Goal: Information Seeking & Learning: Learn about a topic

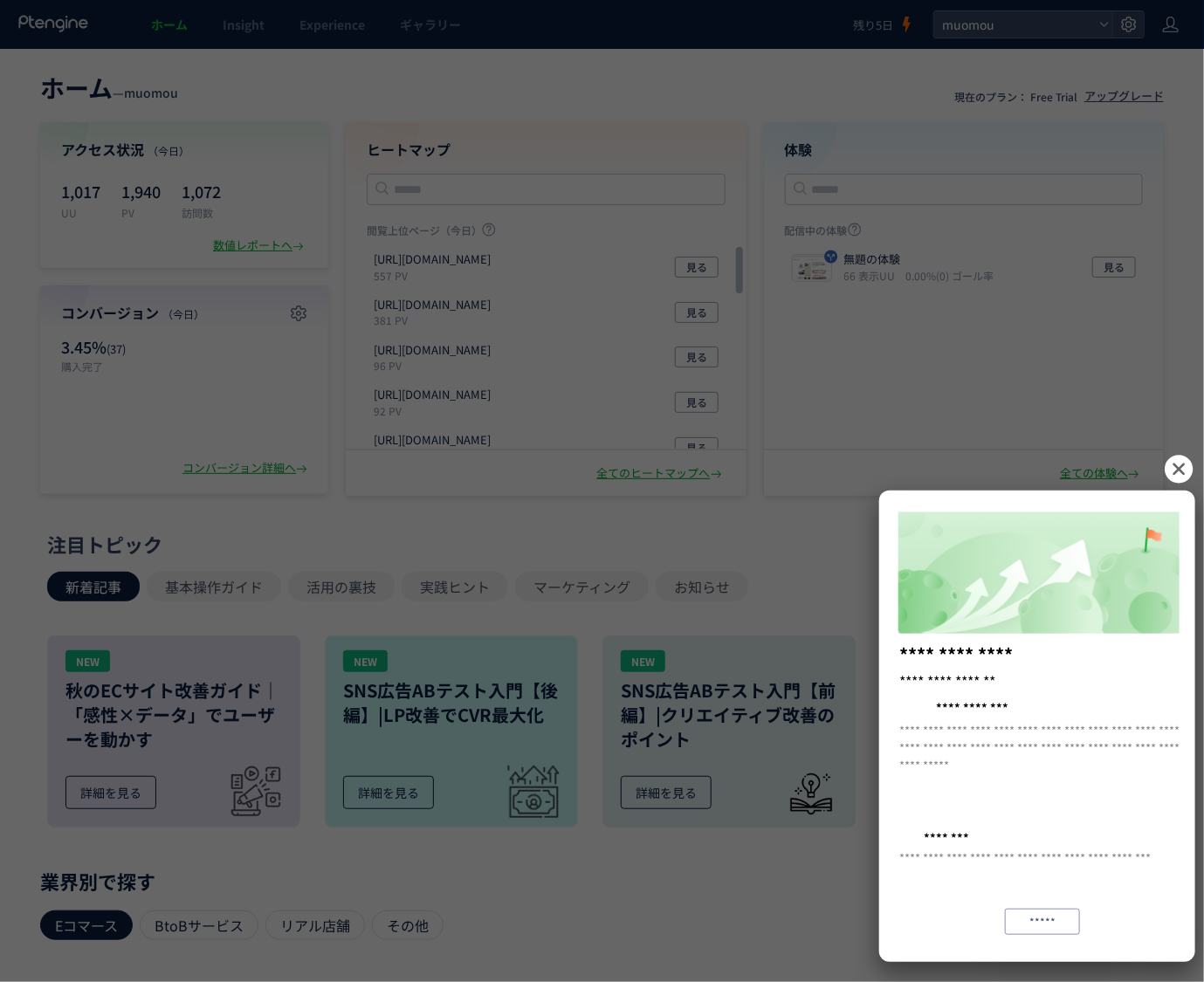
click at [1182, 471] on icon at bounding box center [1179, 469] width 28 height 28
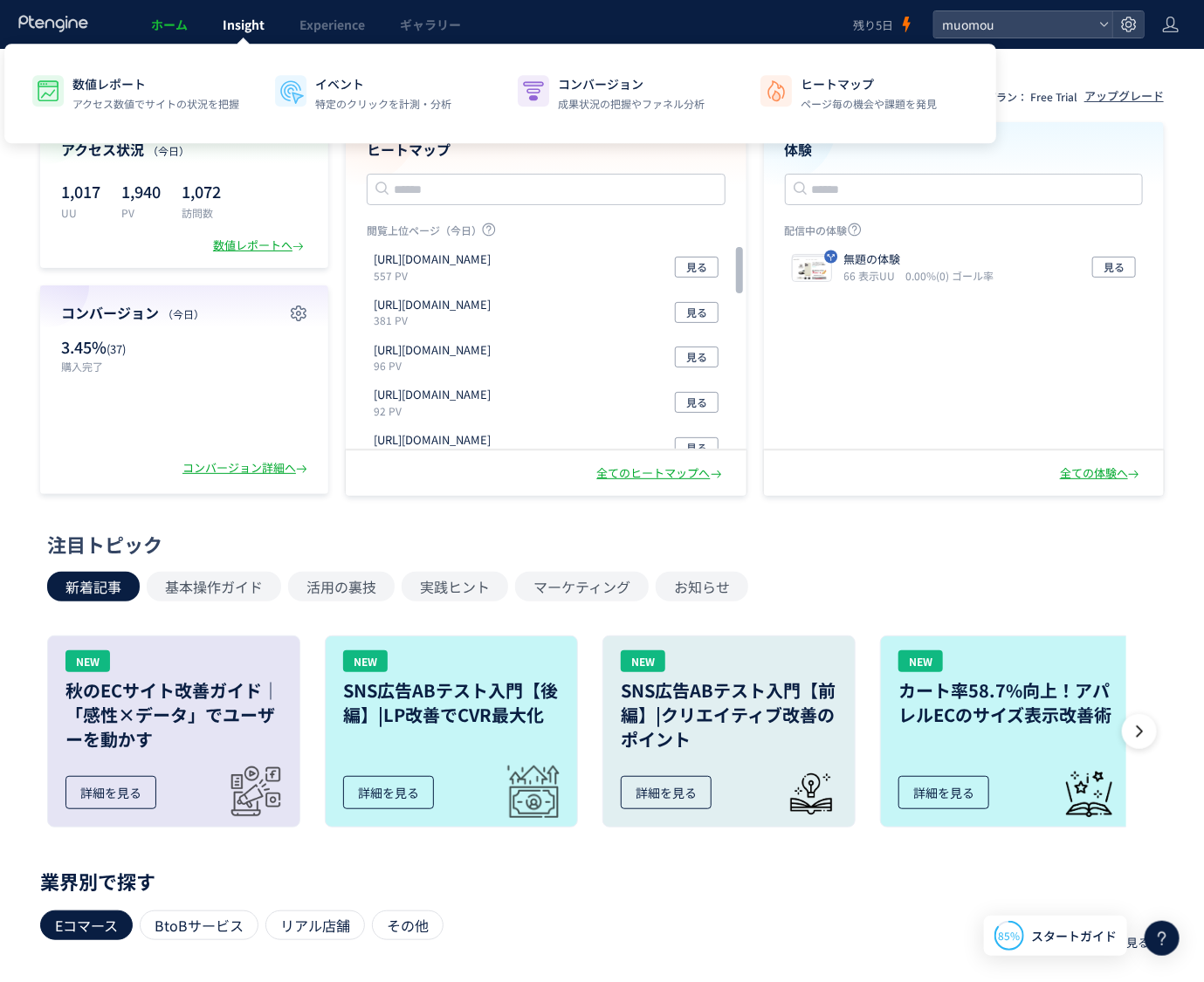
click at [238, 23] on span "Insight" at bounding box center [243, 24] width 42 height 18
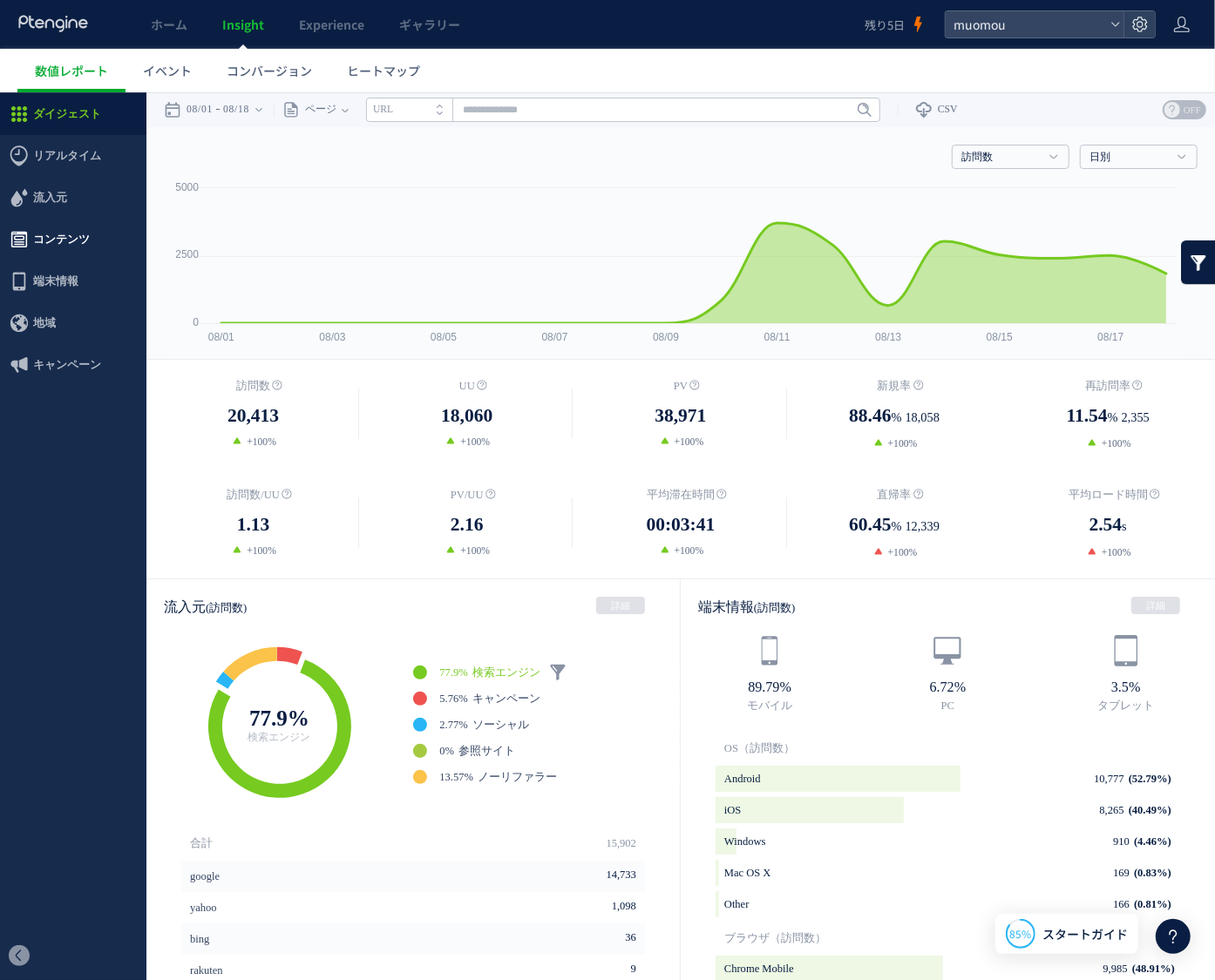
click at [81, 240] on span "コンテンツ" at bounding box center [62, 238] width 57 height 42
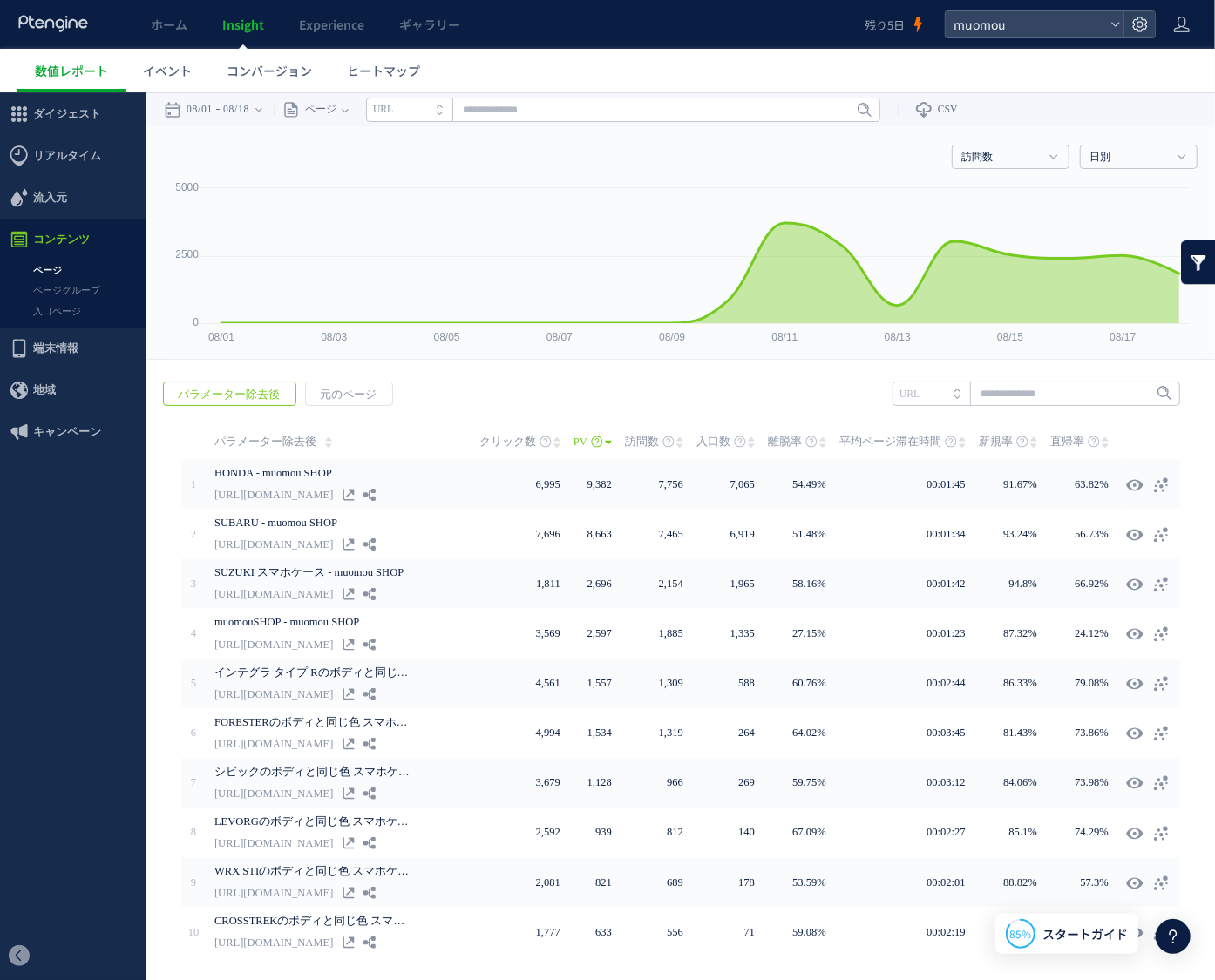
click at [58, 270] on link "ページ" at bounding box center [73, 270] width 147 height 21
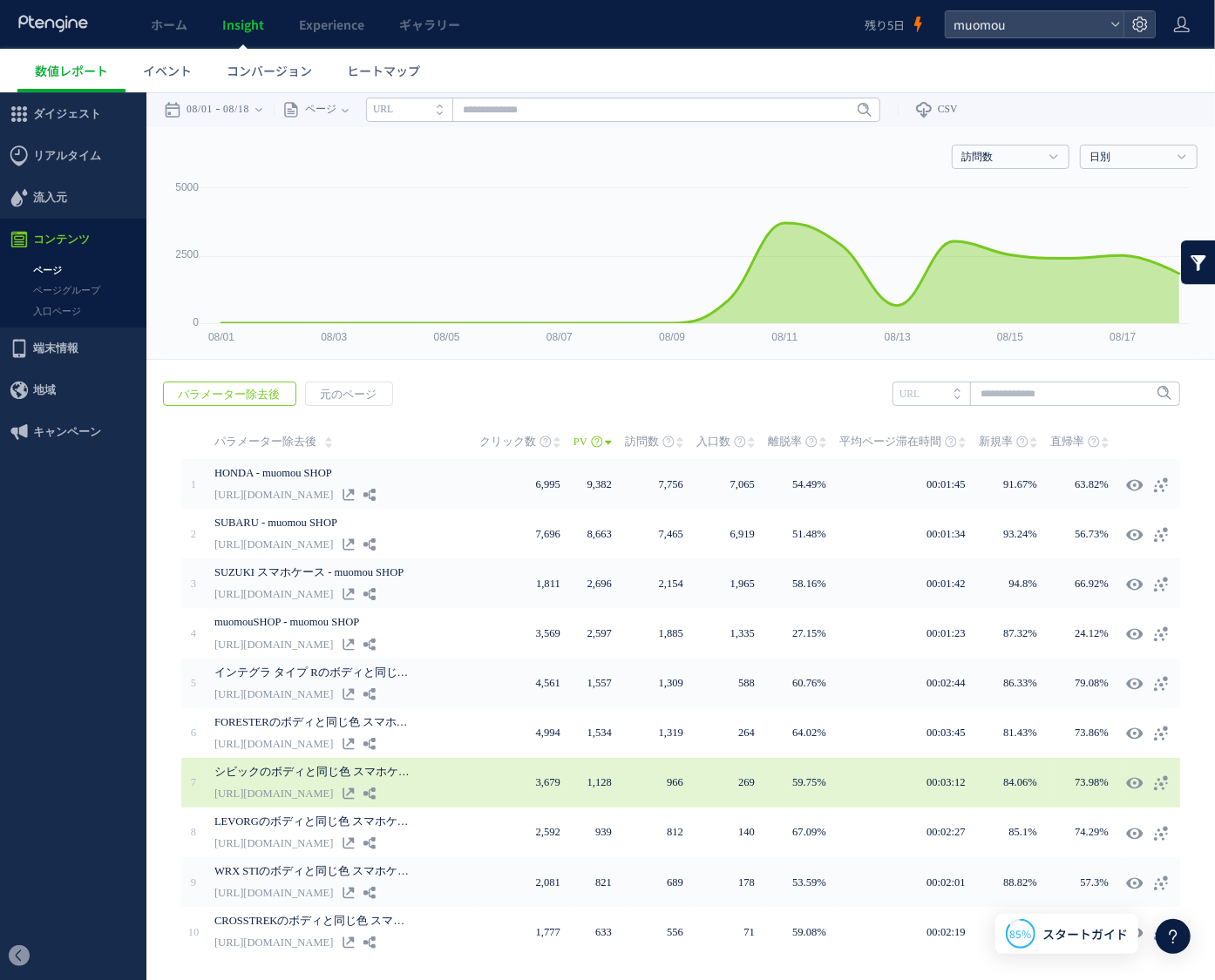
click at [333, 783] on link "[URL][DOMAIN_NAME]" at bounding box center [273, 792] width 118 height 21
click at [328, 774] on link "シビックのボディと同じ色 スマホケース『CIVIC スマホケース』 iPhone Xperia Galaxy Pixelなど各機種対応 - muomou SH…" at bounding box center [314, 770] width 200 height 21
click at [375, 787] on use at bounding box center [369, 792] width 12 height 12
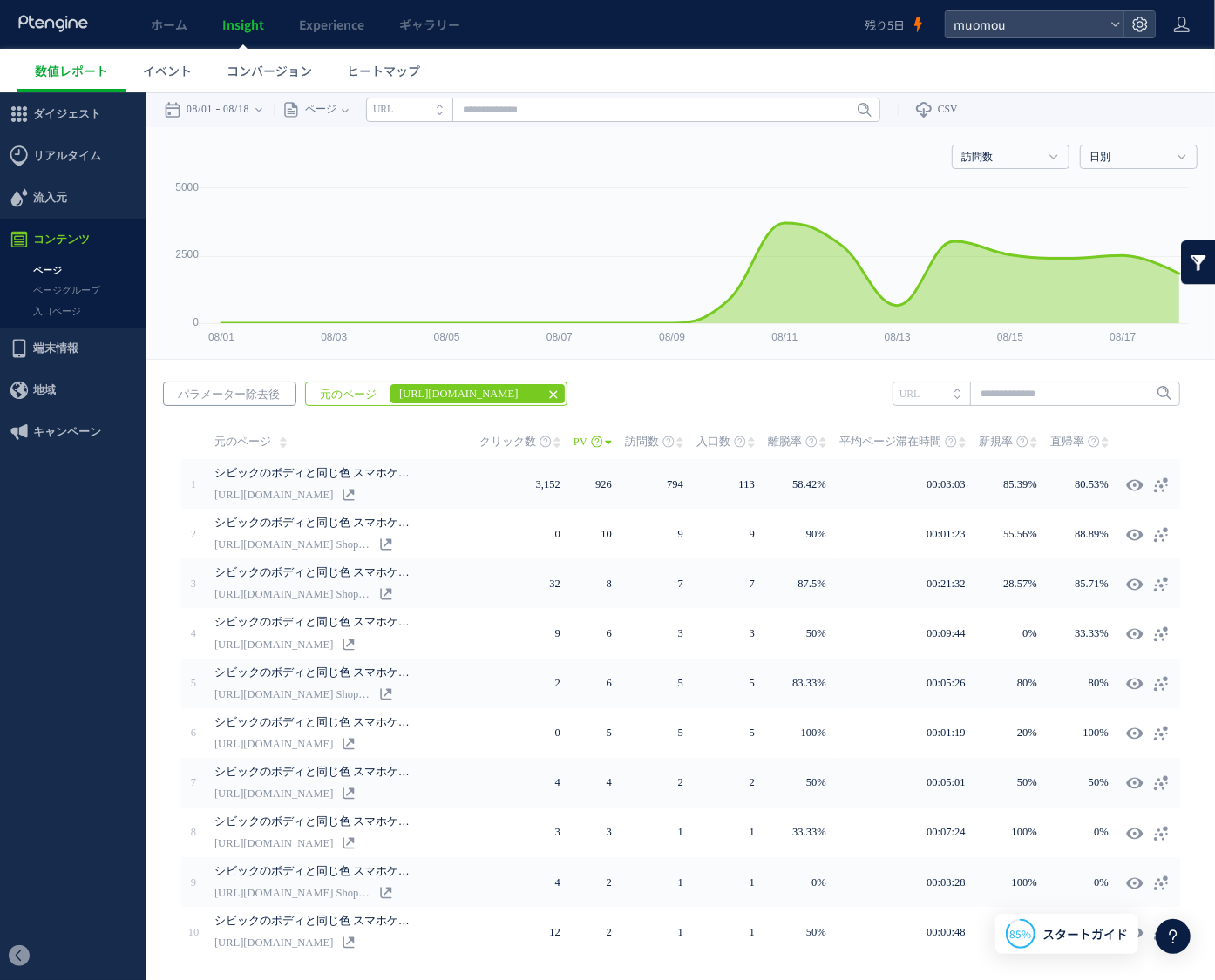
click at [259, 393] on span "パラメーター除去後" at bounding box center [229, 394] width 130 height 24
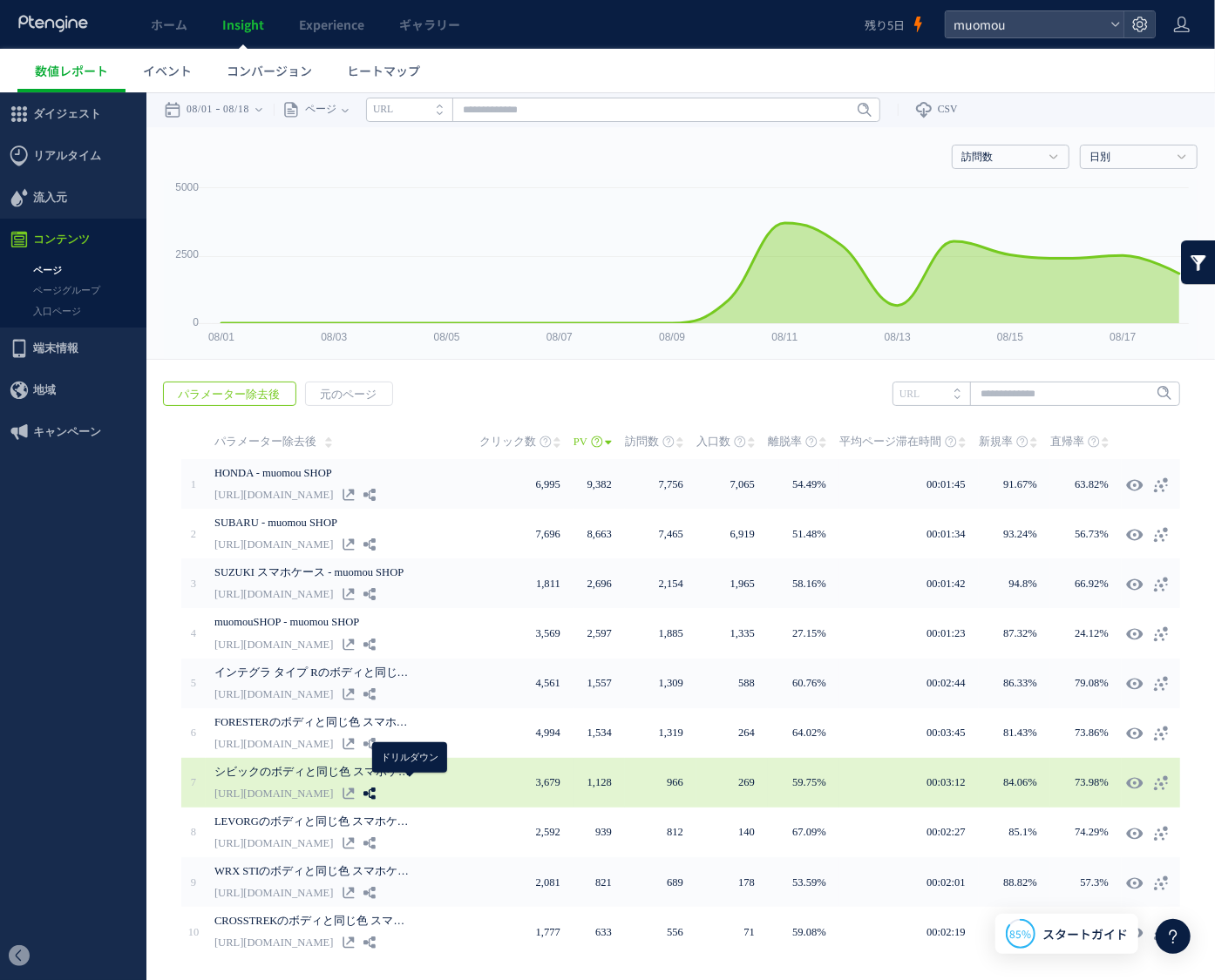
click at [375, 787] on use at bounding box center [369, 792] width 12 height 12
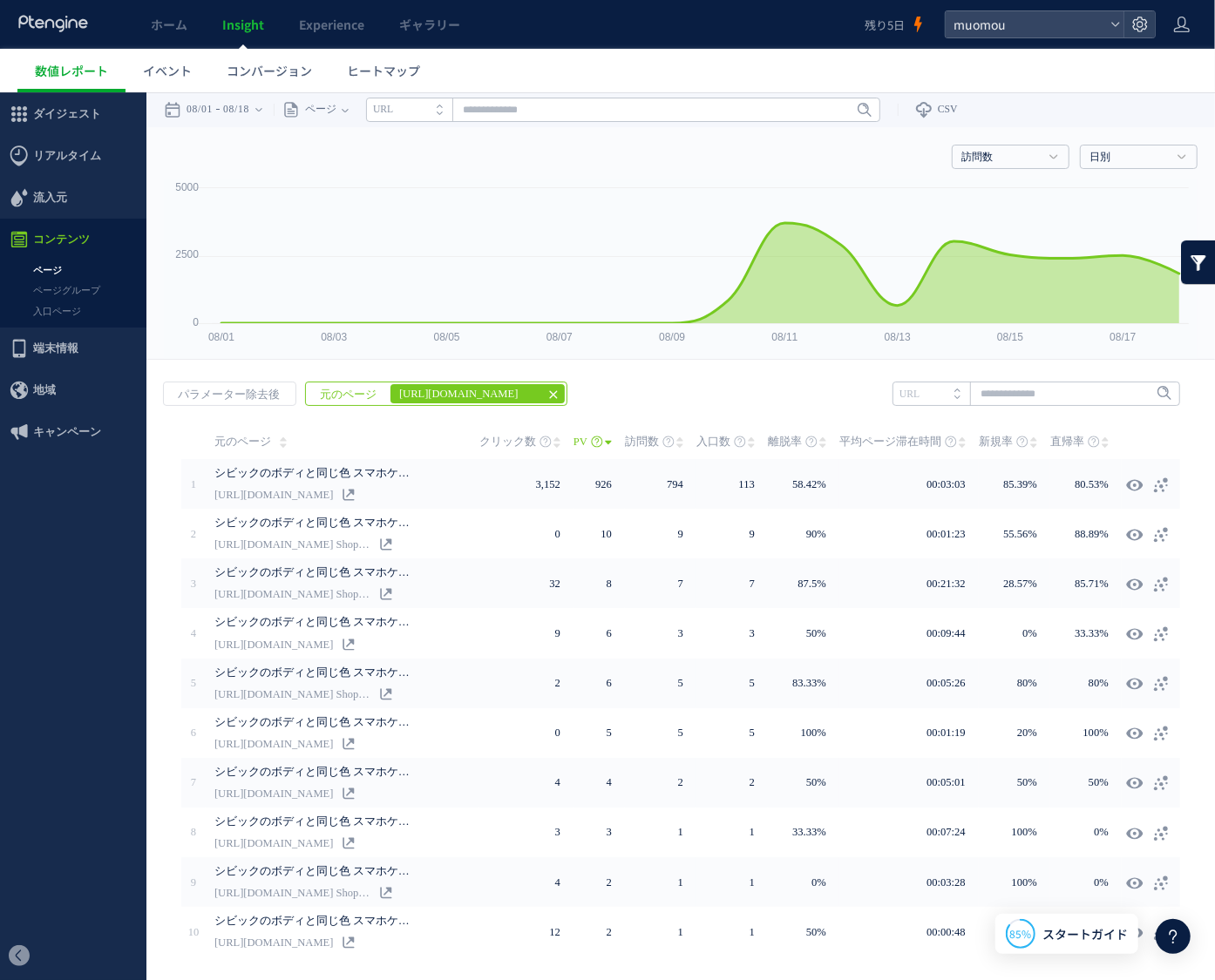
click at [506, 395] on em "[URL][DOMAIN_NAME]" at bounding box center [464, 393] width 149 height 21
drag, startPoint x: 506, startPoint y: 395, endPoint x: 495, endPoint y: 394, distance: 11.0
click at [495, 394] on em "[URL][DOMAIN_NAME]" at bounding box center [464, 393] width 149 height 21
click at [1190, 270] on link at bounding box center [1198, 261] width 35 height 44
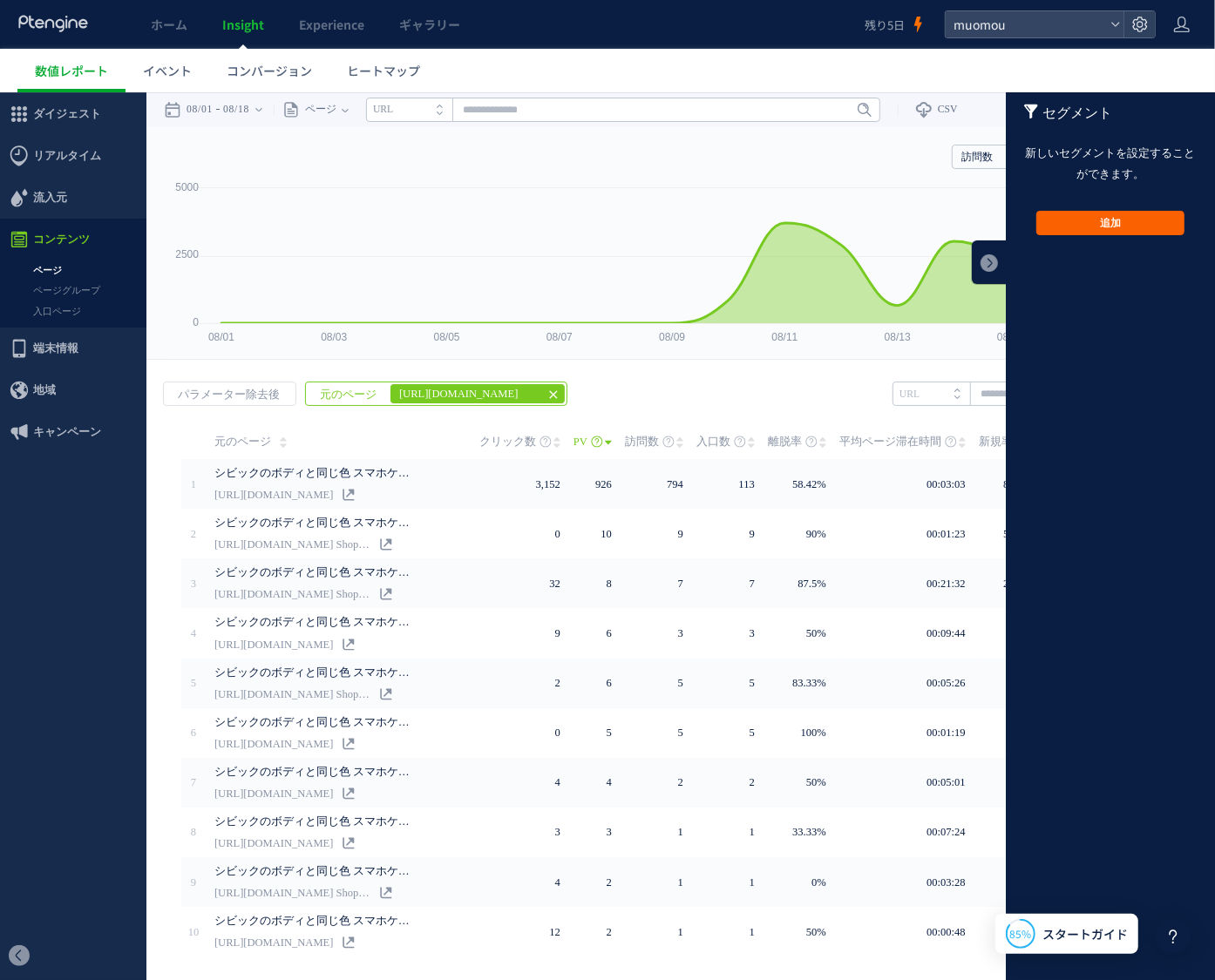
click at [1119, 231] on button "追加" at bounding box center [1110, 222] width 149 height 24
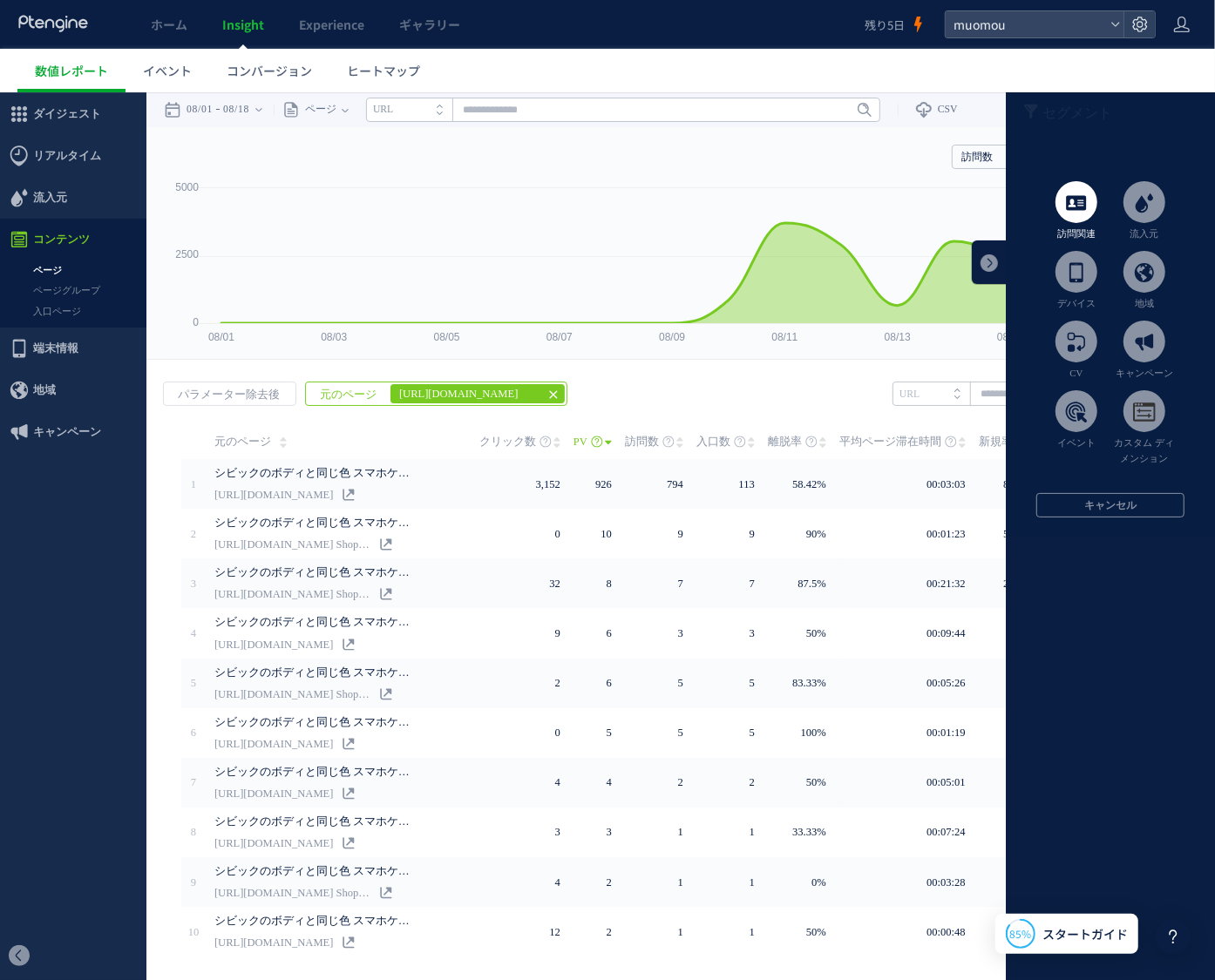
click at [1077, 206] on span at bounding box center [1076, 201] width 42 height 42
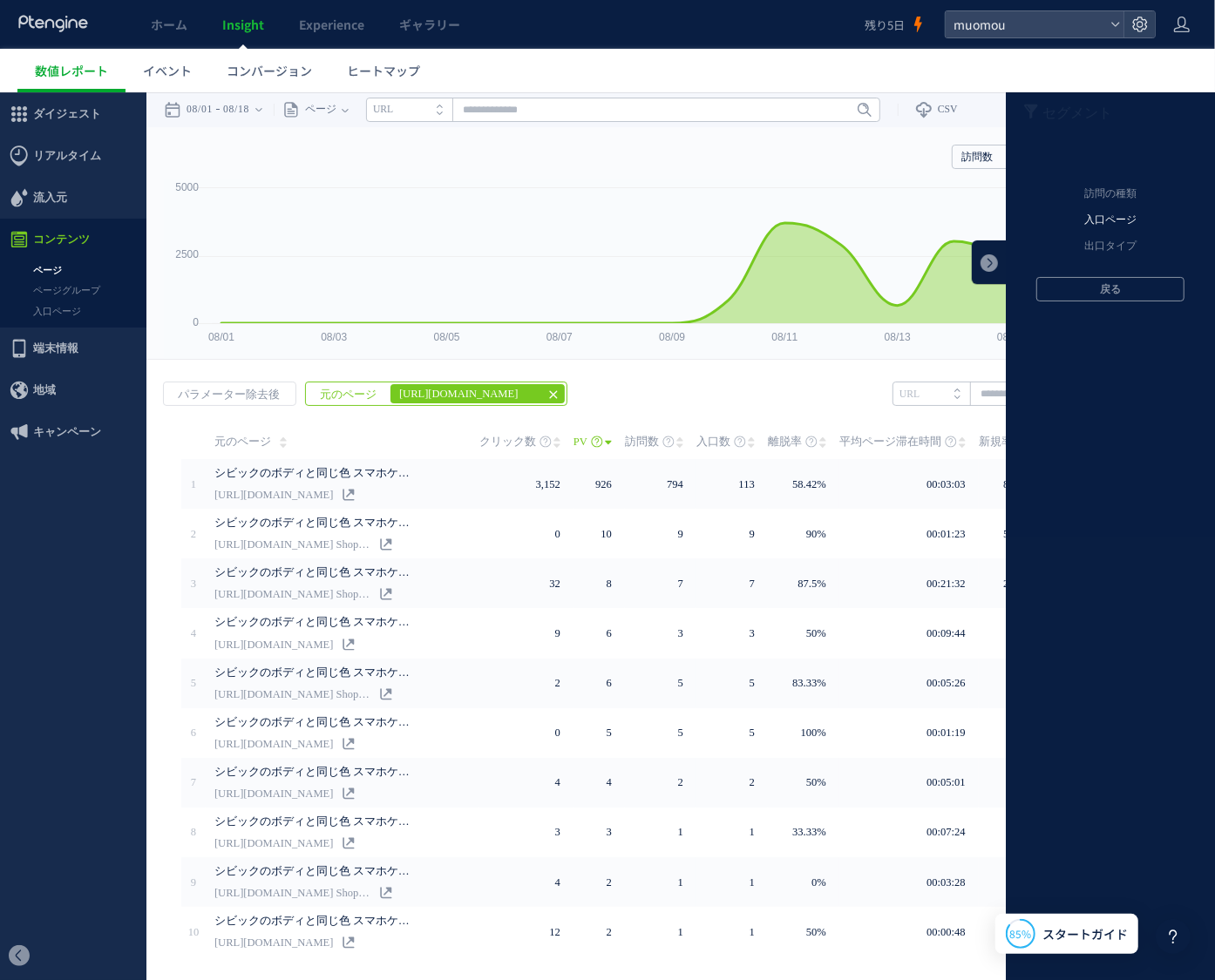
click at [1083, 214] on li "入口ページ" at bounding box center [1109, 219] width 183 height 26
click at [1085, 214] on li "パラメーター除去後" at bounding box center [1109, 219] width 183 height 26
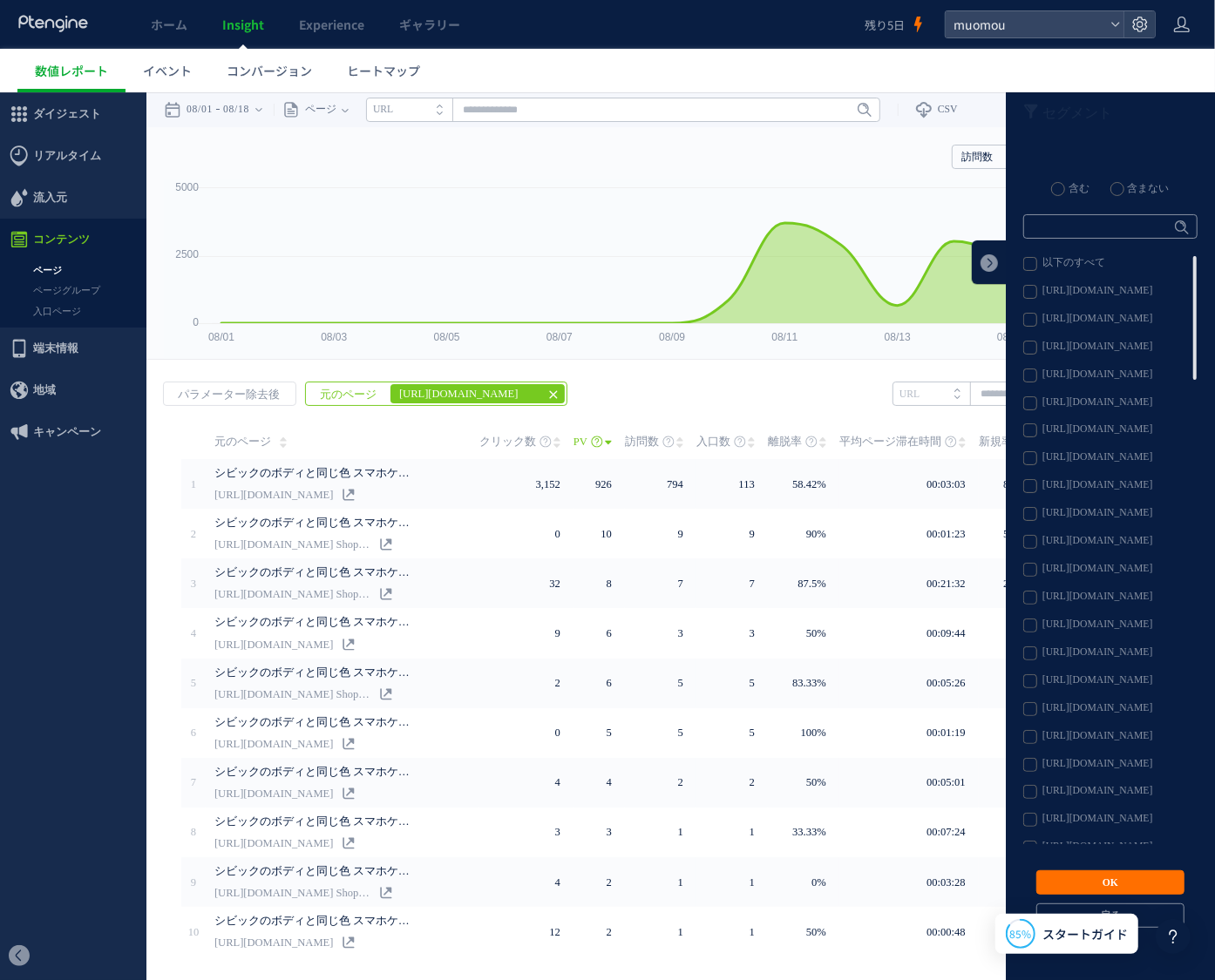
click at [1023, 434] on label "[URL][DOMAIN_NAME]" at bounding box center [1109, 429] width 173 height 14
click at [1084, 878] on button "OK" at bounding box center [1110, 881] width 149 height 24
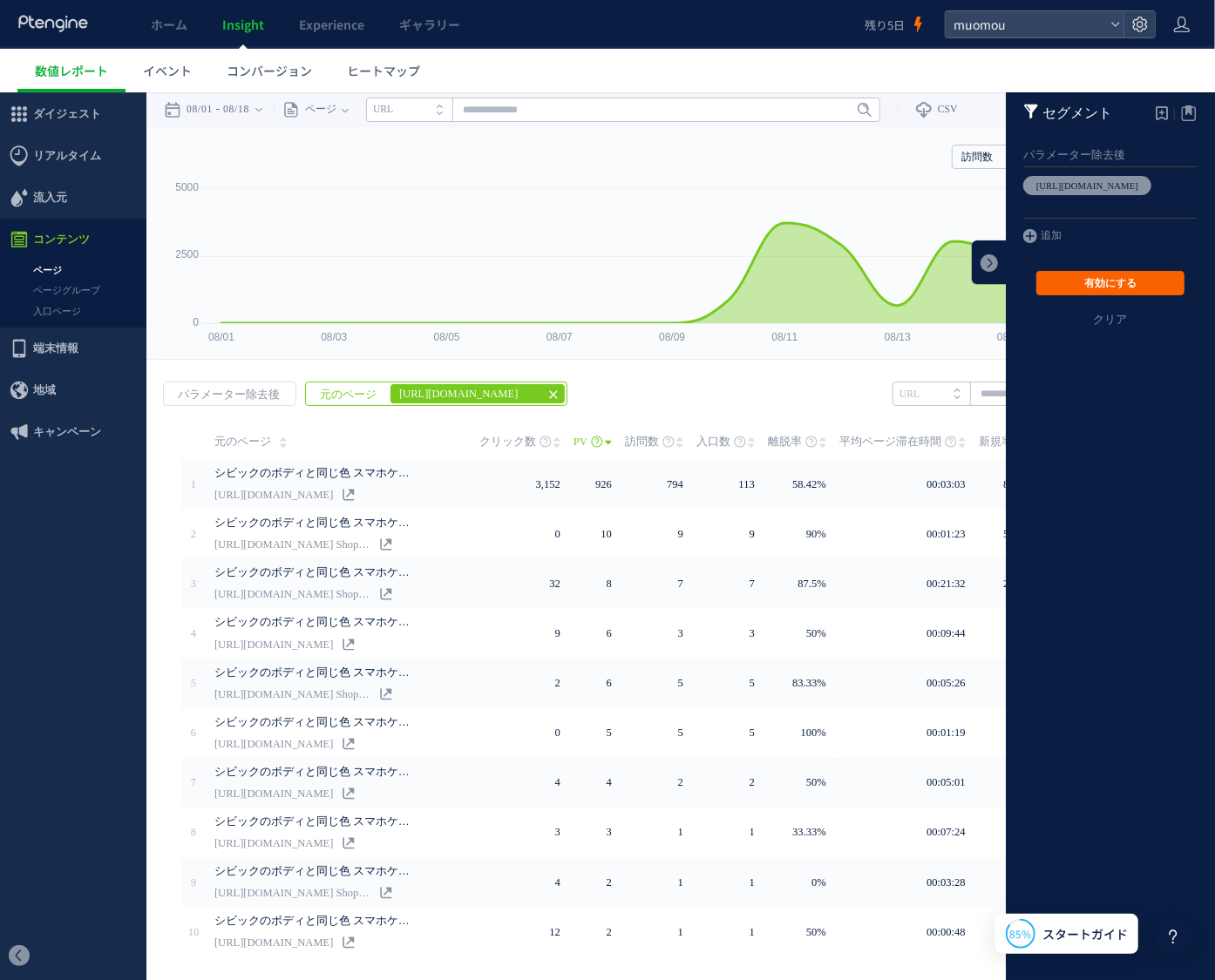
click at [1105, 289] on button "有効にする" at bounding box center [1110, 281] width 149 height 24
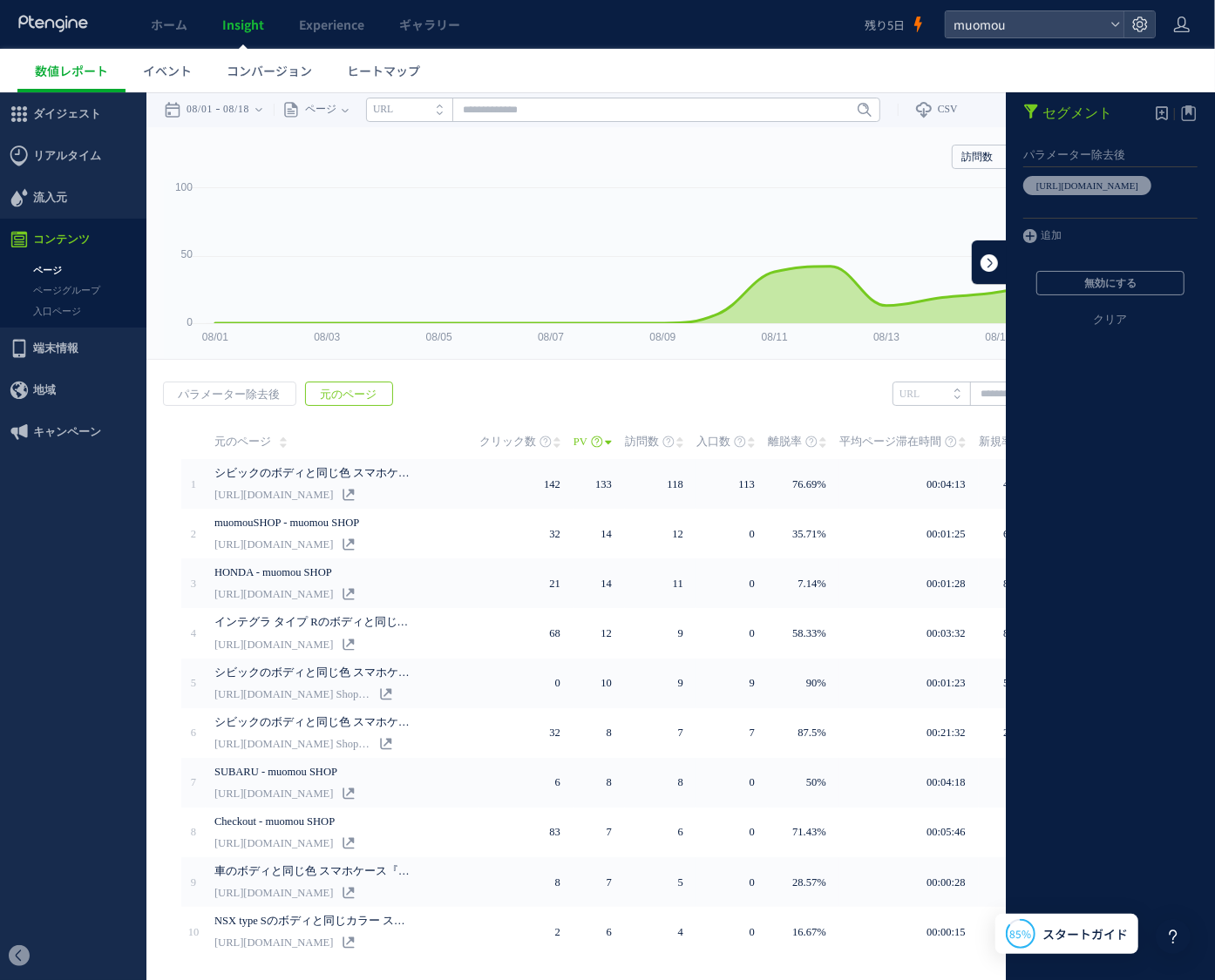
click at [974, 258] on link at bounding box center [989, 261] width 35 height 44
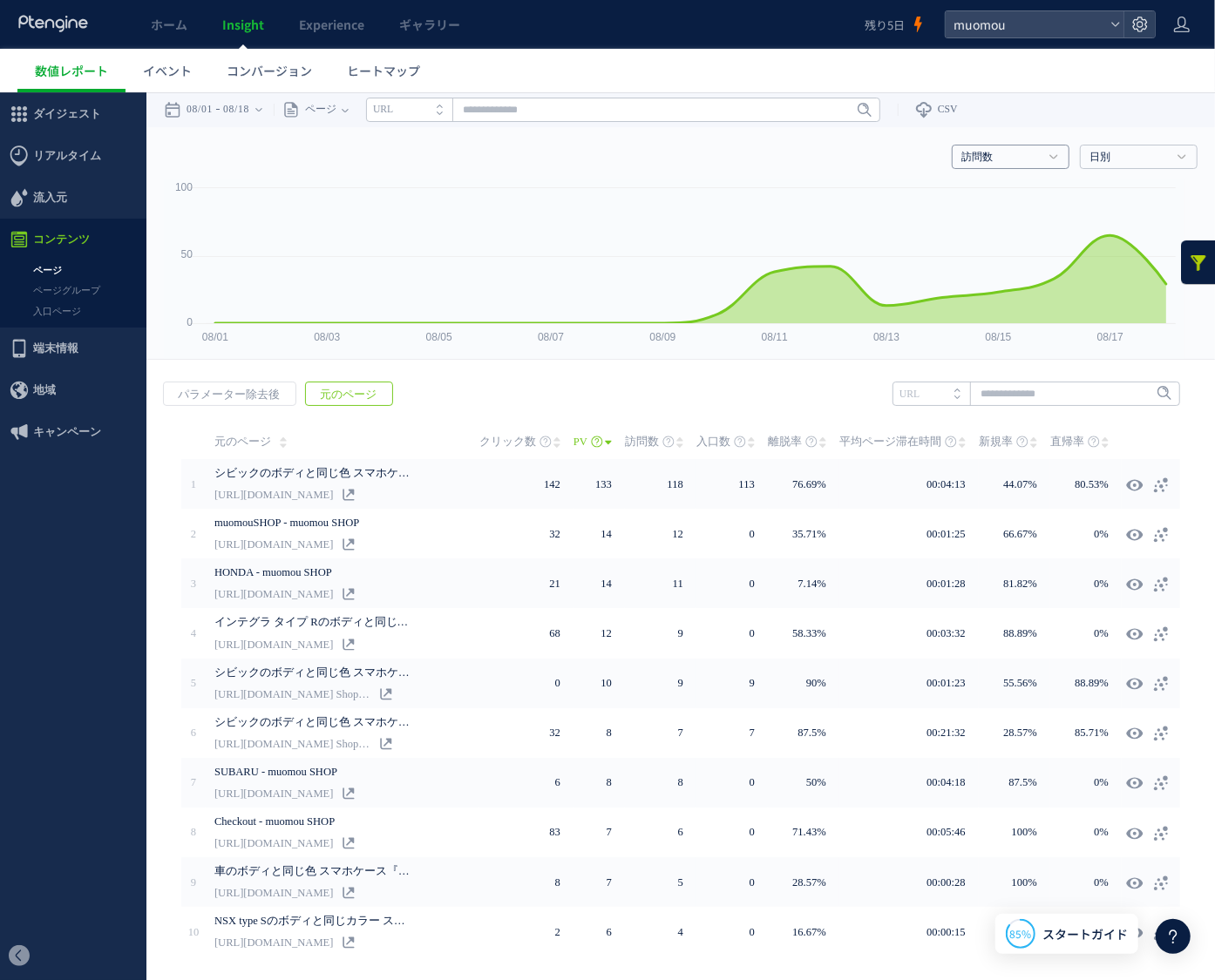
click at [1030, 161] on h4 "訪問数" at bounding box center [1011, 155] width 117 height 24
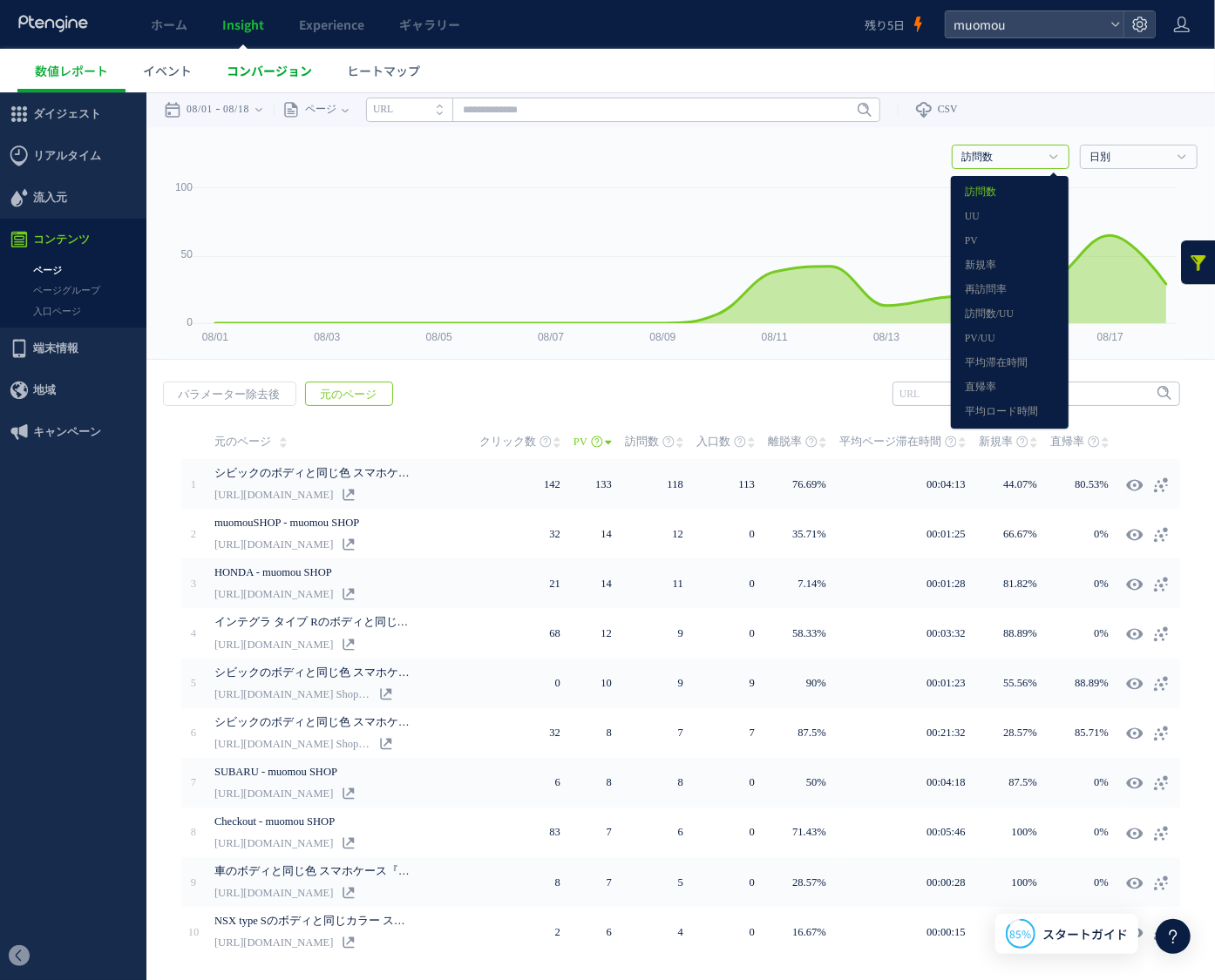
click at [300, 77] on span "コンバージョン" at bounding box center [269, 70] width 85 height 18
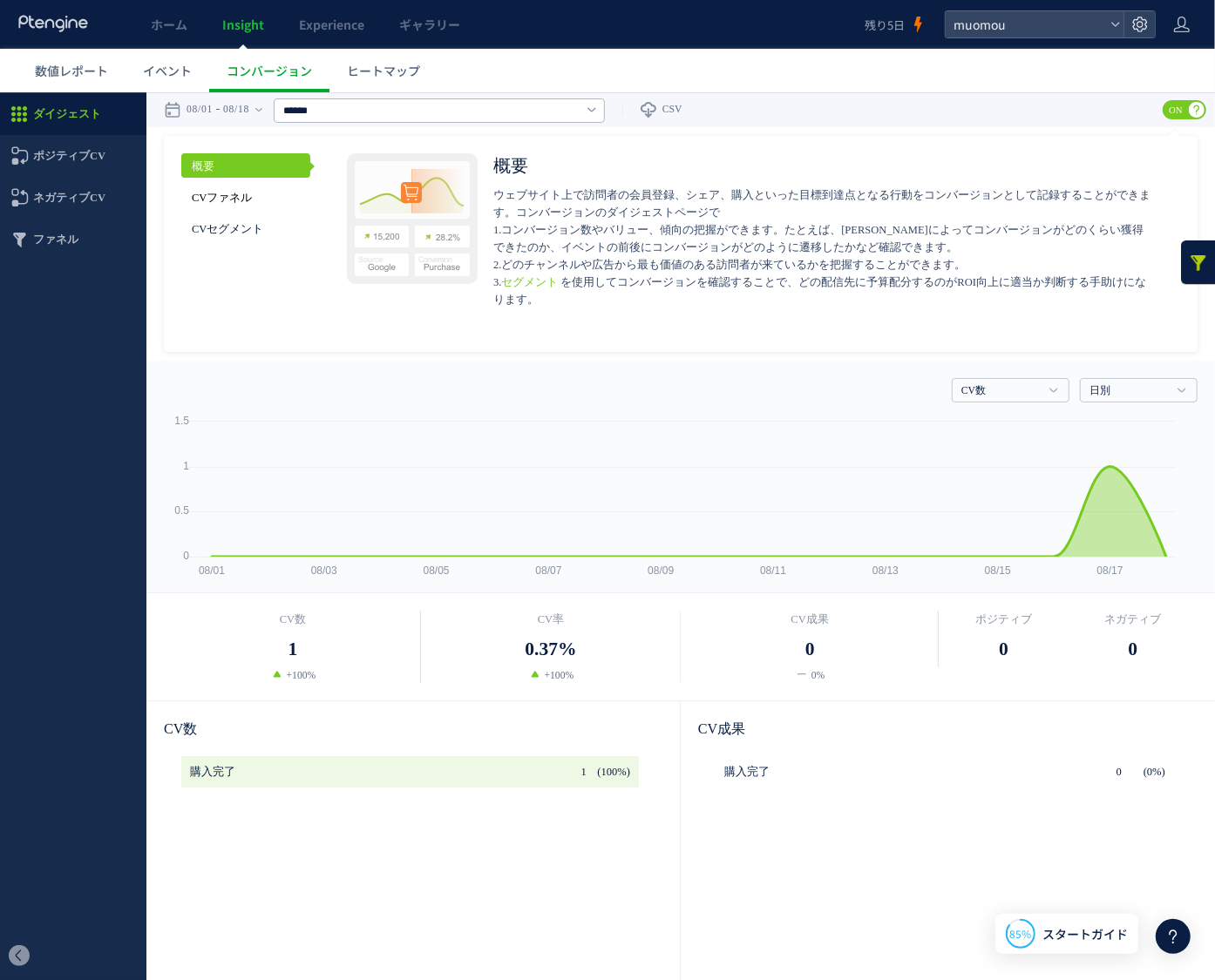
click at [236, 199] on link "CVファネル" at bounding box center [245, 195] width 129 height 24
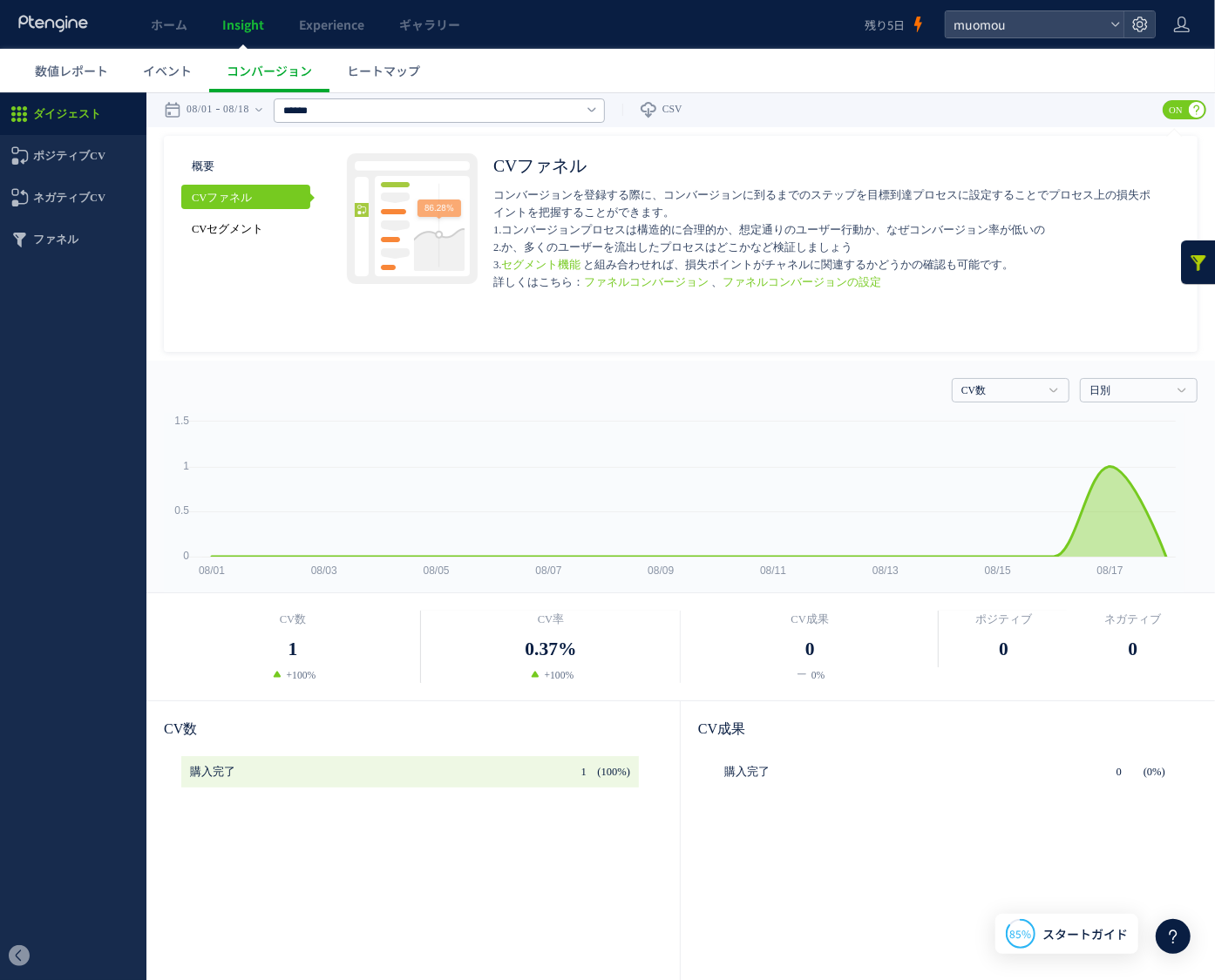
click at [235, 221] on link "CVセグメント" at bounding box center [245, 227] width 129 height 24
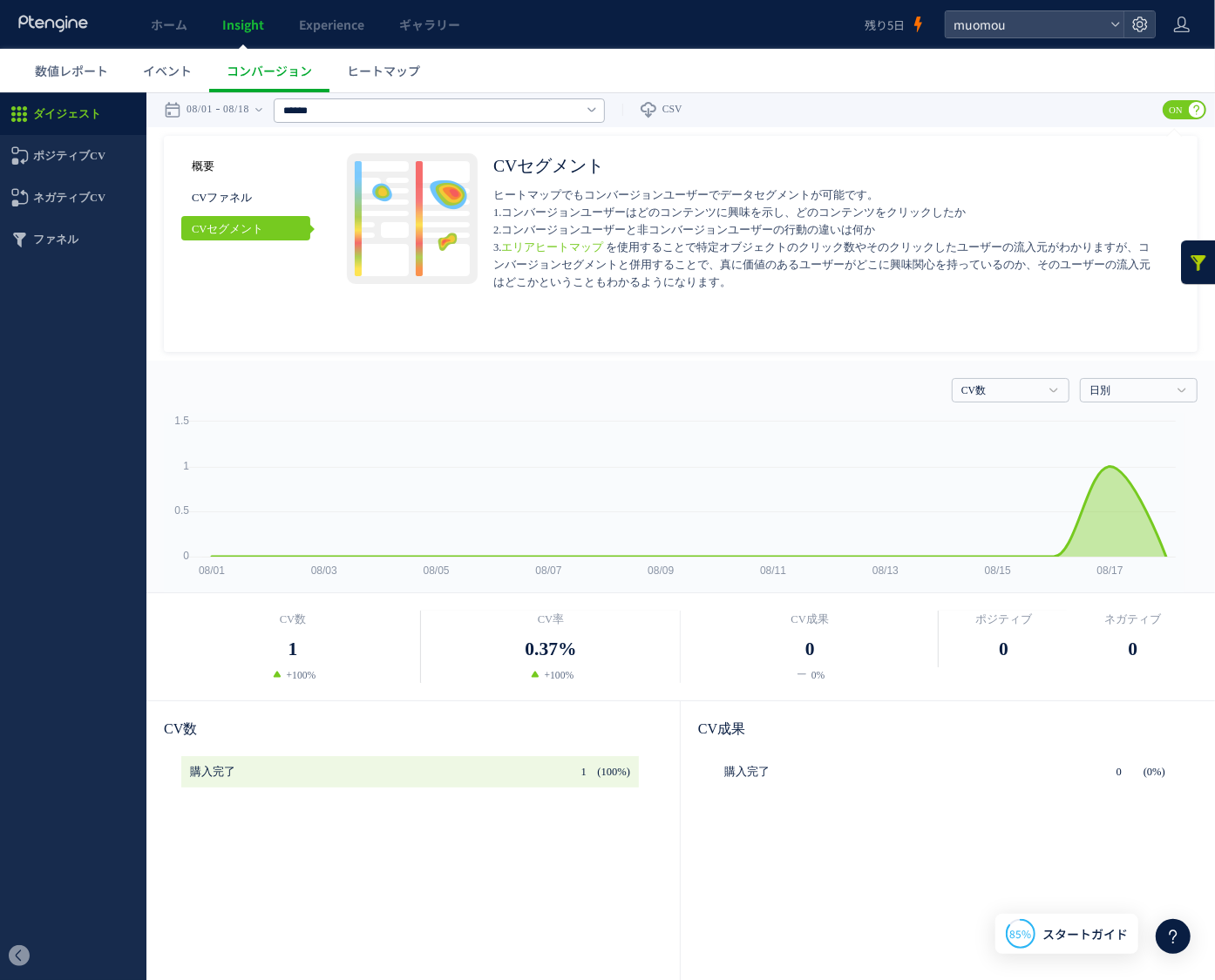
click at [209, 168] on link "概要" at bounding box center [245, 164] width 129 height 24
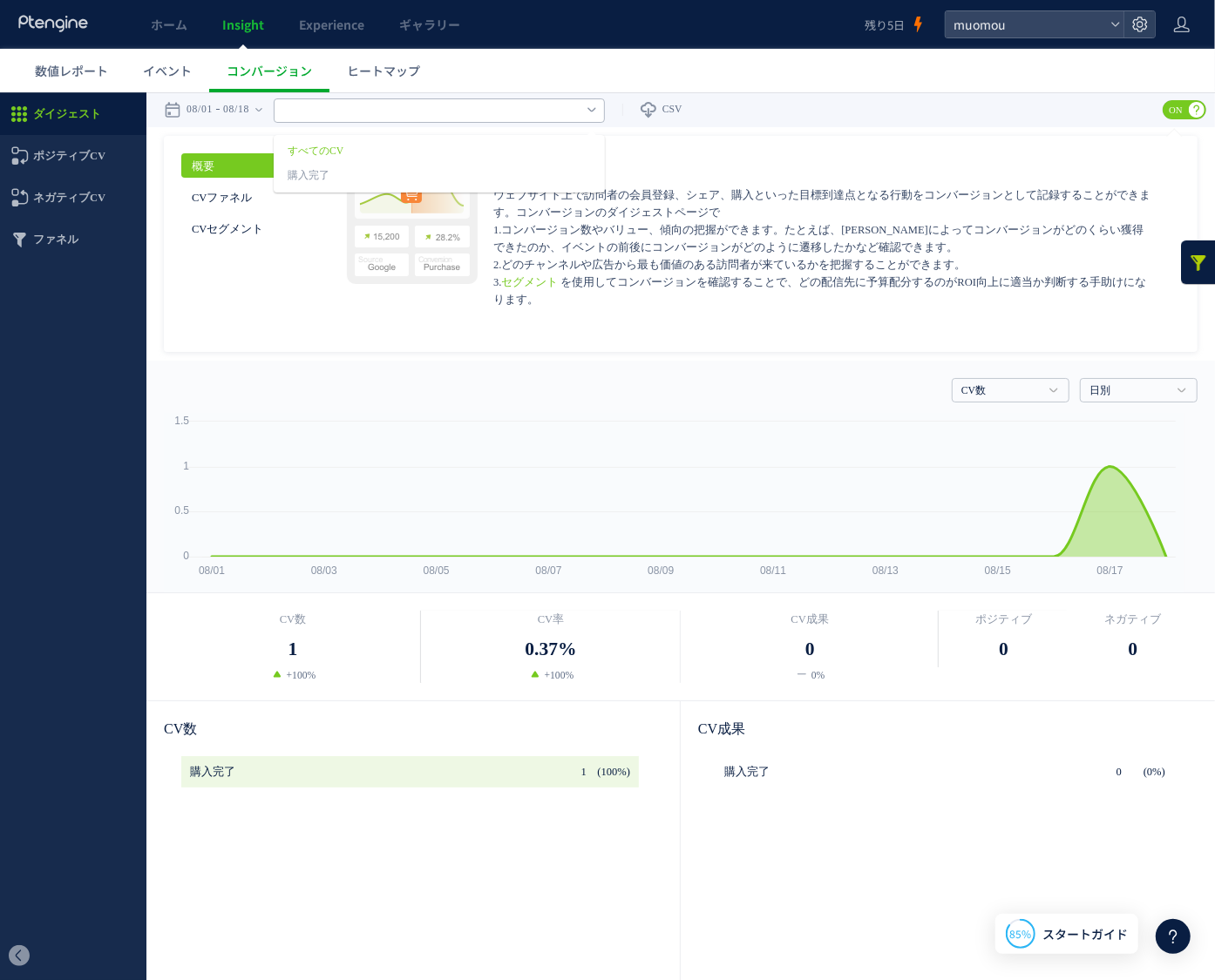
click at [502, 109] on input "text" at bounding box center [439, 109] width 331 height 24
type input "******"
click at [543, 112] on input "text" at bounding box center [439, 109] width 331 height 24
click at [336, 171] on link "購入完了" at bounding box center [412, 175] width 251 height 22
type input "****"
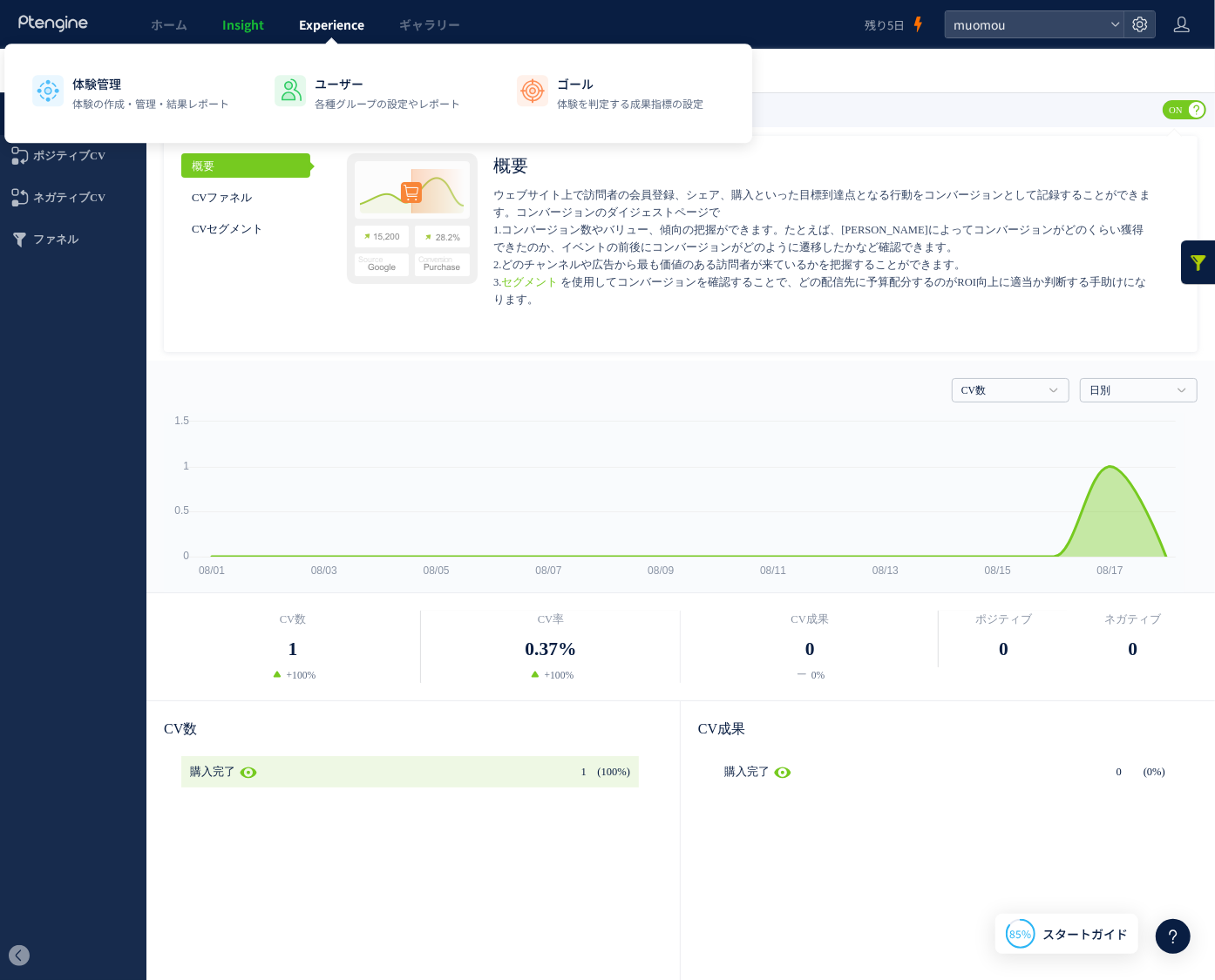
click at [340, 20] on span "Experience" at bounding box center [331, 24] width 65 height 18
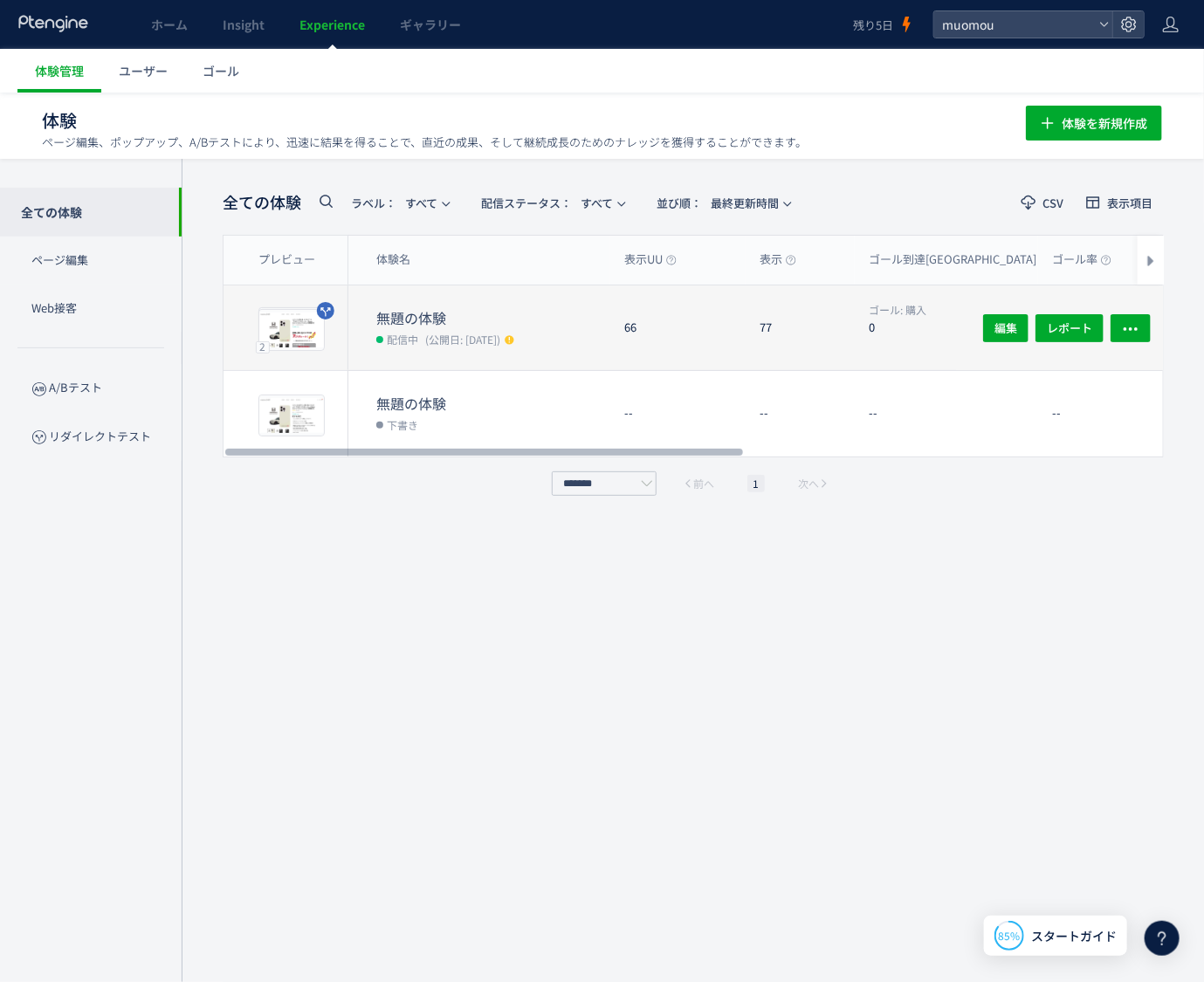
click at [452, 342] on span "(公開日: [DATE])" at bounding box center [462, 339] width 75 height 15
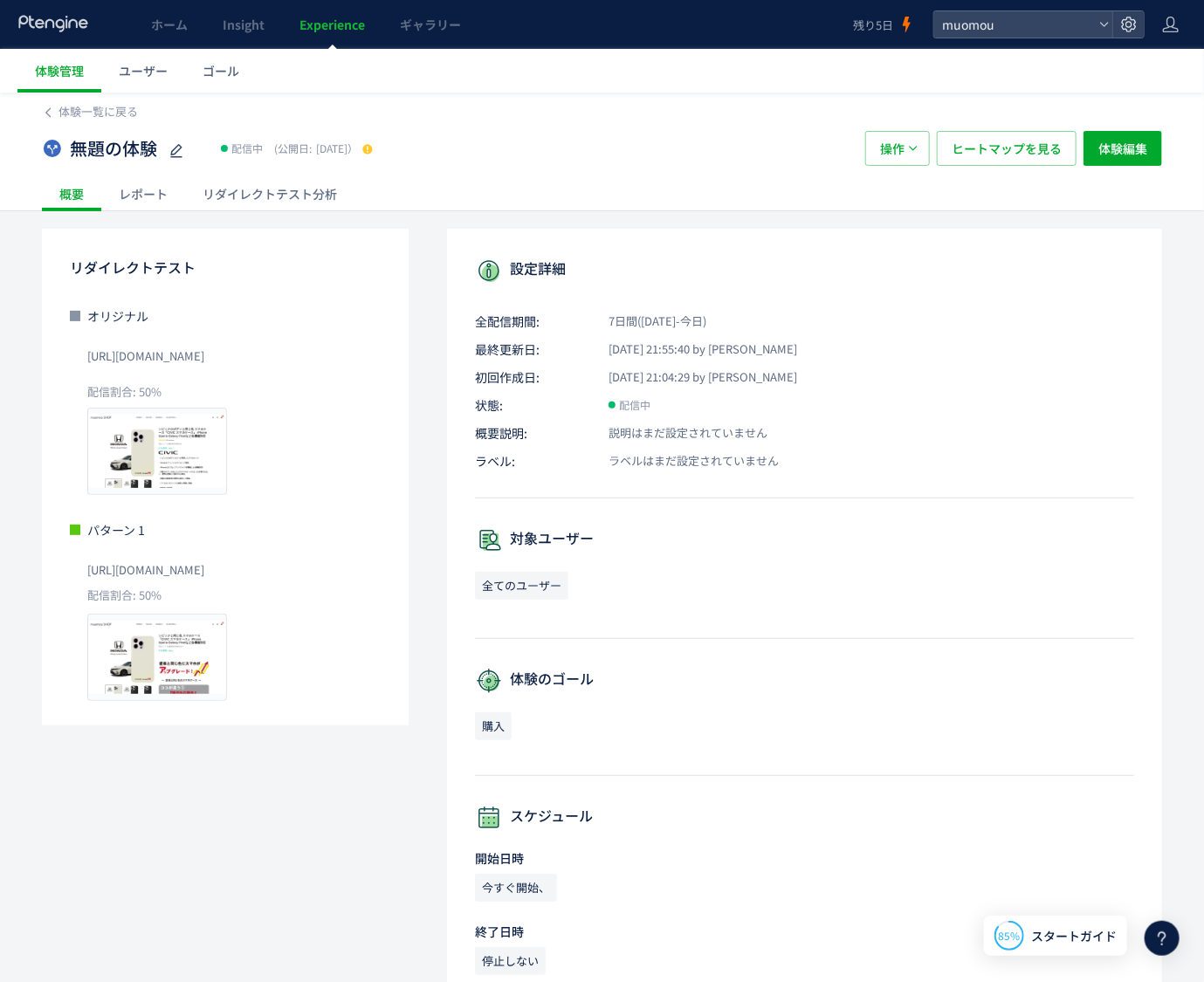
click at [230, 194] on div "リダイレクトテスト分析" at bounding box center [269, 194] width 169 height 35
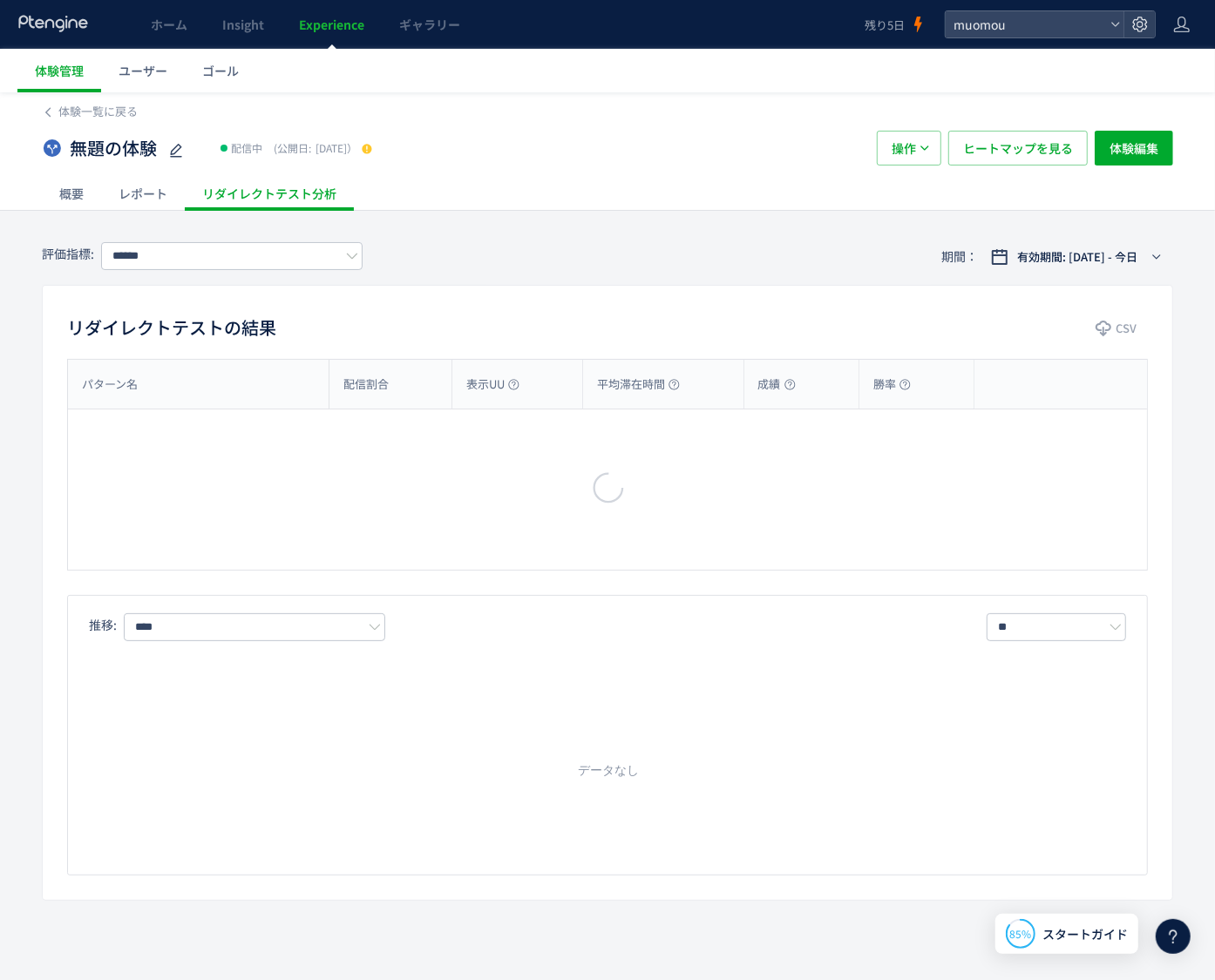
type input "**"
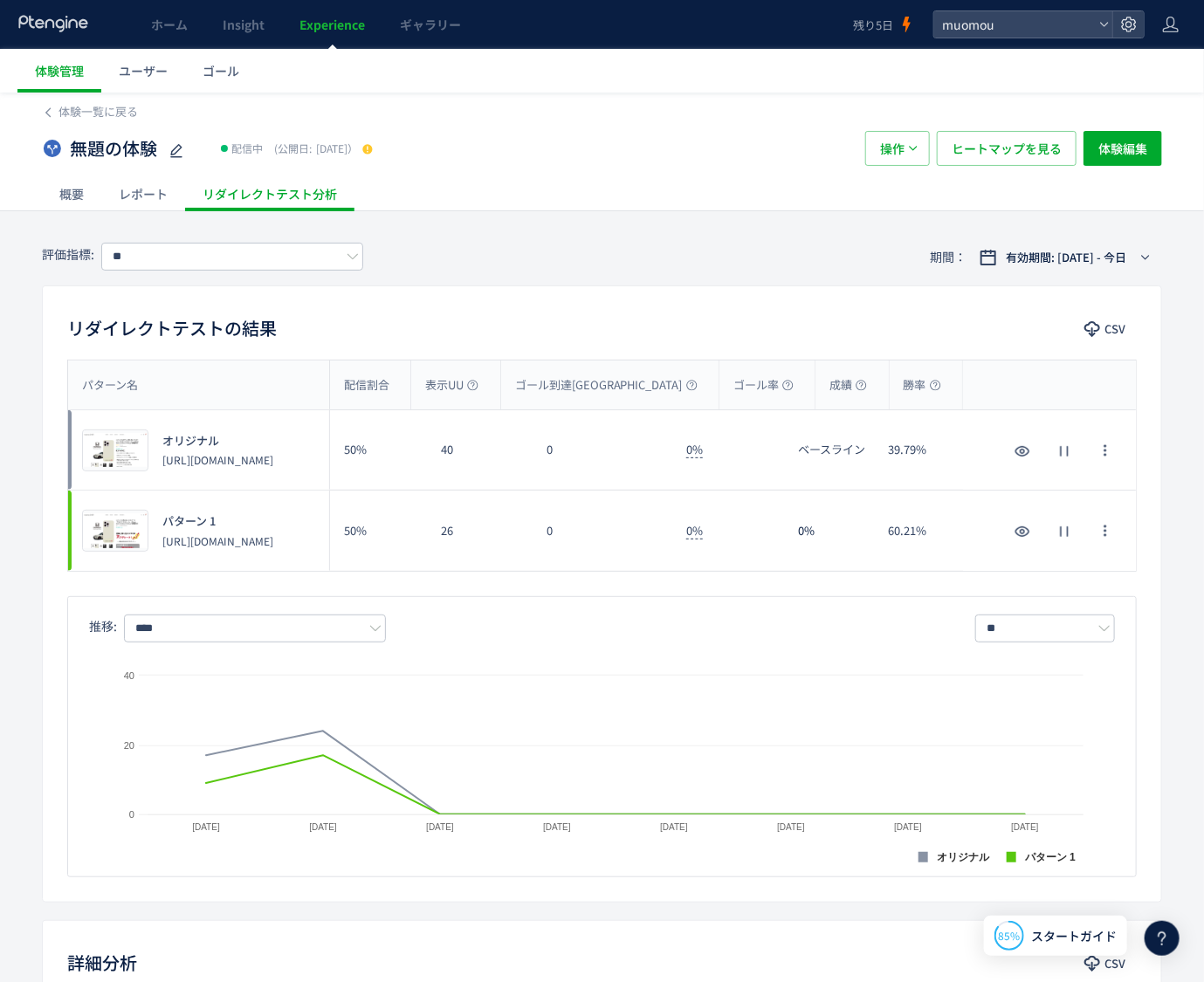
click at [83, 193] on div "概要" at bounding box center [71, 194] width 60 height 35
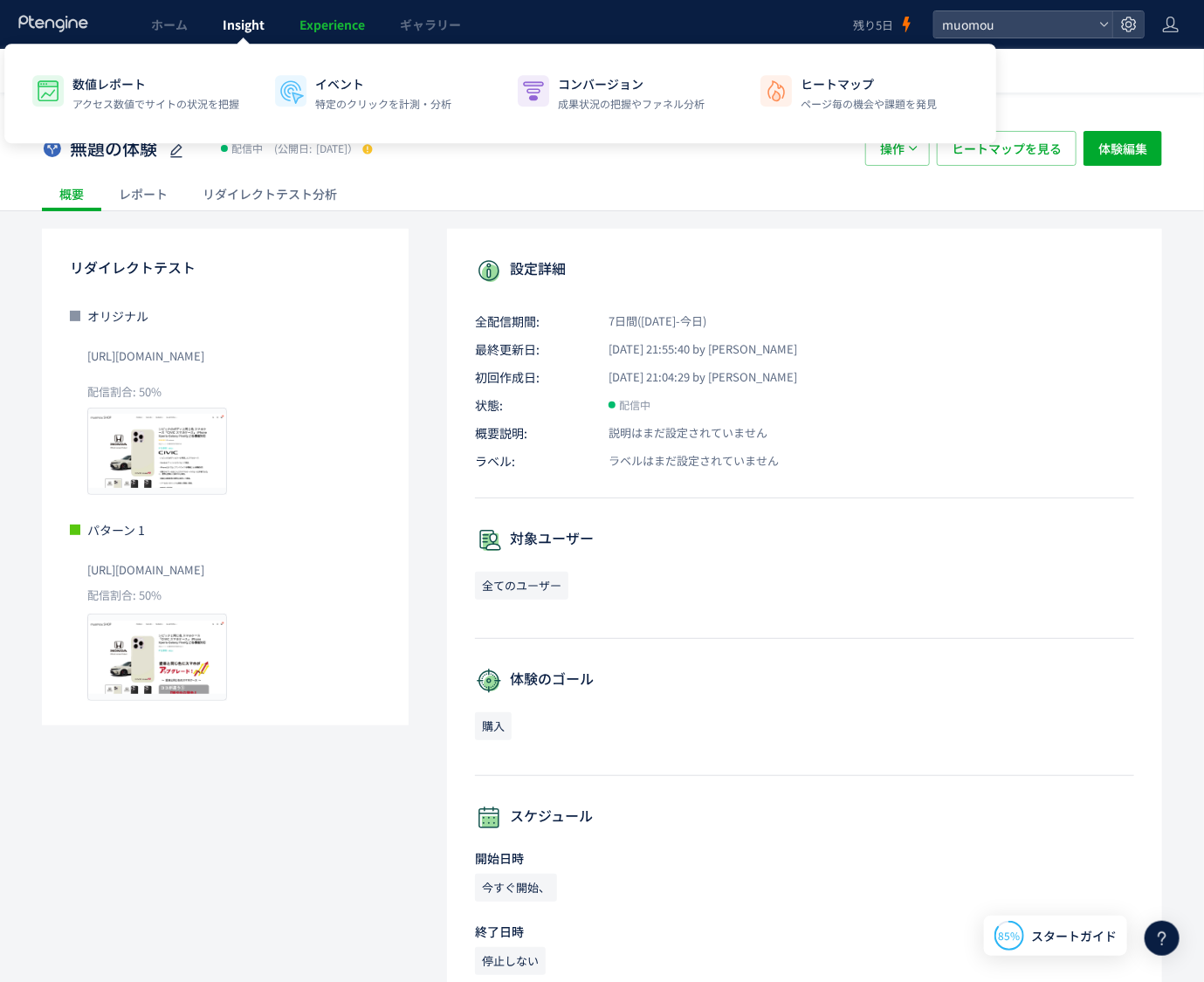
click at [245, 34] on link "Insight" at bounding box center [244, 24] width 76 height 49
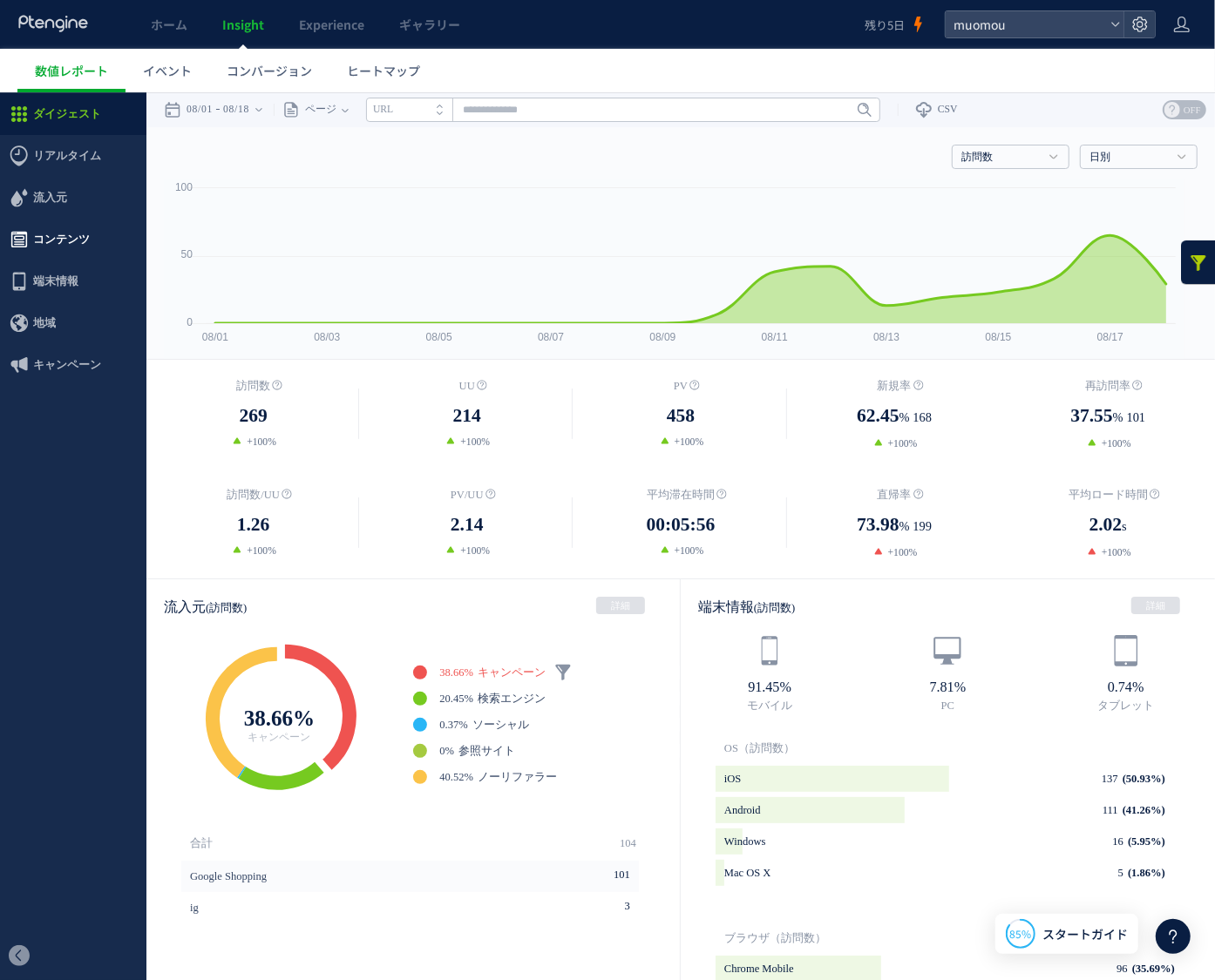
click at [52, 243] on span "コンテンツ" at bounding box center [62, 238] width 57 height 42
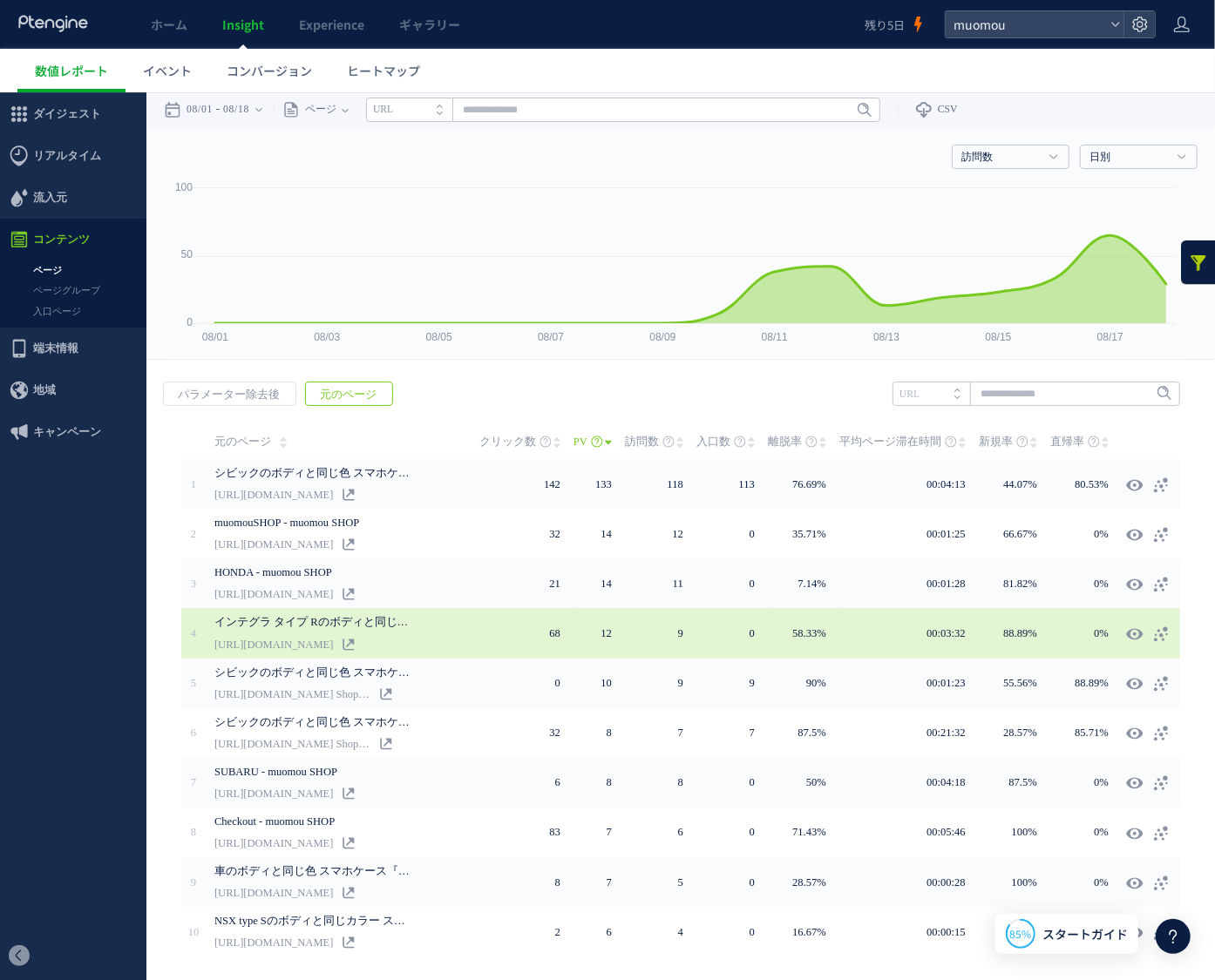
click at [305, 624] on link "インテグラ タイプ Rのボディと同じ色 スマホケース『INTEGRA TYPE R スマホケース』 iPhone Xperia Galaxy Pixelなど各…" at bounding box center [314, 620] width 200 height 21
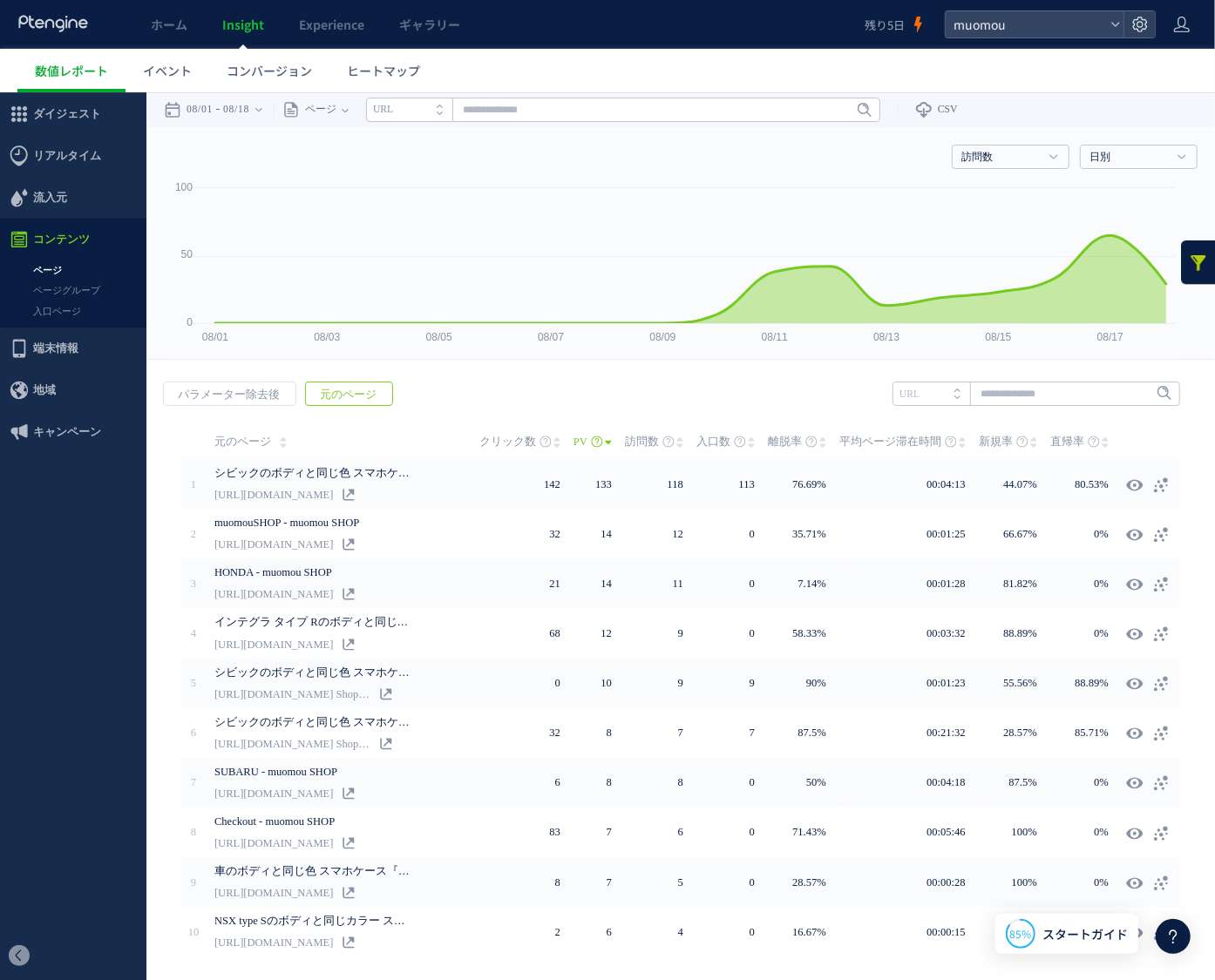
click at [1190, 270] on link at bounding box center [1198, 261] width 35 height 44
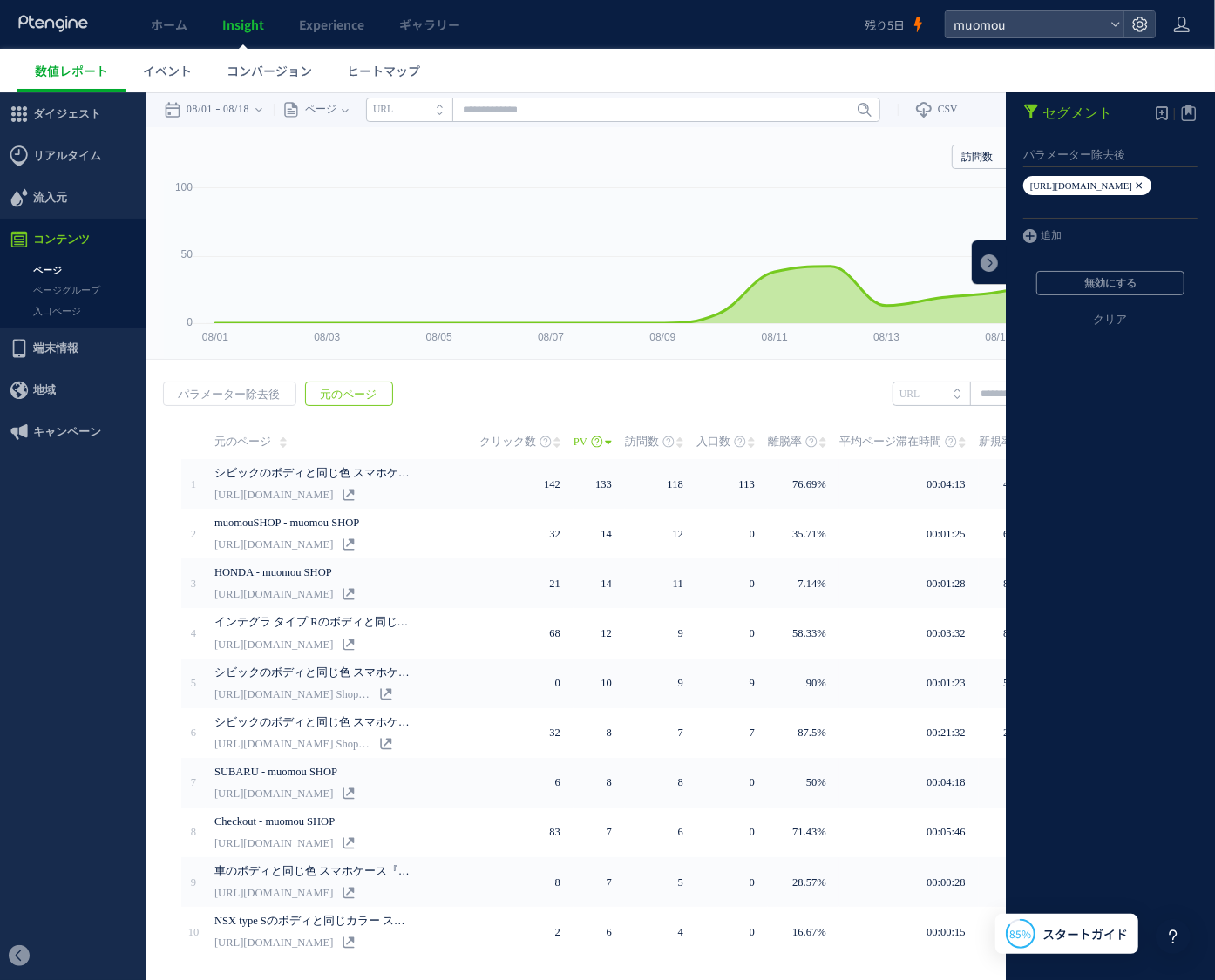
click at [1134, 185] on icon at bounding box center [1139, 185] width 11 height 20
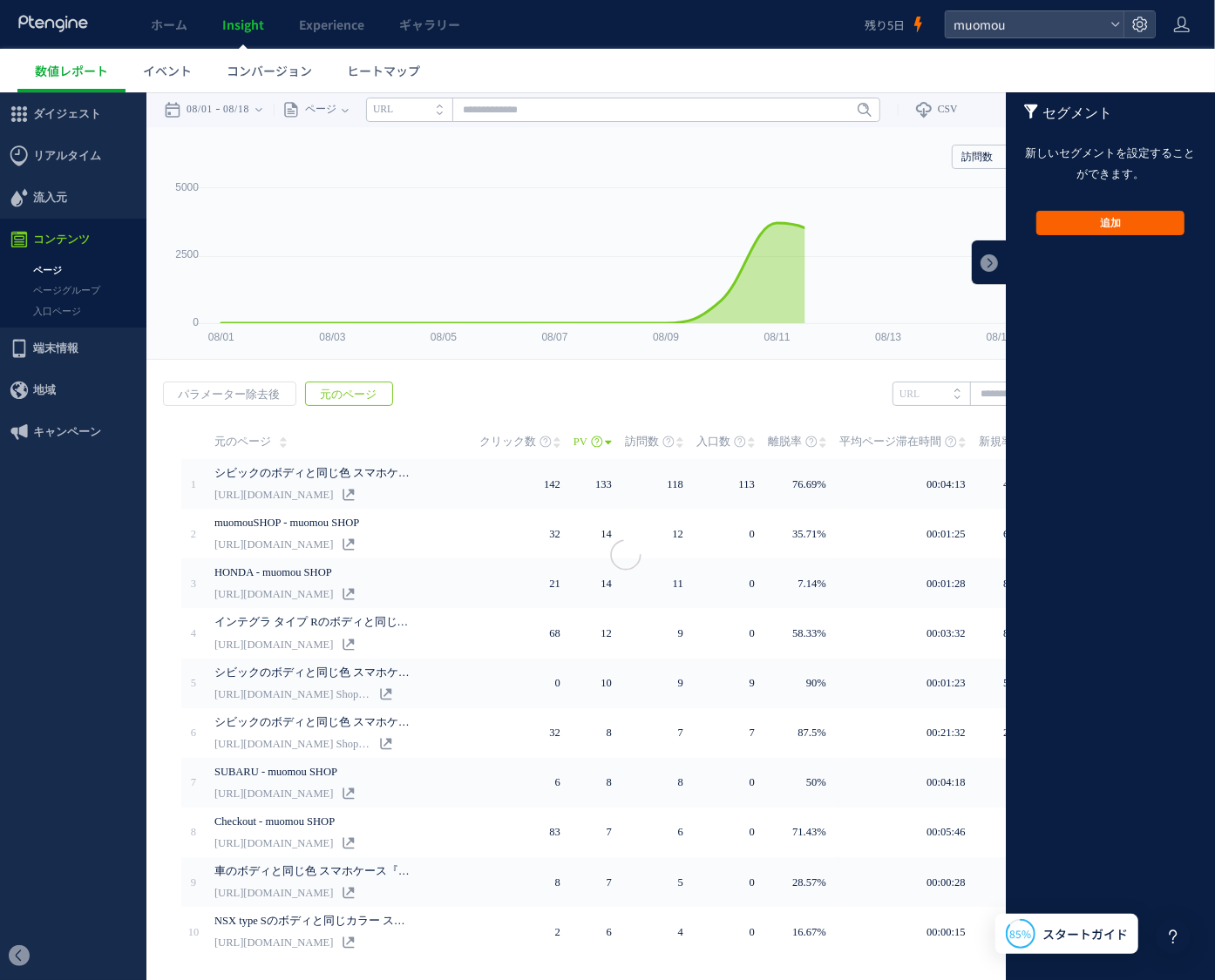
click at [1131, 227] on button "追加" at bounding box center [1110, 222] width 149 height 24
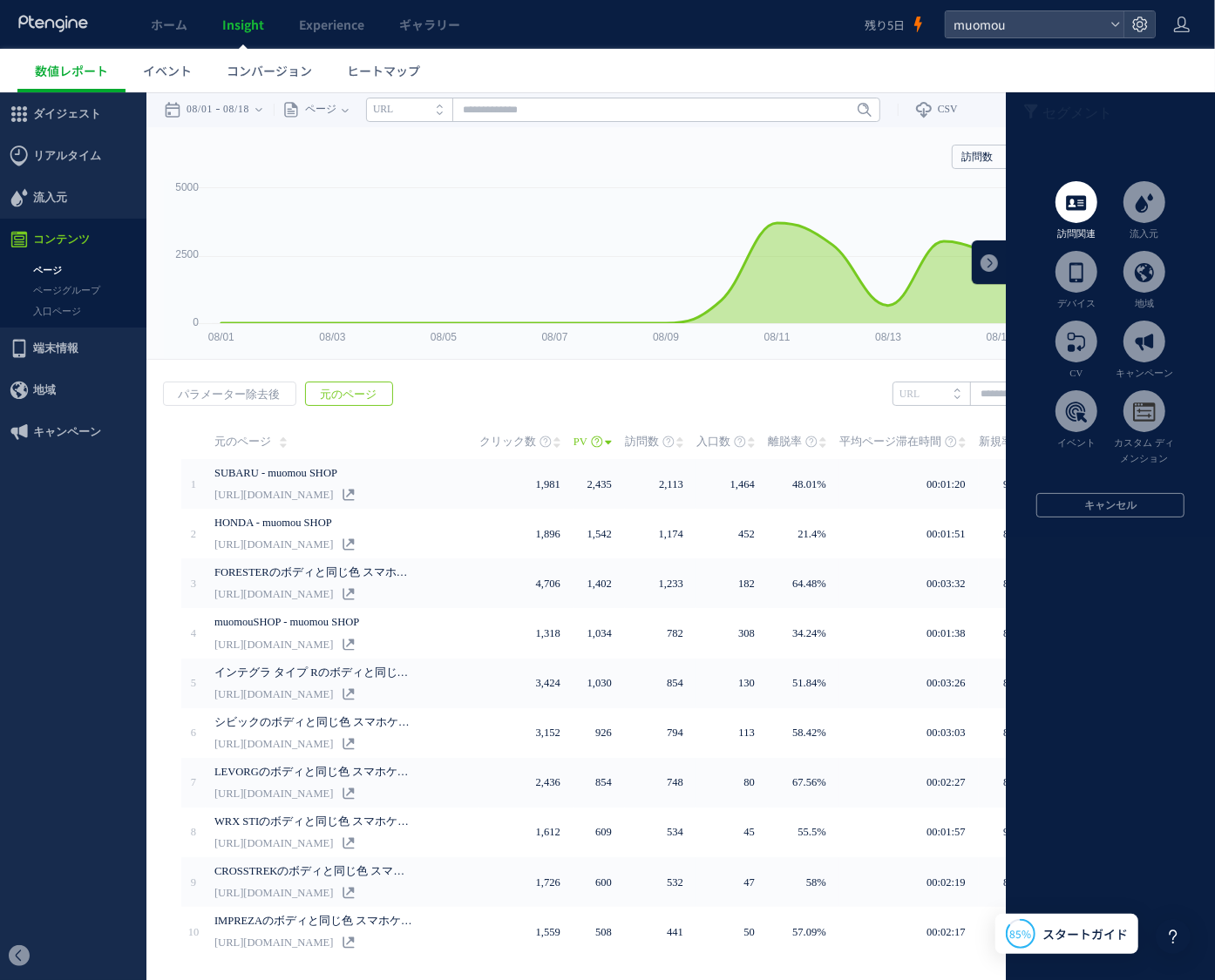
click at [1056, 201] on span at bounding box center [1076, 201] width 42 height 42
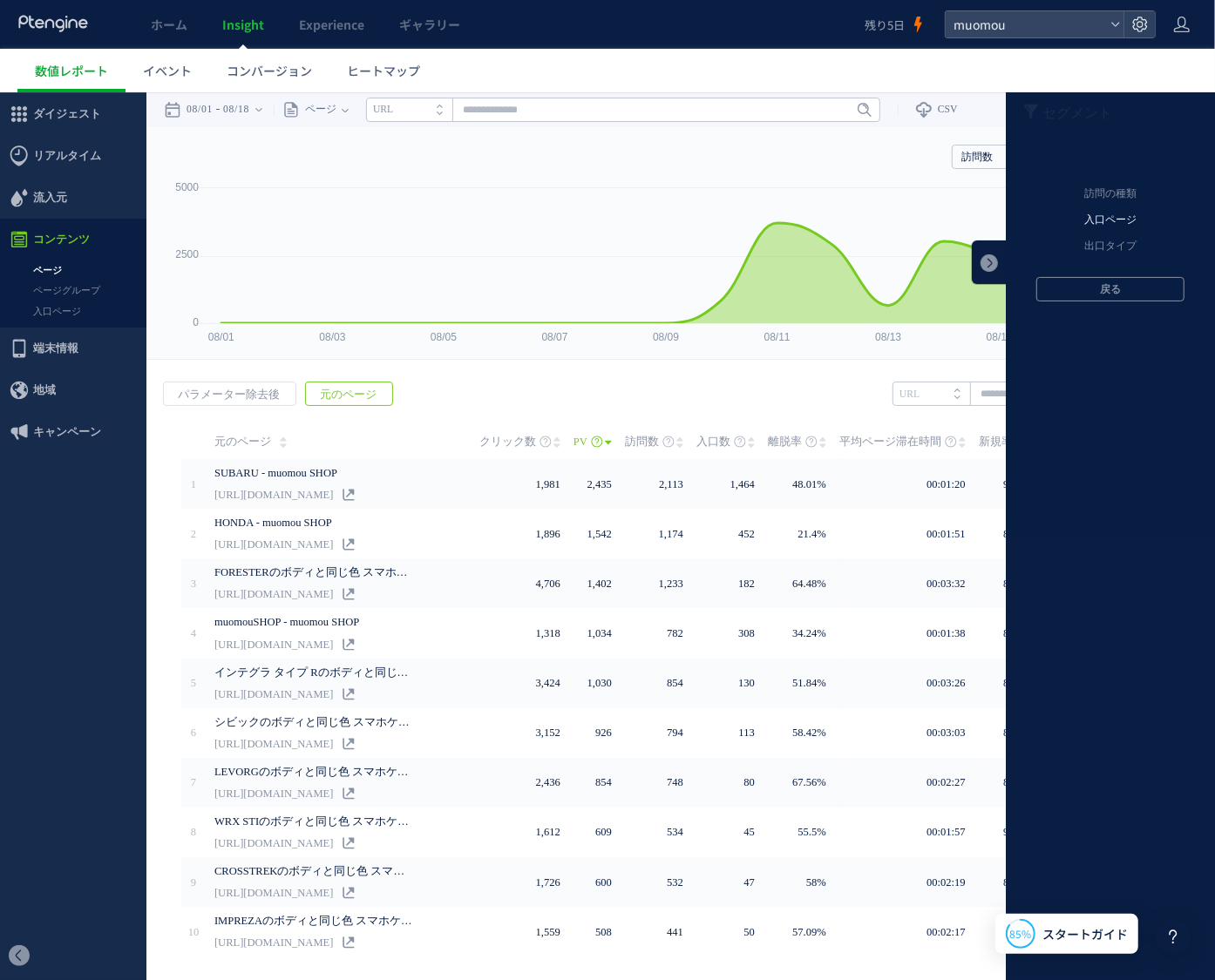
click at [1092, 214] on li "入口ページ" at bounding box center [1109, 219] width 183 height 26
click at [1099, 197] on li "元のページ" at bounding box center [1109, 193] width 183 height 26
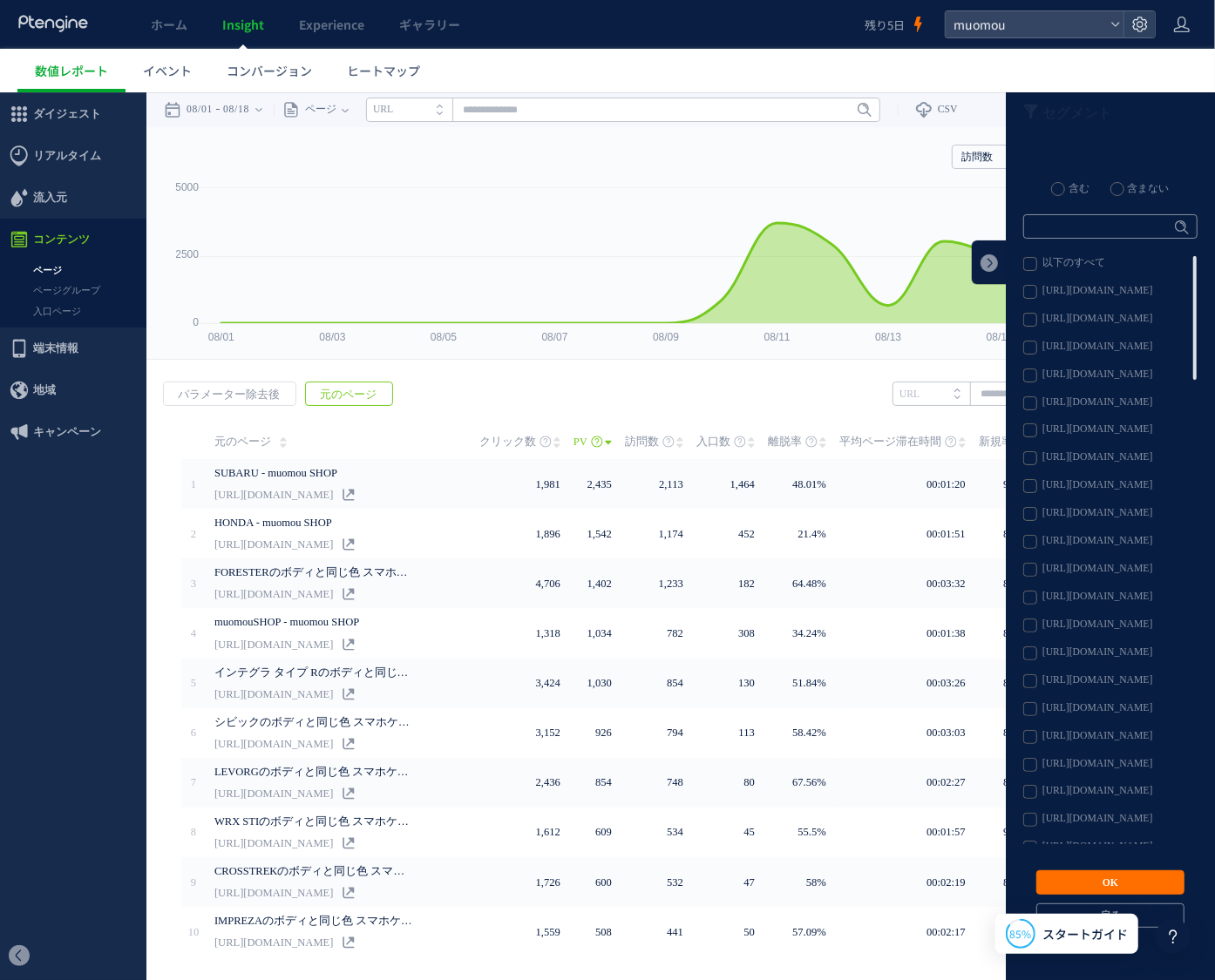
click at [1023, 404] on label "[URL][DOMAIN_NAME]" at bounding box center [1109, 403] width 173 height 14
click at [1091, 887] on button "OK" at bounding box center [1110, 881] width 149 height 24
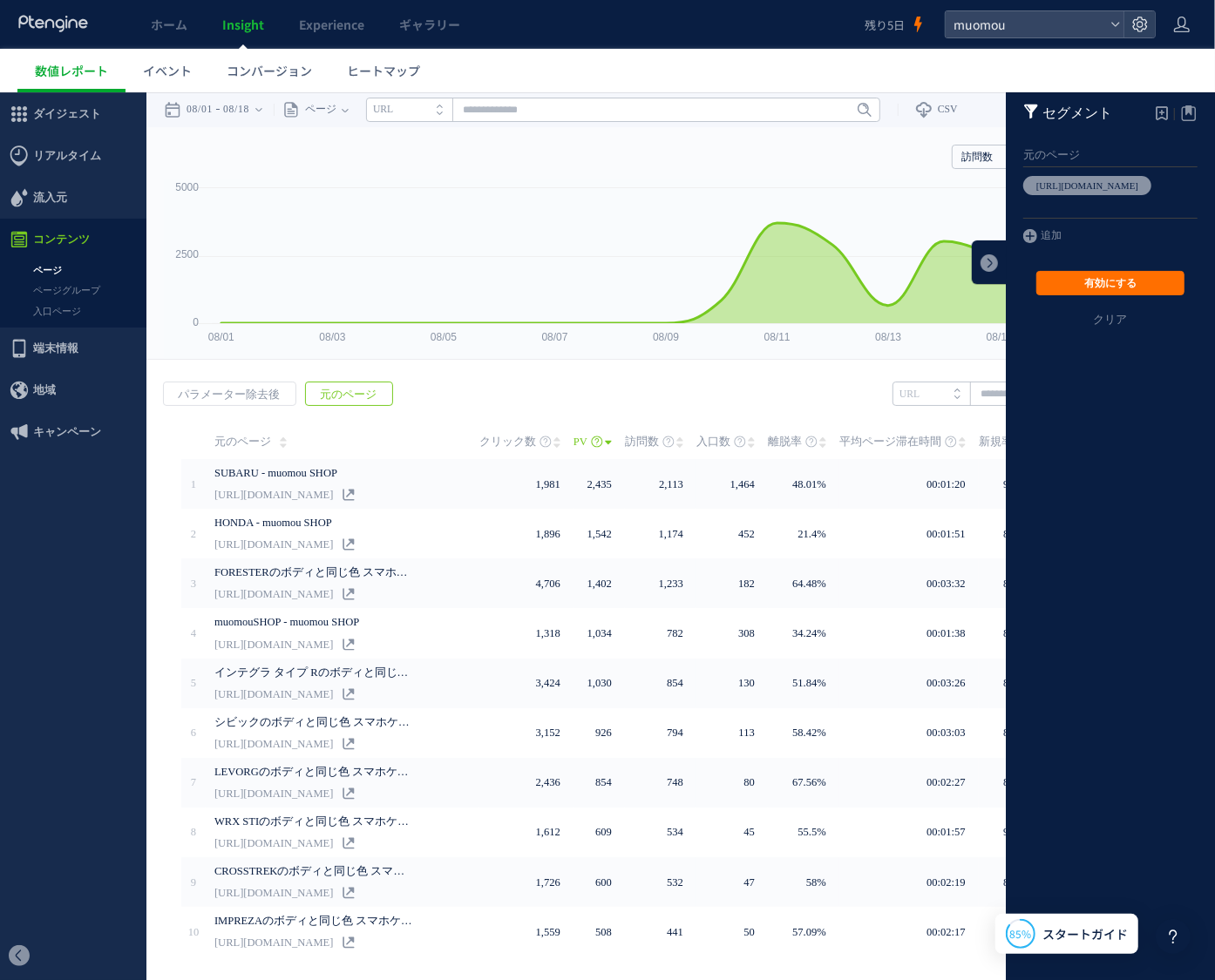
click at [1119, 273] on button "有効にする" at bounding box center [1110, 281] width 149 height 24
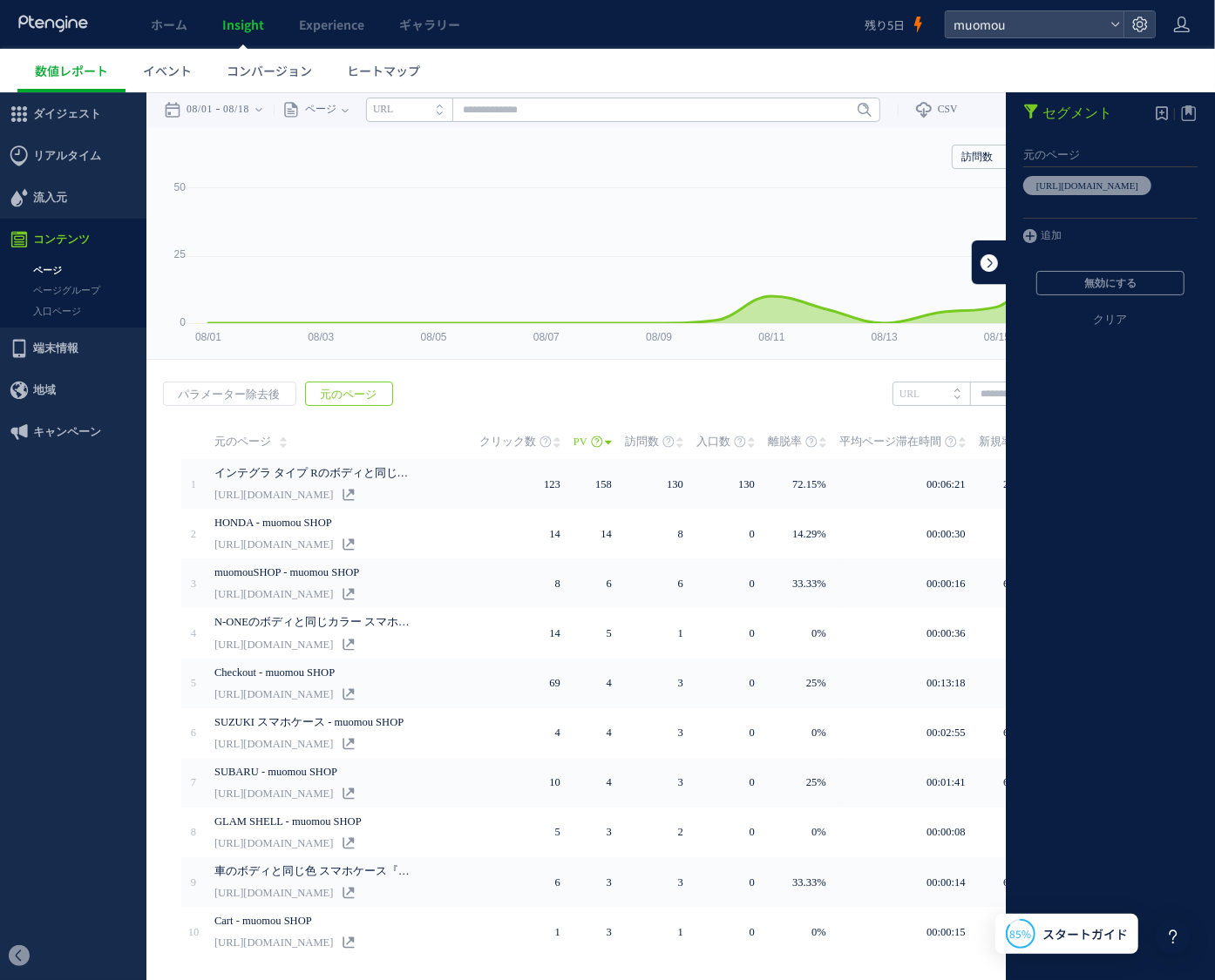
click at [977, 253] on link at bounding box center [989, 261] width 35 height 44
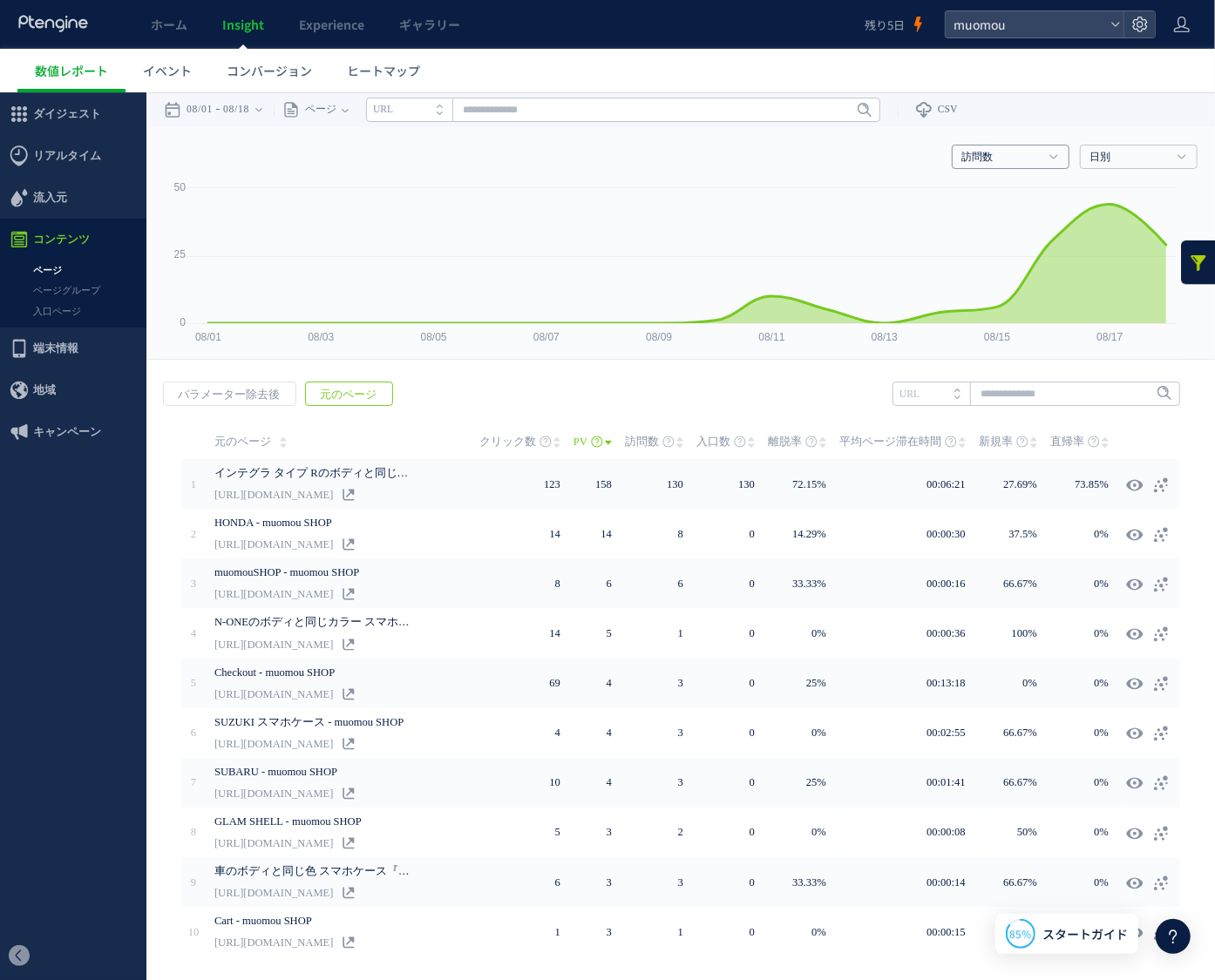
click at [1021, 157] on link "訪問数" at bounding box center [1001, 156] width 79 height 16
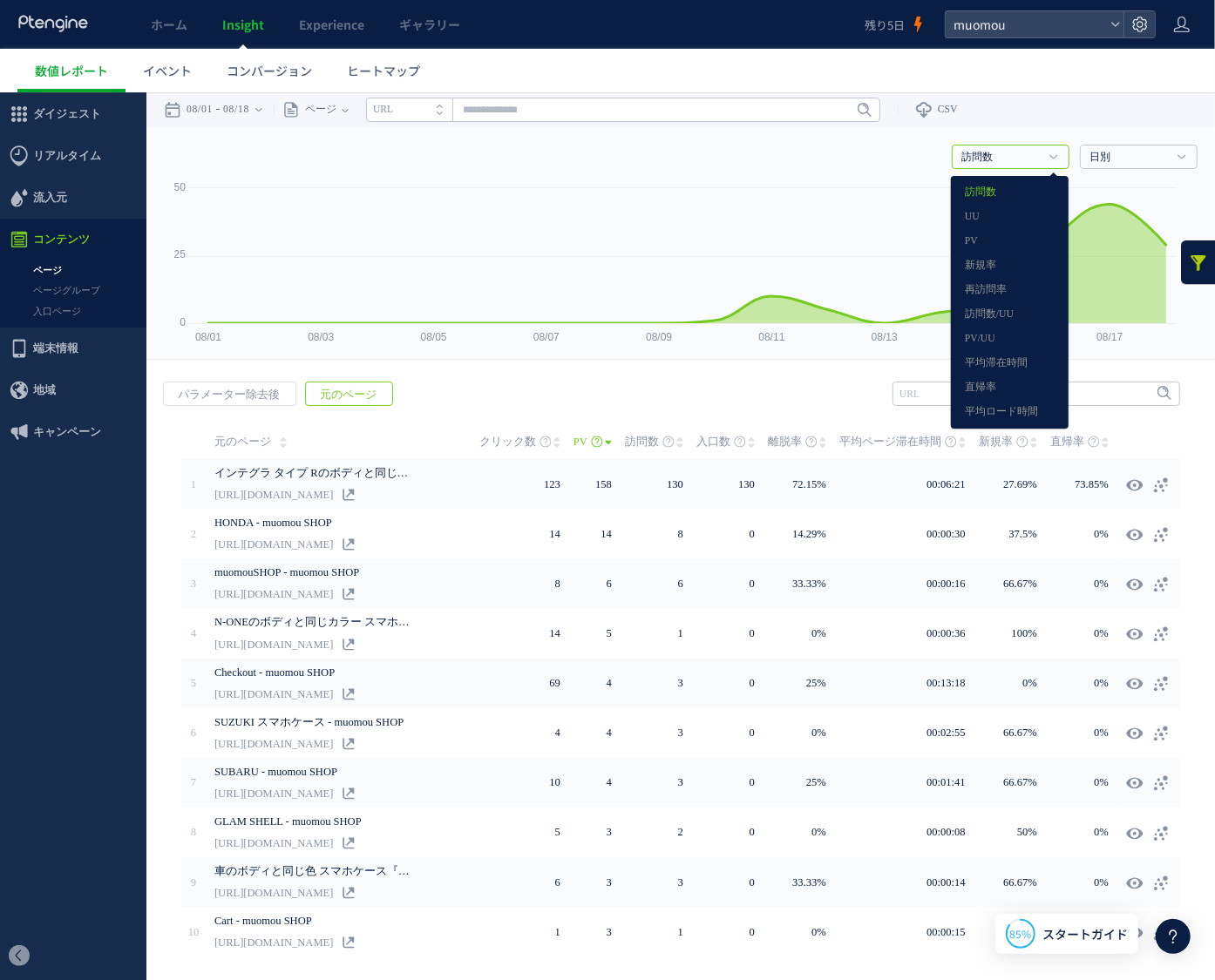
click at [1021, 157] on link "訪問数" at bounding box center [1001, 156] width 79 height 16
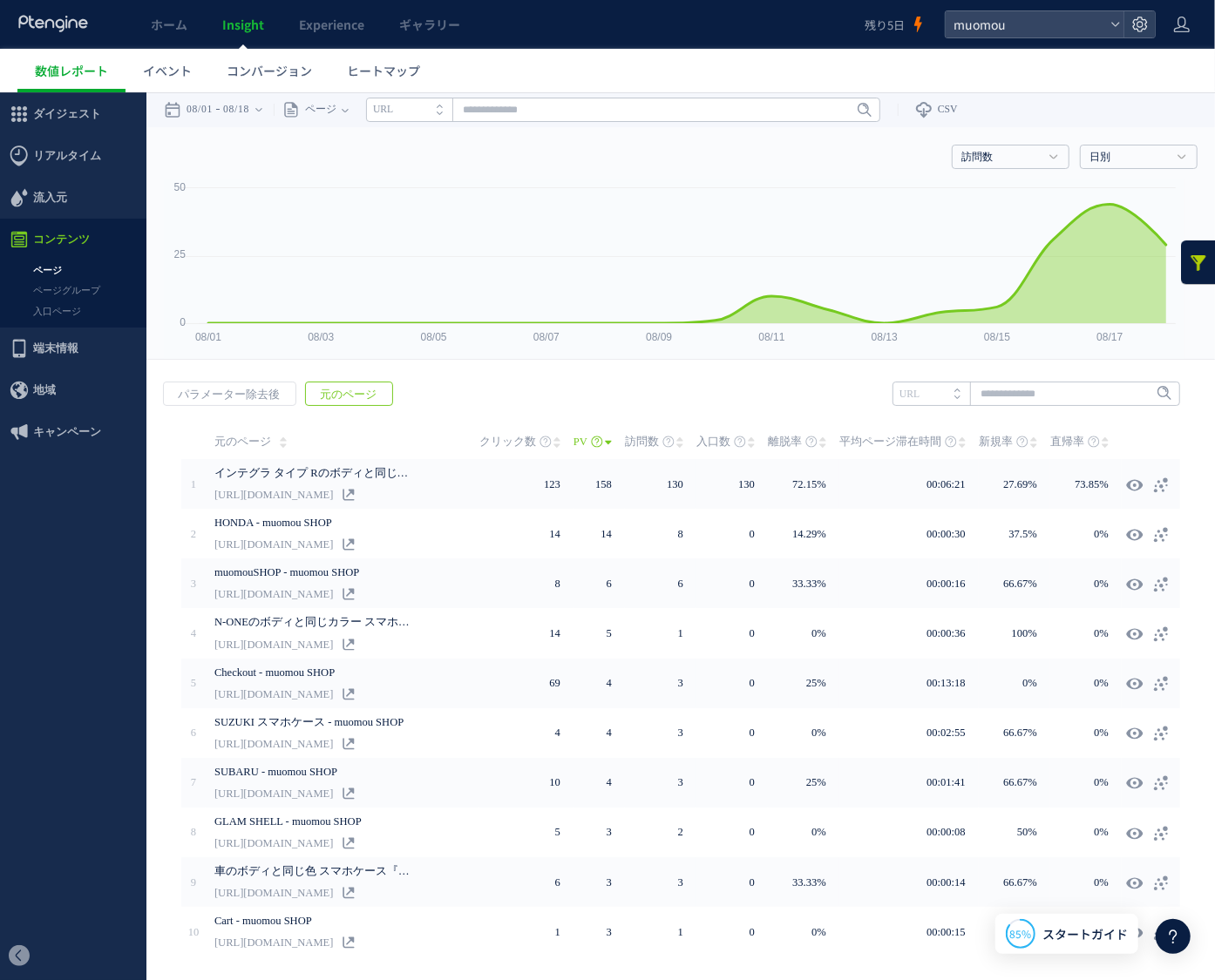
click at [1186, 270] on link at bounding box center [1198, 261] width 35 height 44
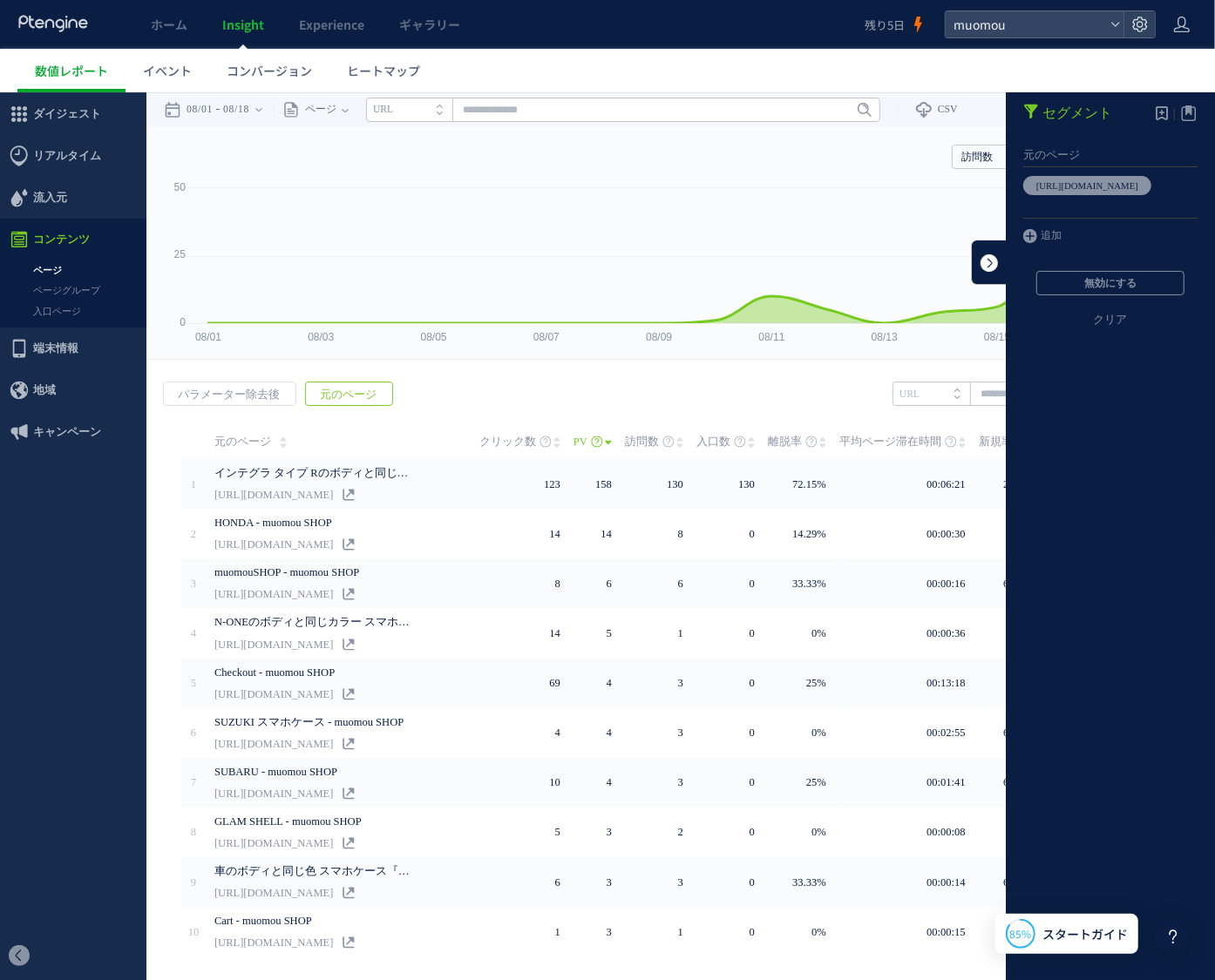
click at [973, 267] on link at bounding box center [989, 261] width 35 height 44
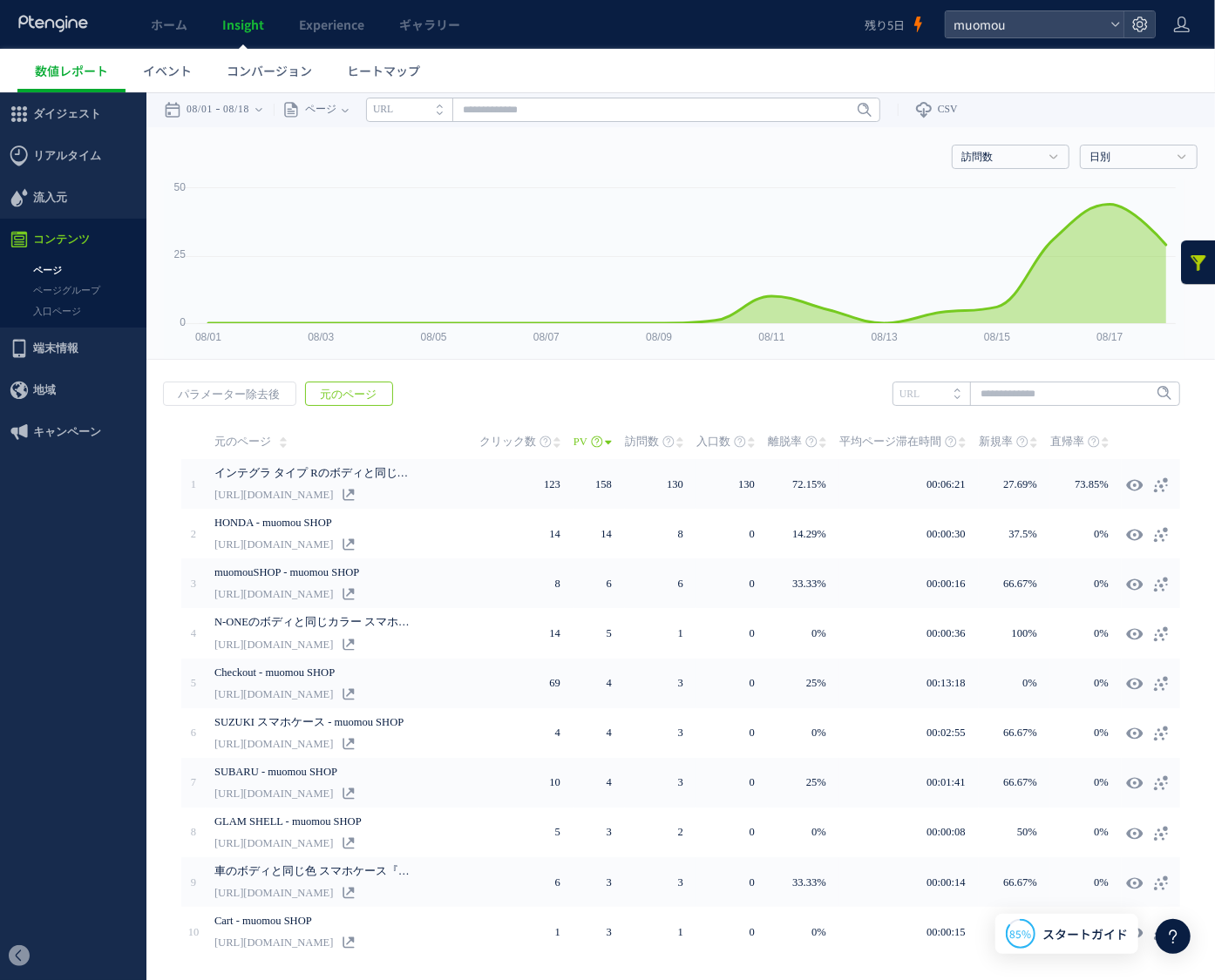
click at [1191, 254] on link at bounding box center [1198, 261] width 35 height 44
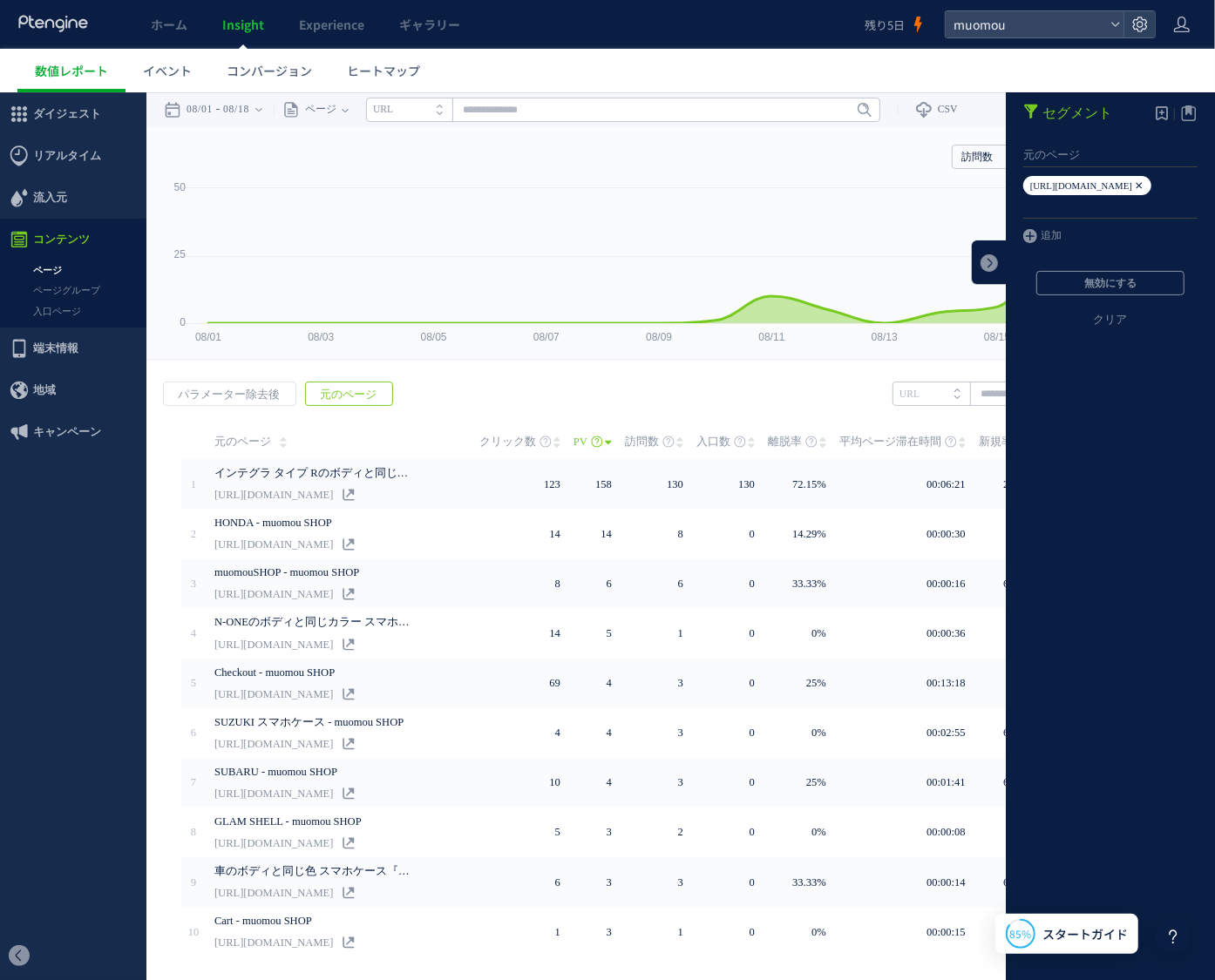
click at [1134, 183] on icon at bounding box center [1139, 185] width 11 height 20
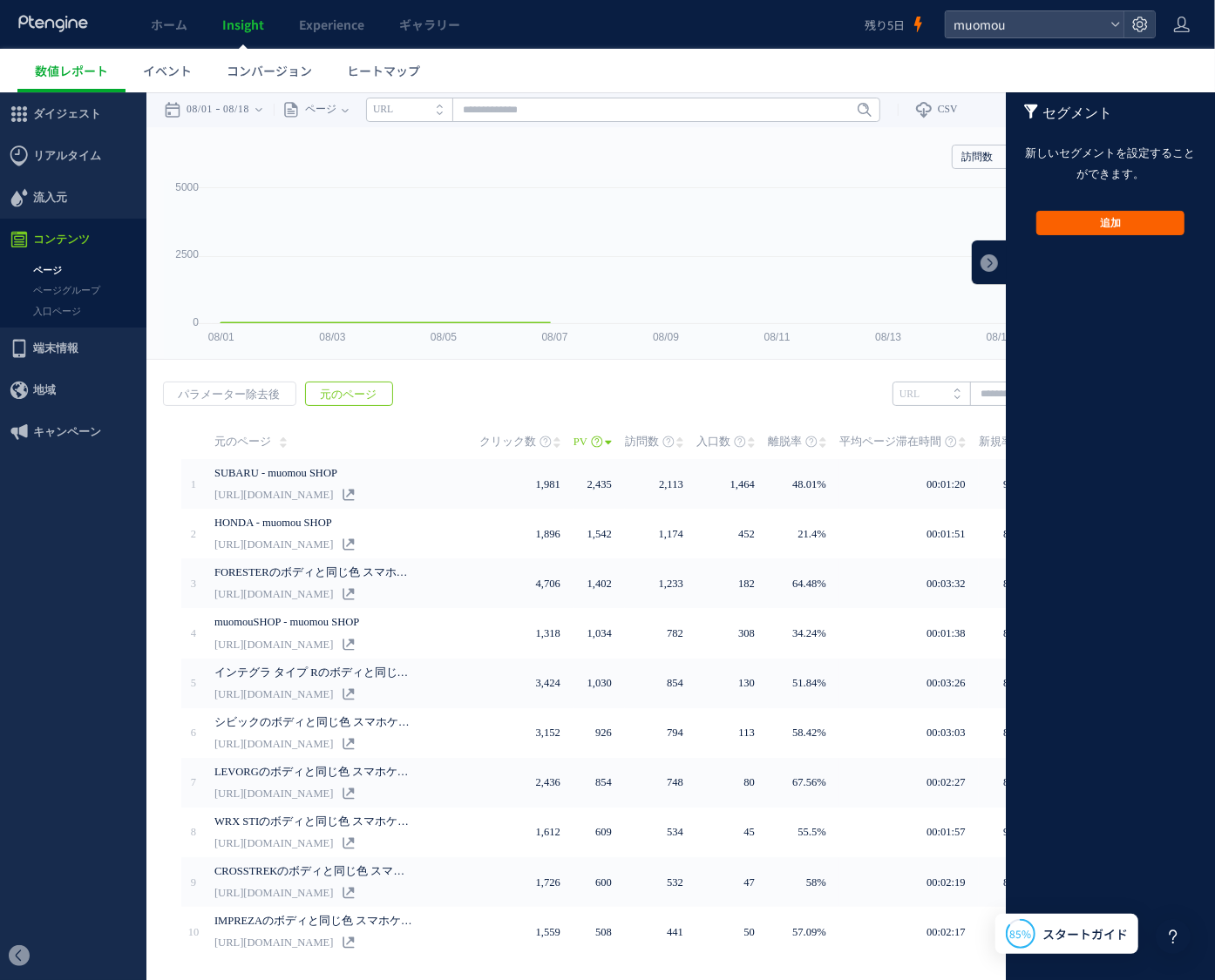
click at [1109, 221] on button "追加" at bounding box center [1110, 222] width 149 height 24
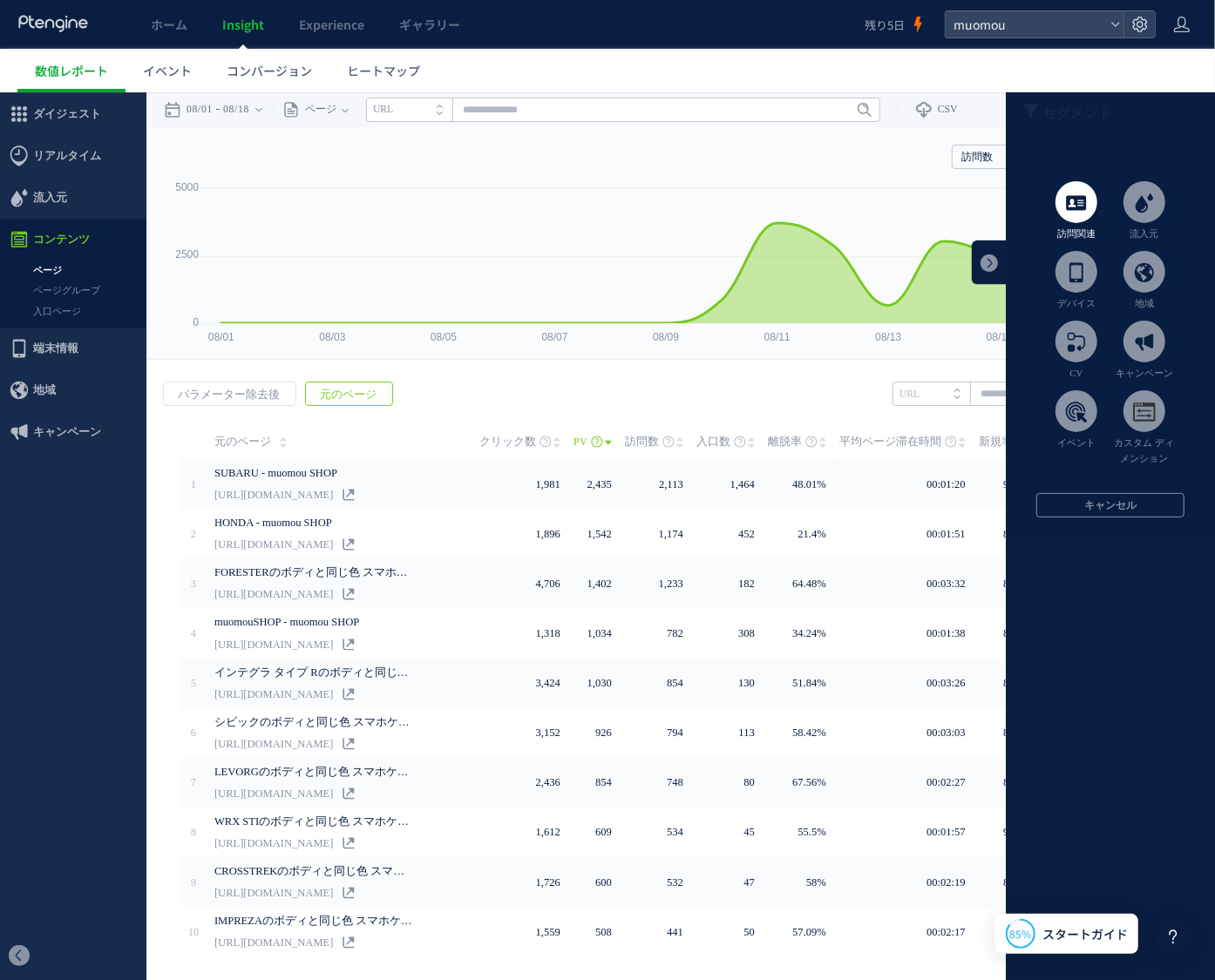
click at [1066, 207] on span at bounding box center [1076, 201] width 42 height 42
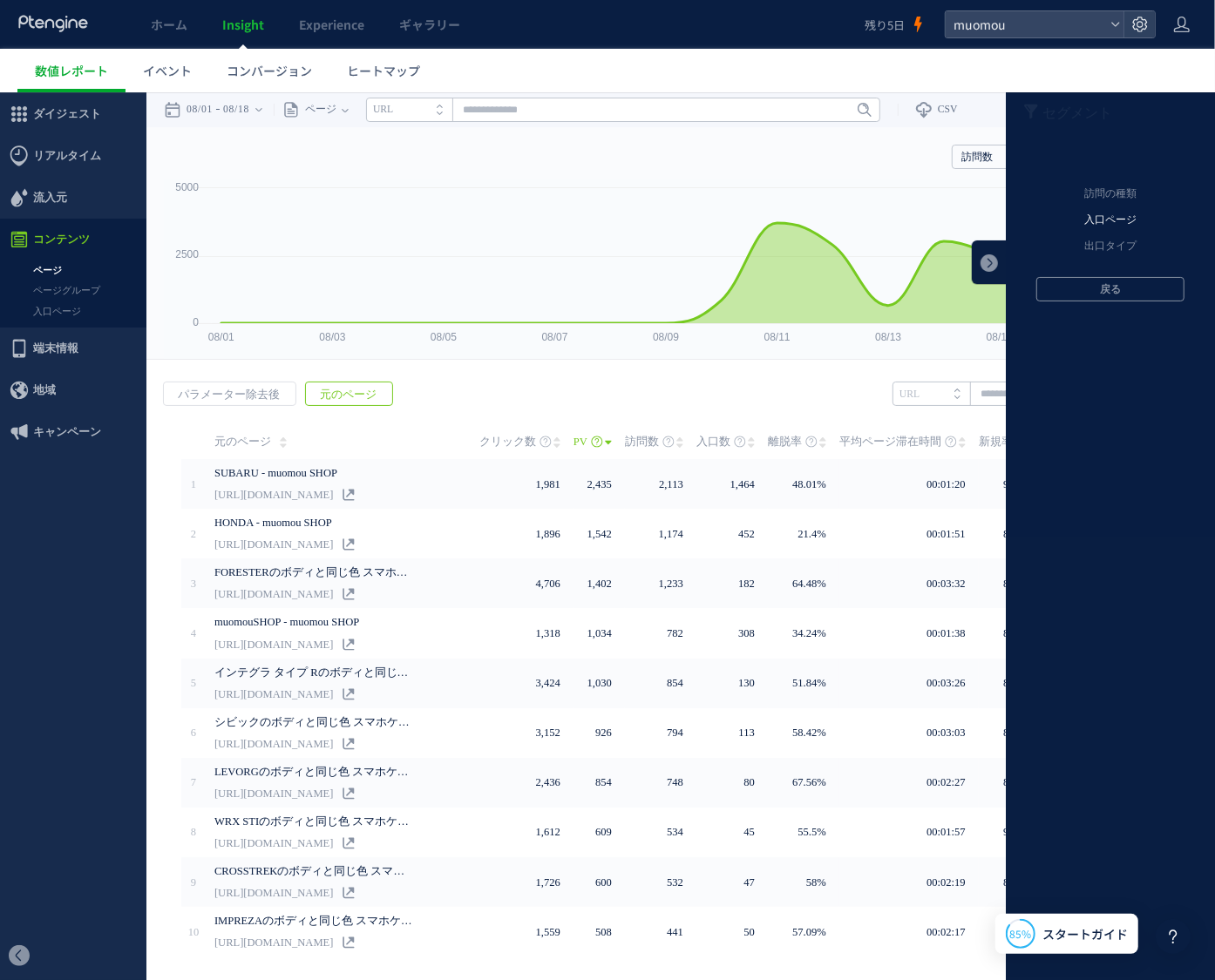
click at [1107, 213] on li "入口ページ" at bounding box center [1109, 219] width 183 height 26
click at [1098, 192] on li "元のページ" at bounding box center [1109, 193] width 183 height 26
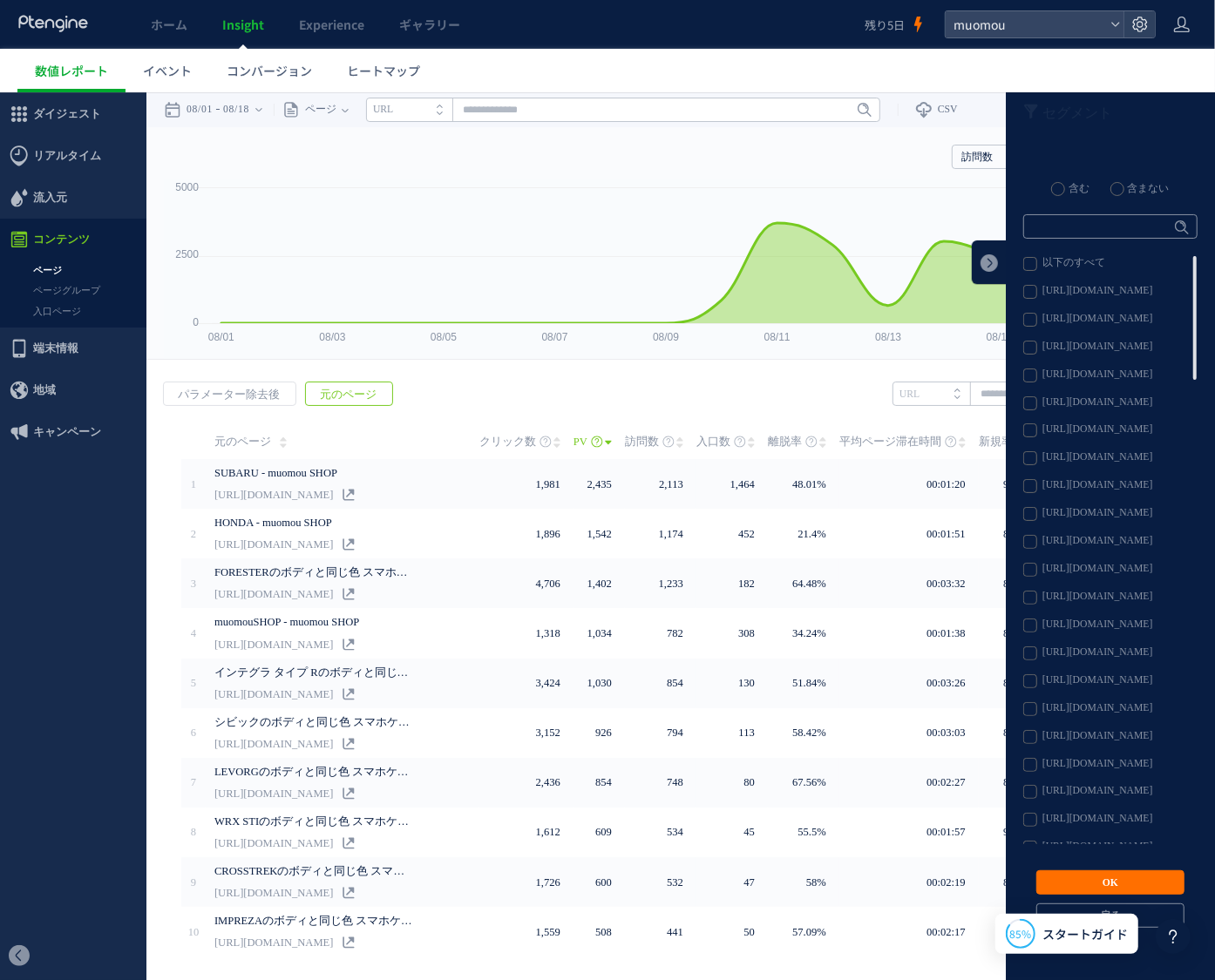
click at [1023, 372] on label "[URL][DOMAIN_NAME]" at bounding box center [1109, 374] width 173 height 14
click at [1071, 881] on button "OK" at bounding box center [1110, 881] width 149 height 24
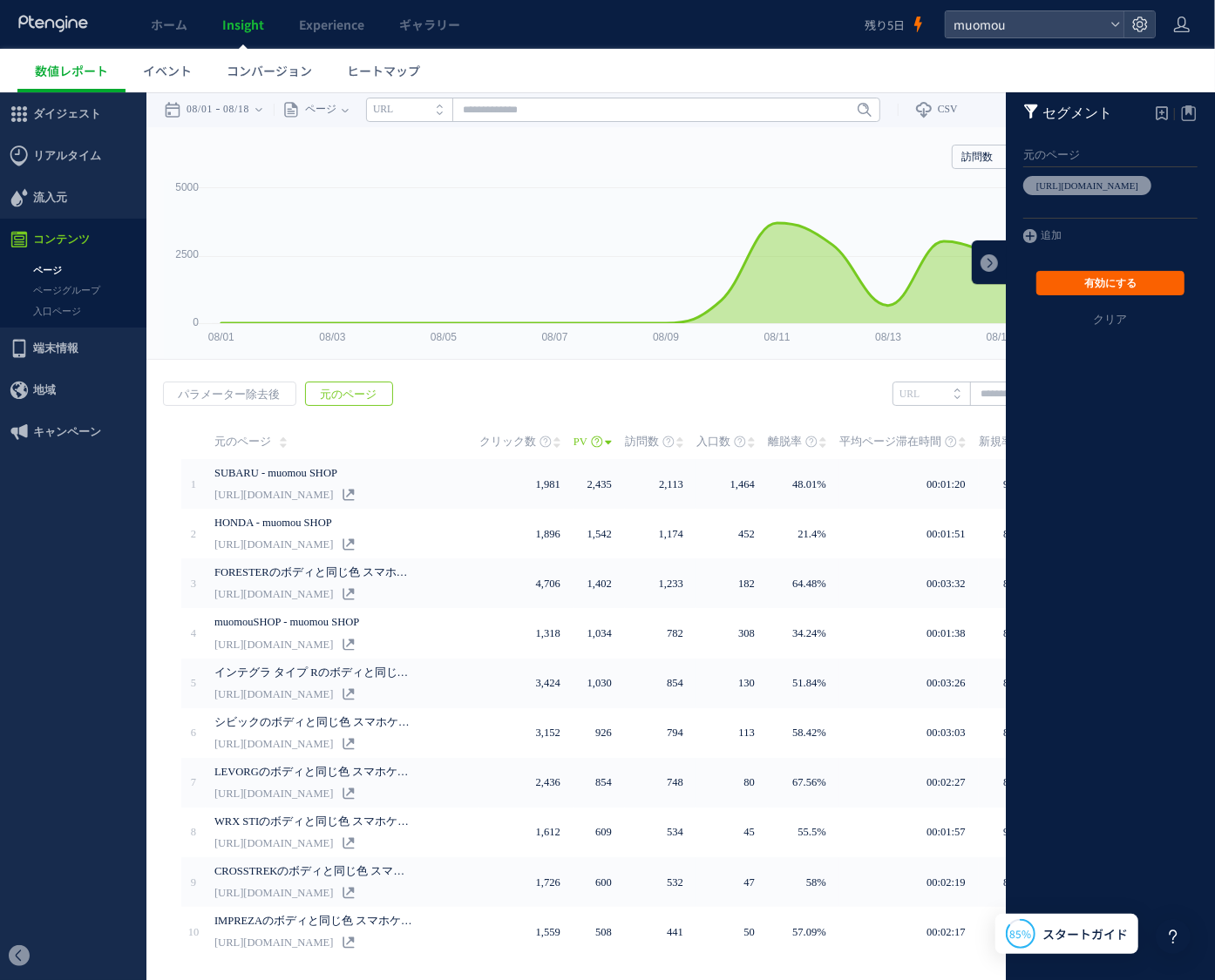
click at [1133, 277] on button "有効にする" at bounding box center [1110, 281] width 149 height 24
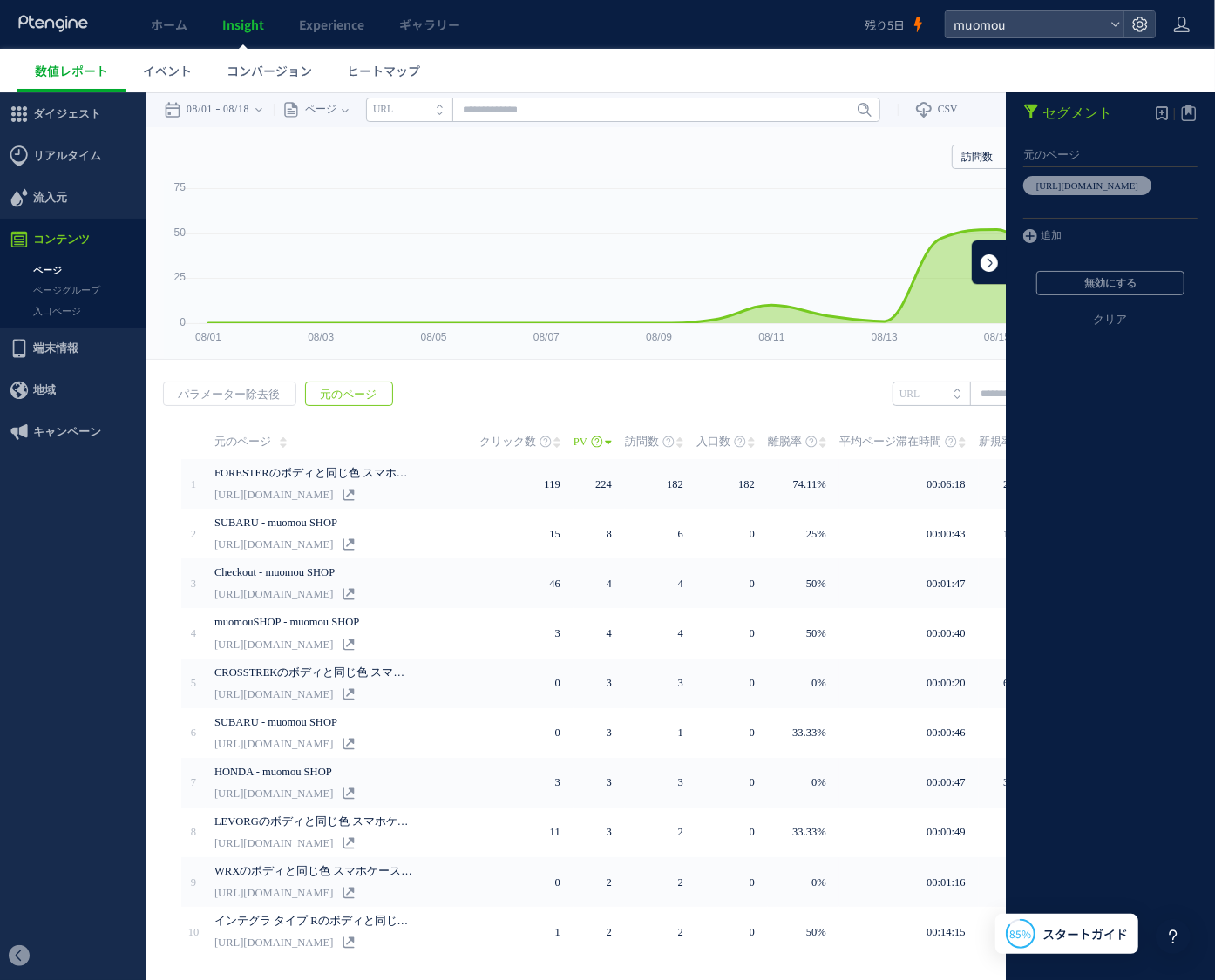
click at [986, 254] on link at bounding box center [989, 261] width 35 height 44
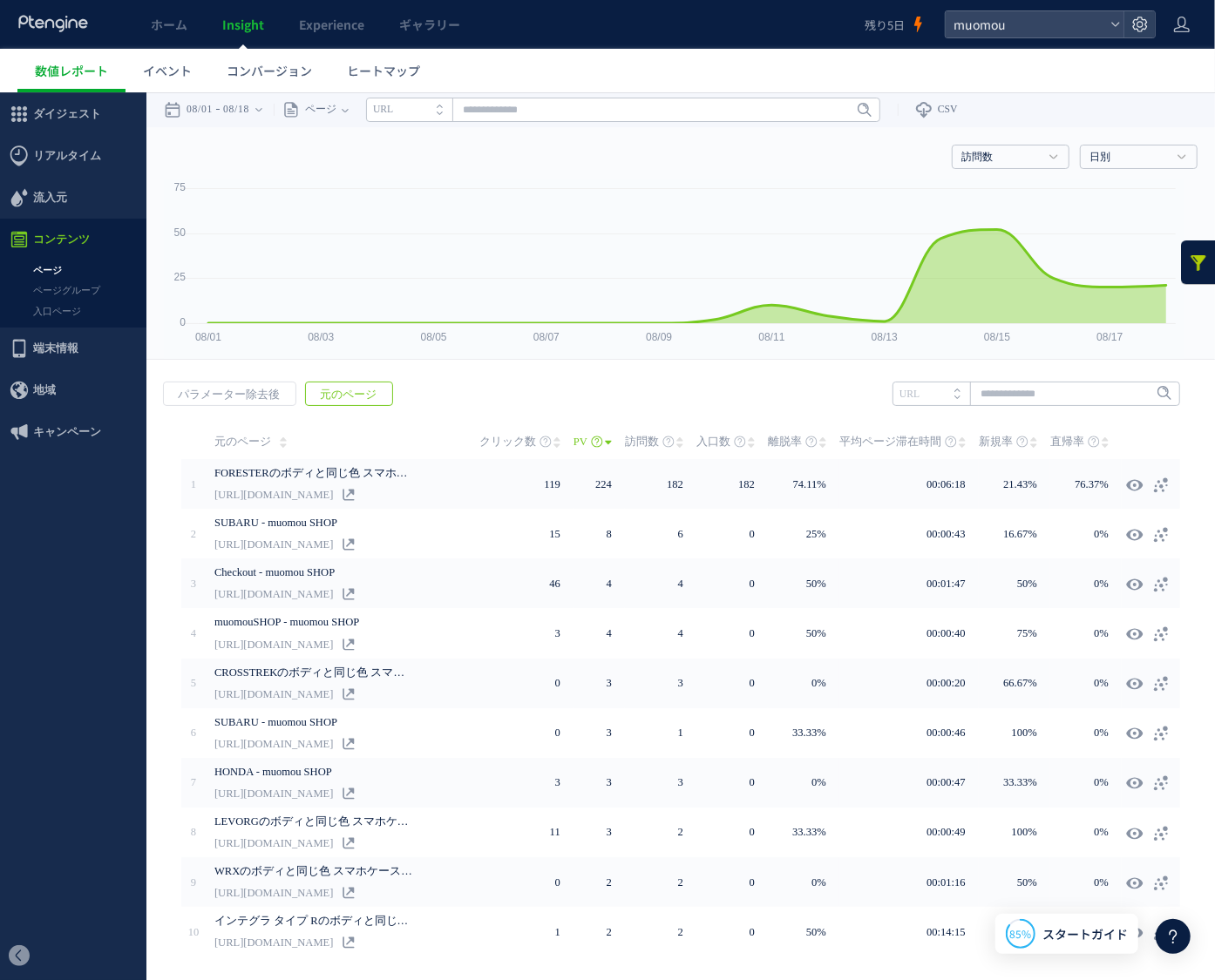
click at [1183, 262] on link at bounding box center [1198, 261] width 35 height 44
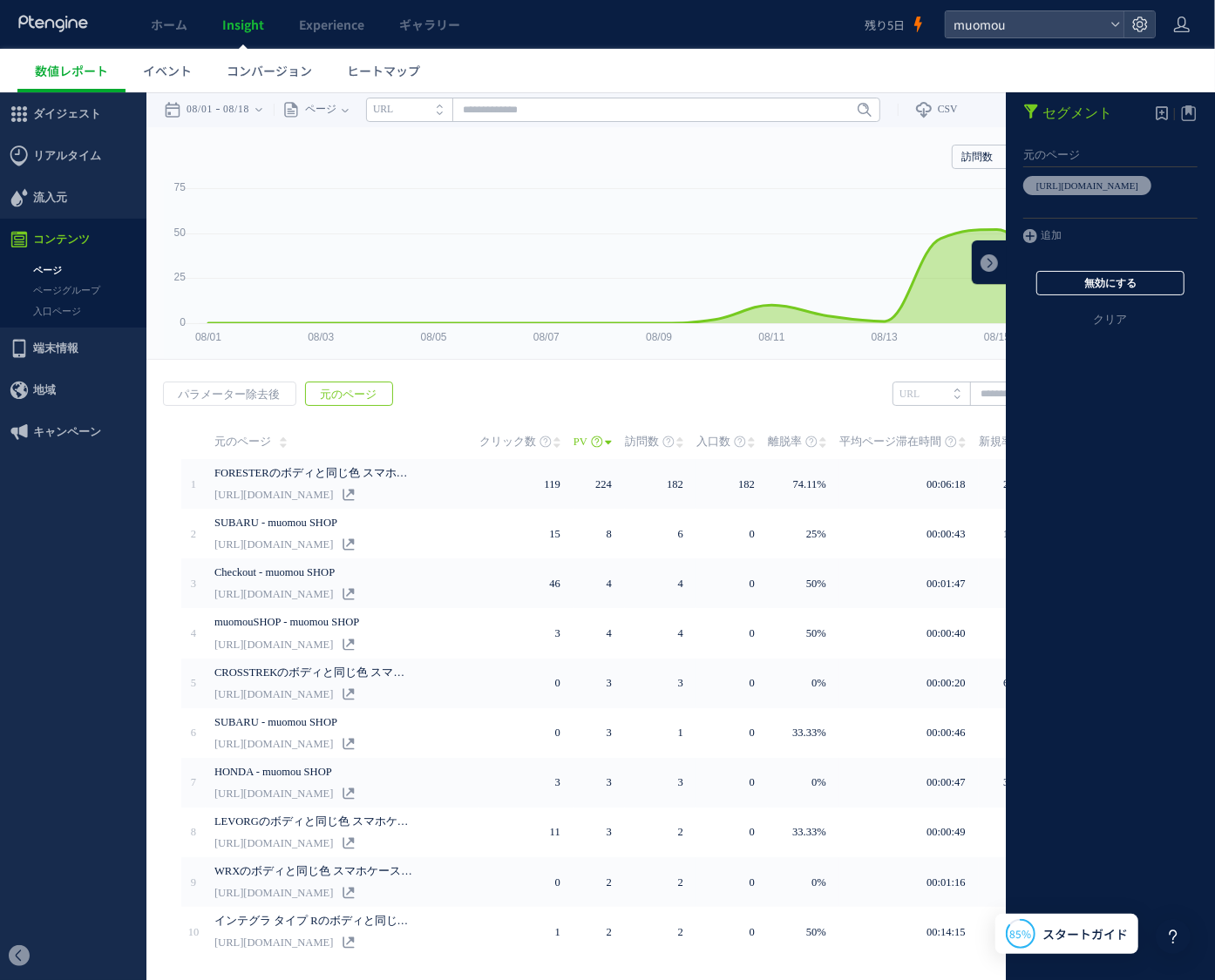
click at [1083, 275] on button "無効にする" at bounding box center [1110, 281] width 149 height 24
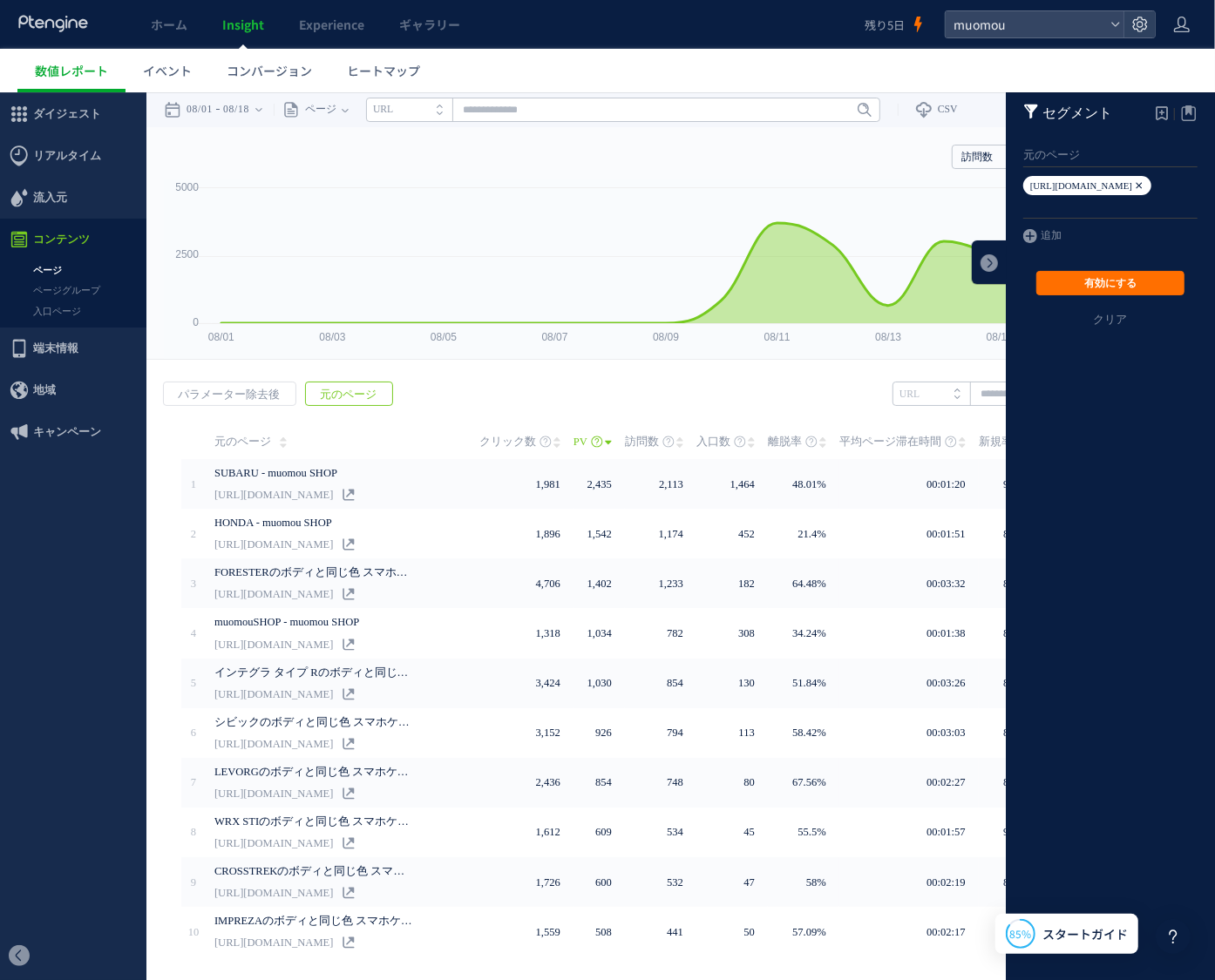
click at [1134, 183] on icon at bounding box center [1139, 185] width 11 height 20
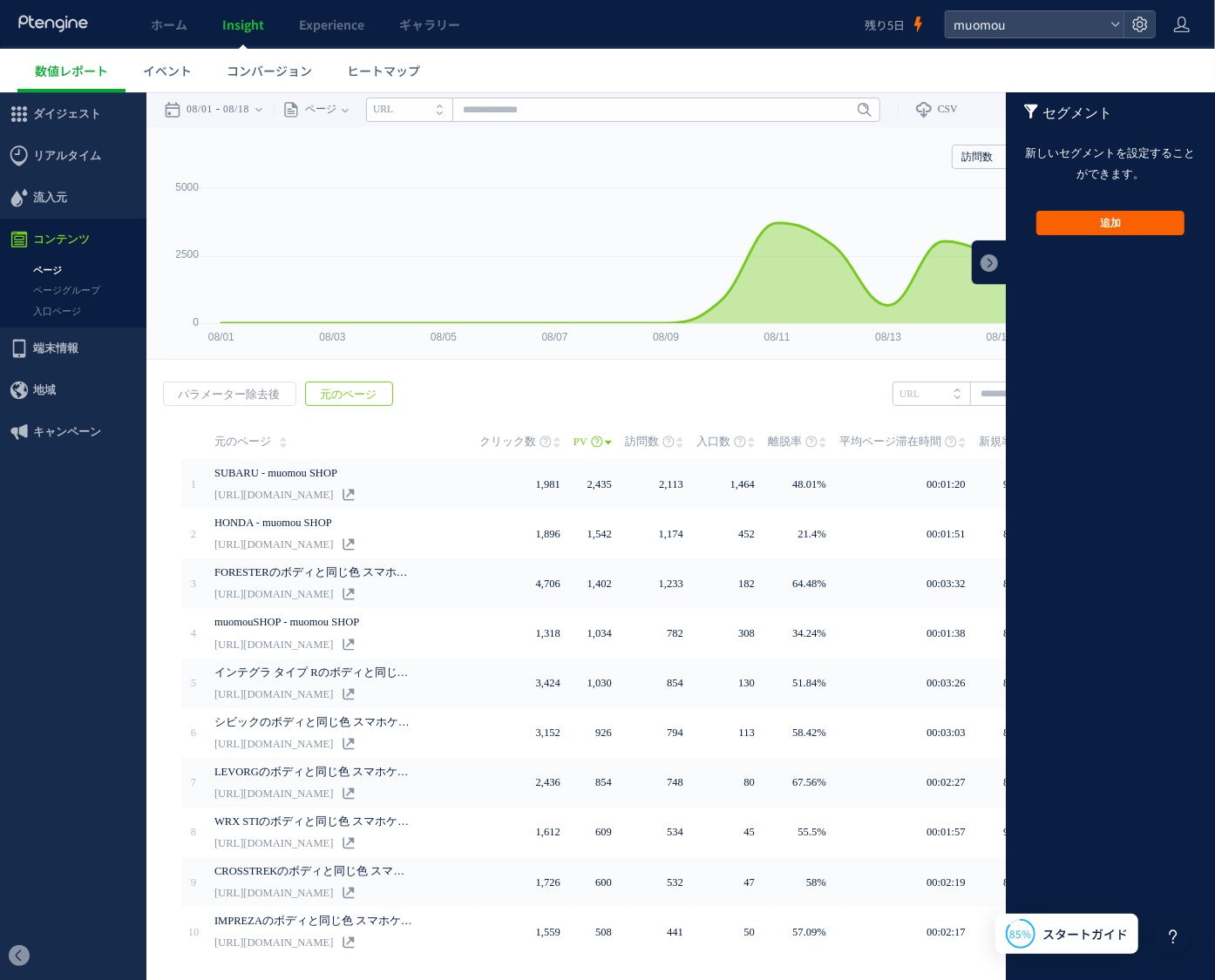
click at [1119, 217] on button "追加" at bounding box center [1110, 222] width 149 height 24
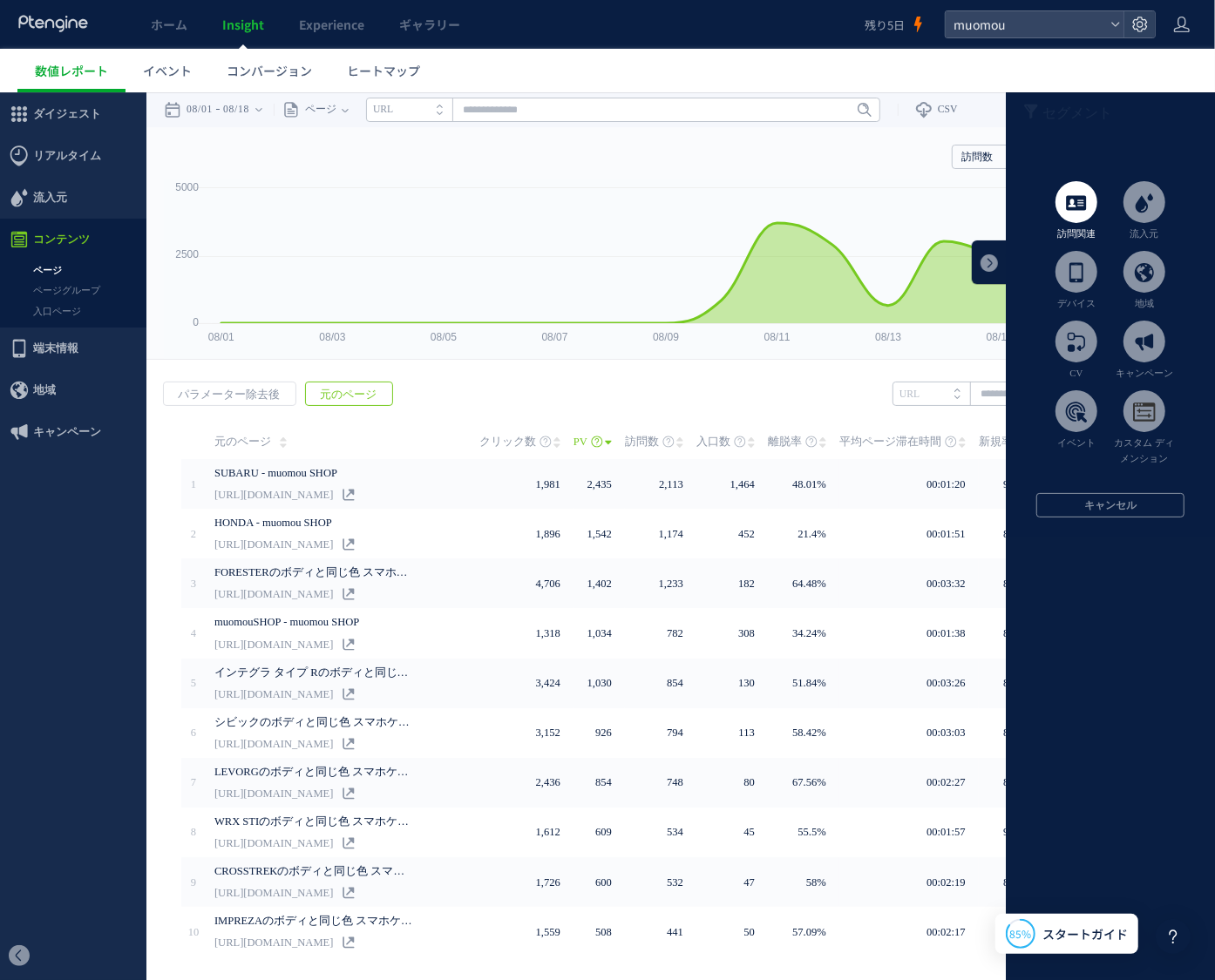
click at [1063, 211] on span at bounding box center [1076, 201] width 42 height 42
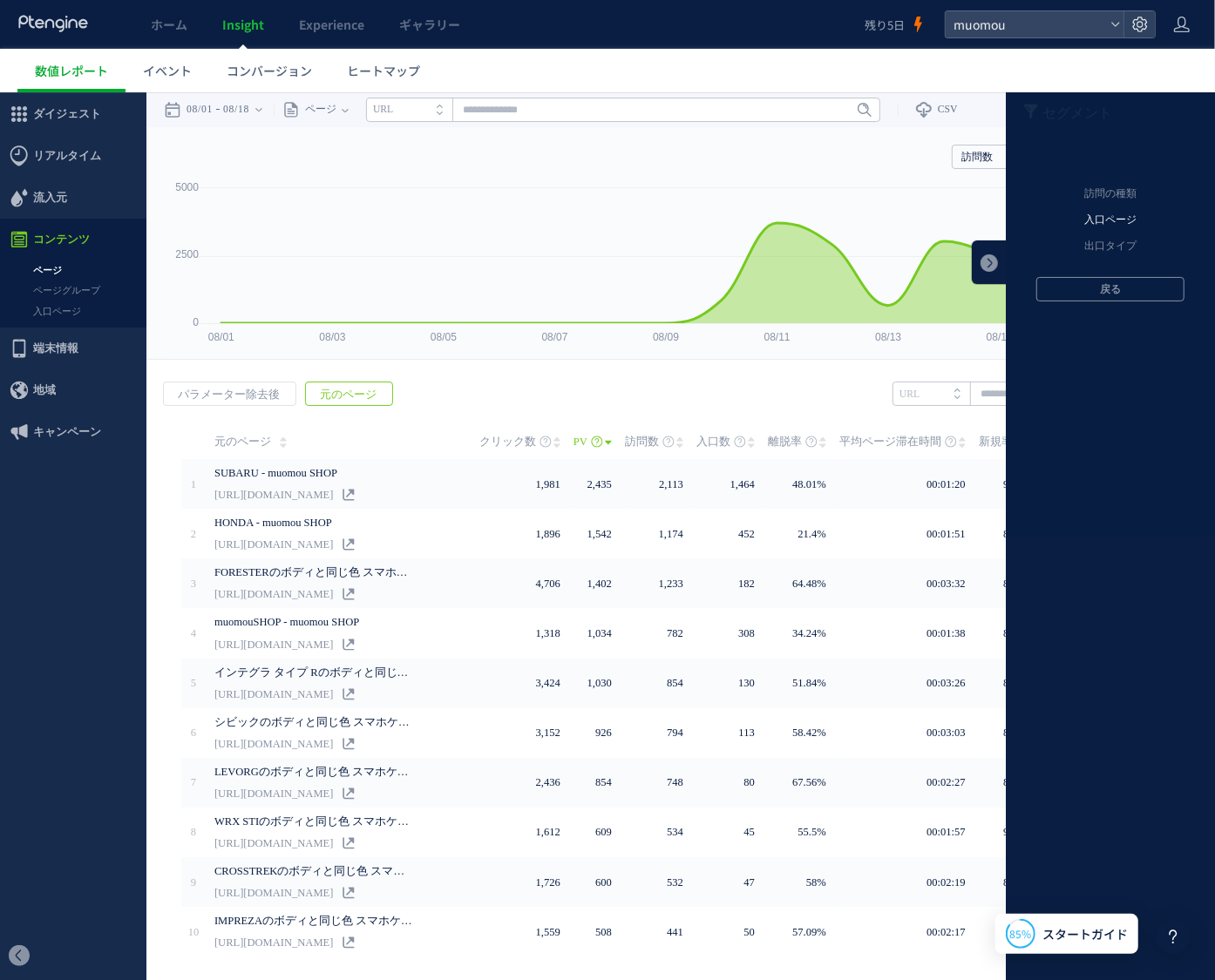
click at [1090, 221] on li "入口ページ" at bounding box center [1109, 219] width 183 height 26
click at [1100, 192] on li "元のページ" at bounding box center [1109, 193] width 183 height 26
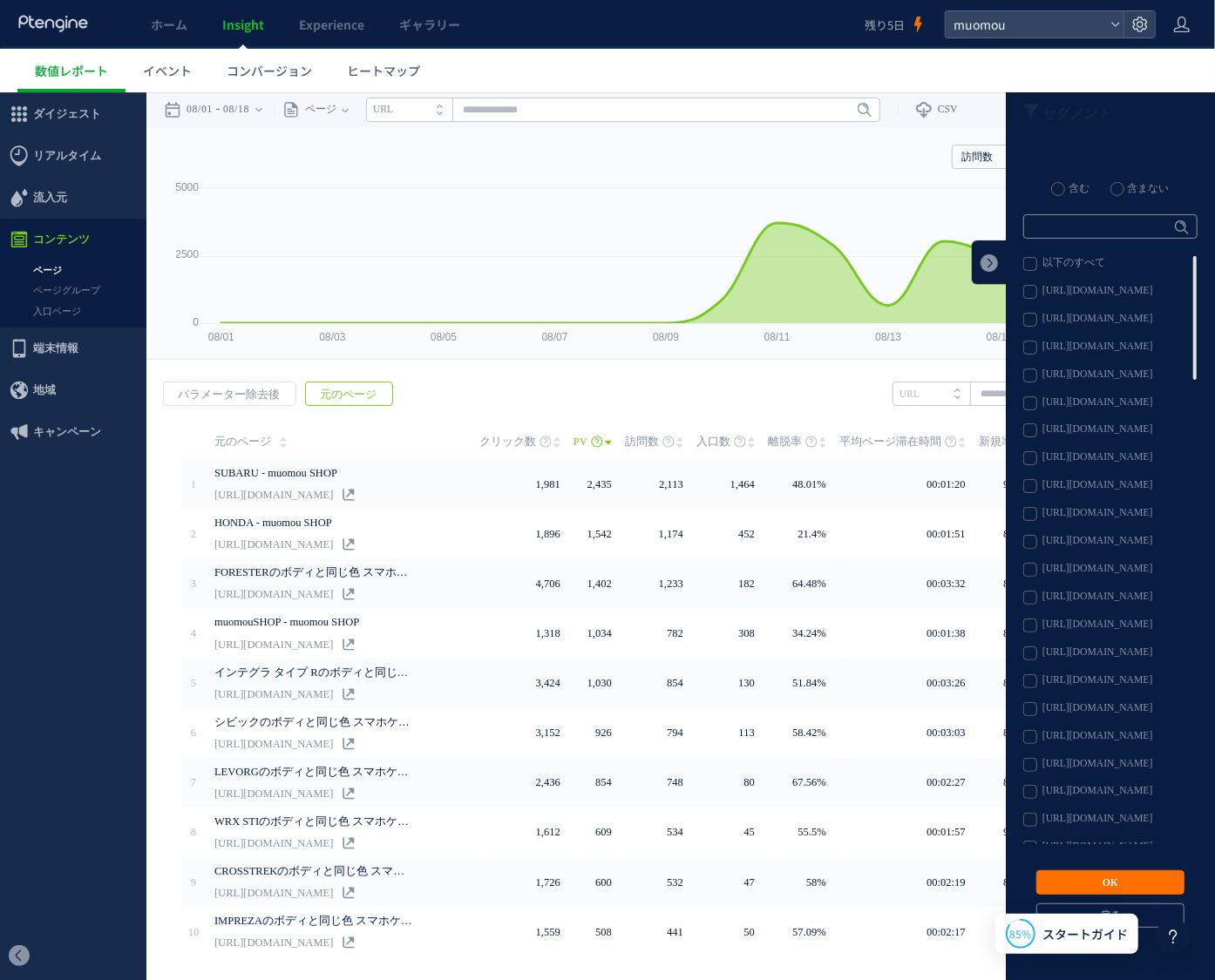
click at [1023, 434] on label "[URL][DOMAIN_NAME]" at bounding box center [1109, 429] width 173 height 14
click at [1102, 880] on button "OK" at bounding box center [1110, 881] width 149 height 24
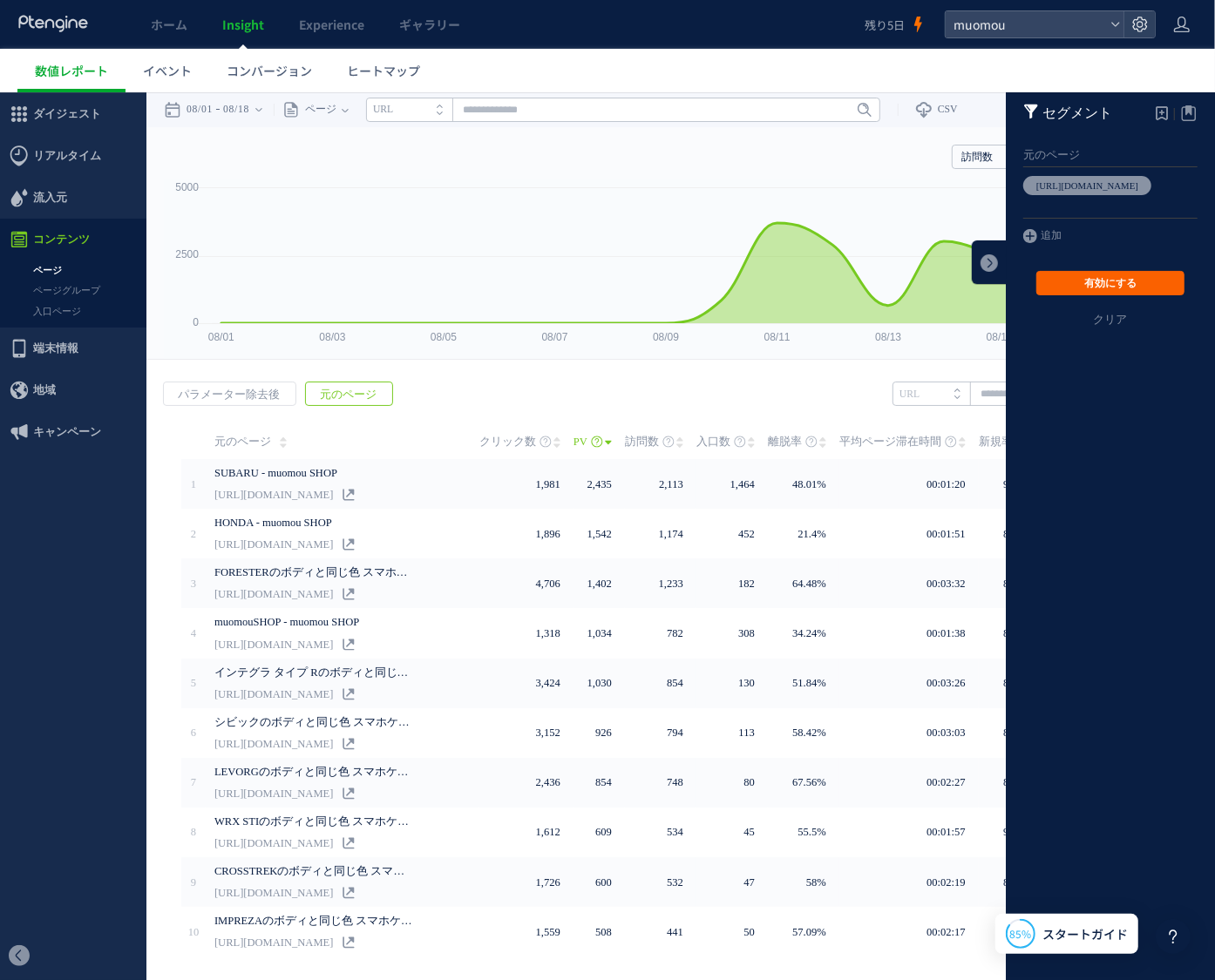
click at [1114, 279] on button "有効にする" at bounding box center [1110, 281] width 149 height 24
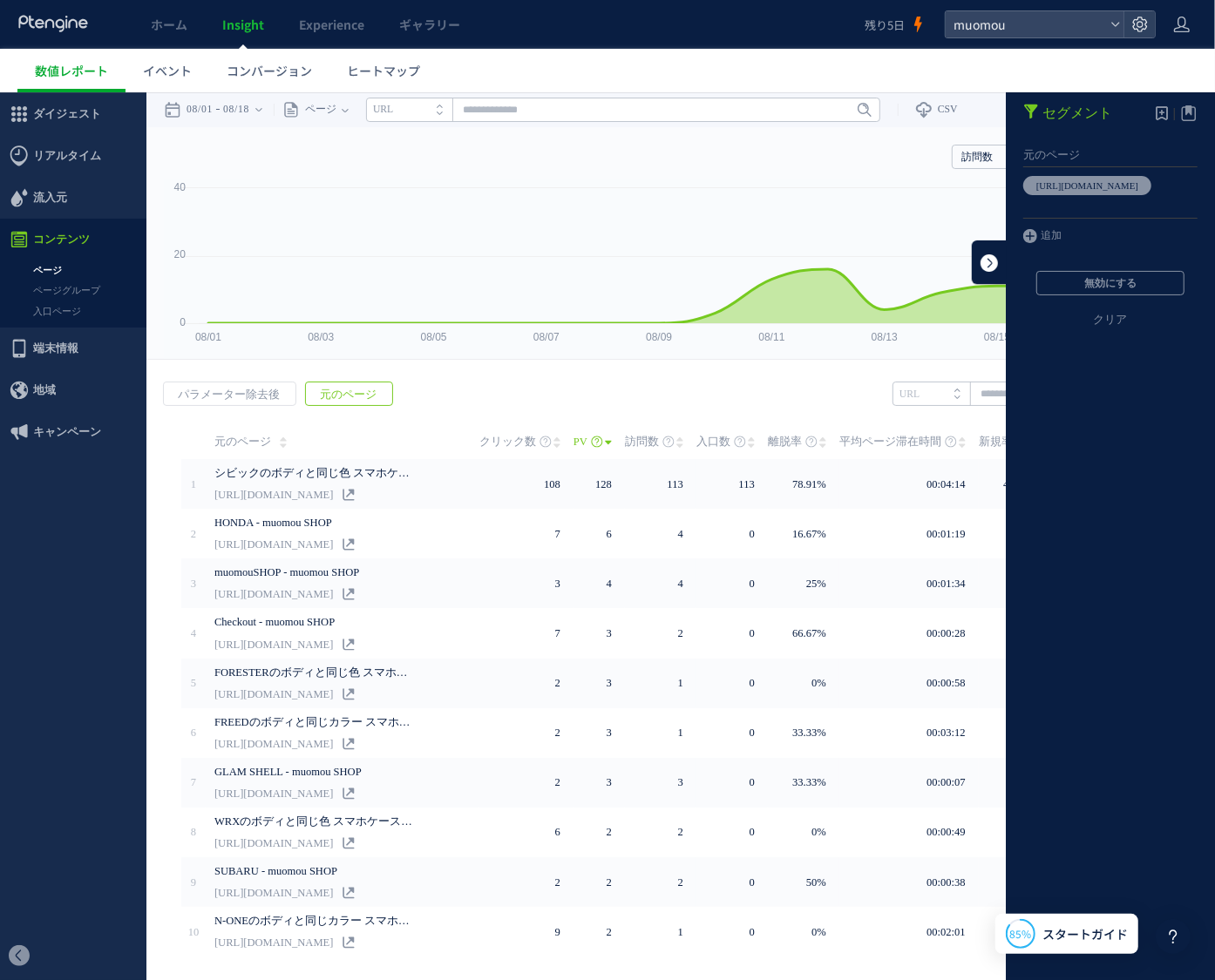
click at [977, 262] on link at bounding box center [989, 261] width 35 height 44
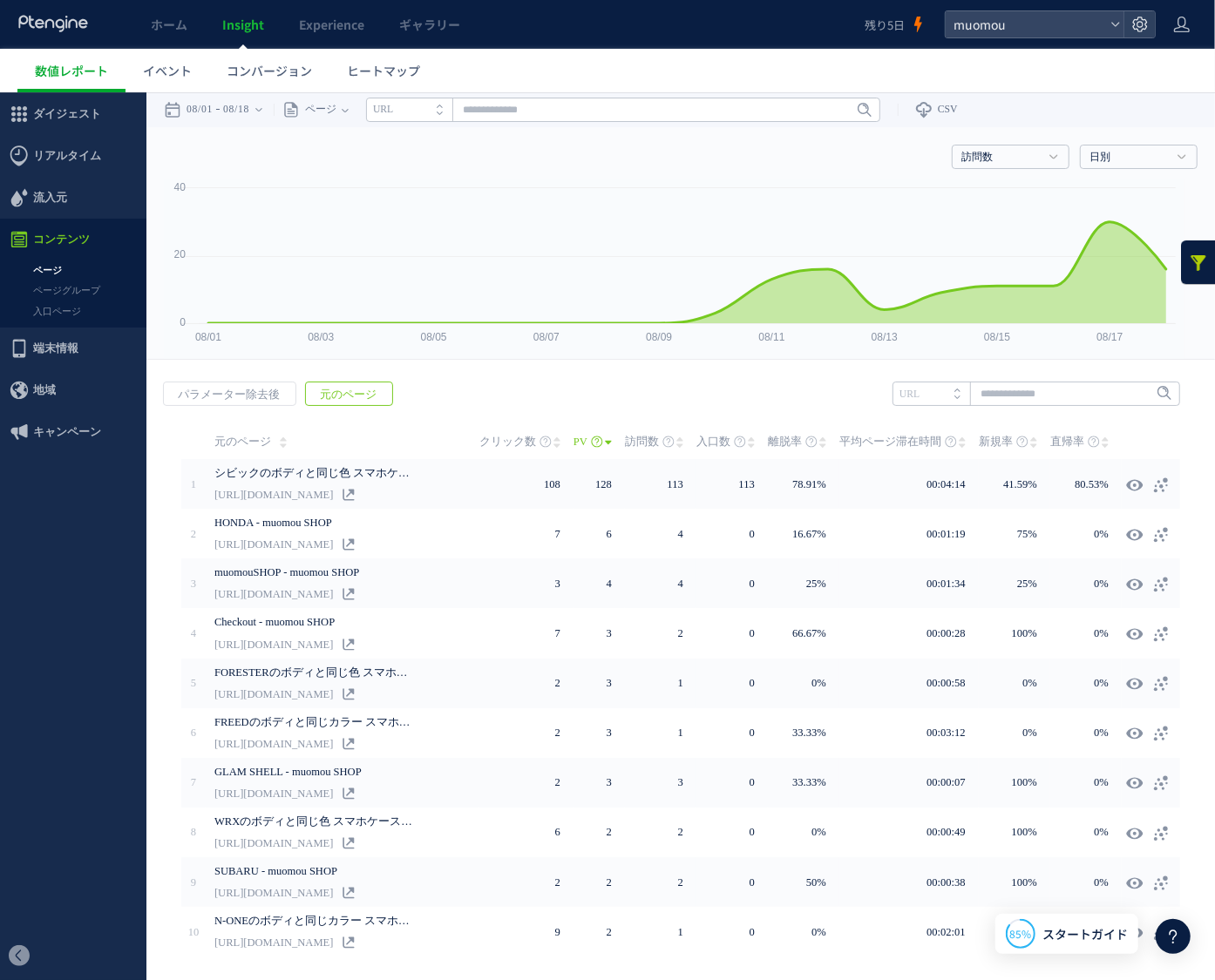
click at [1189, 265] on link at bounding box center [1198, 261] width 35 height 44
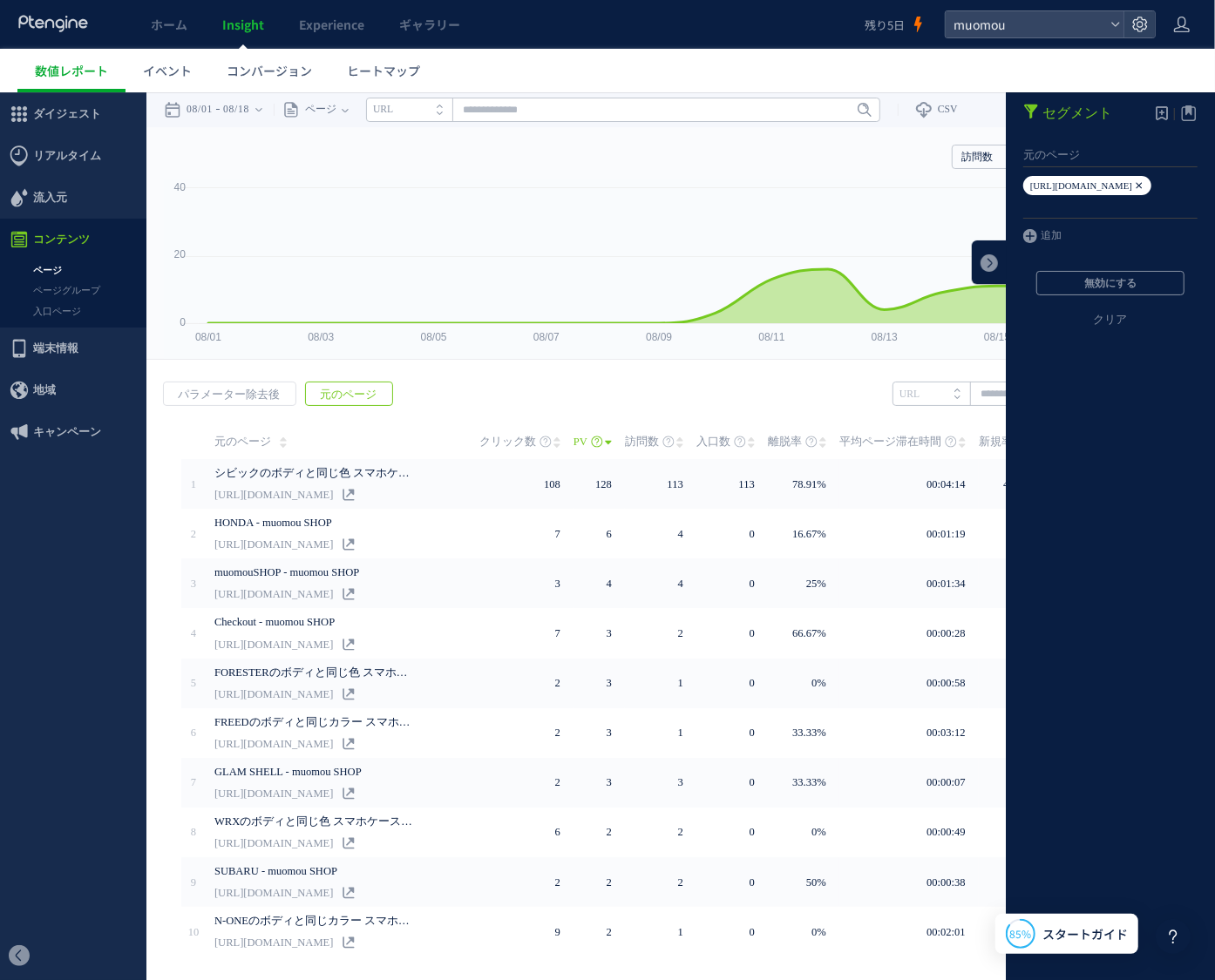
click at [1134, 186] on icon at bounding box center [1139, 185] width 11 height 20
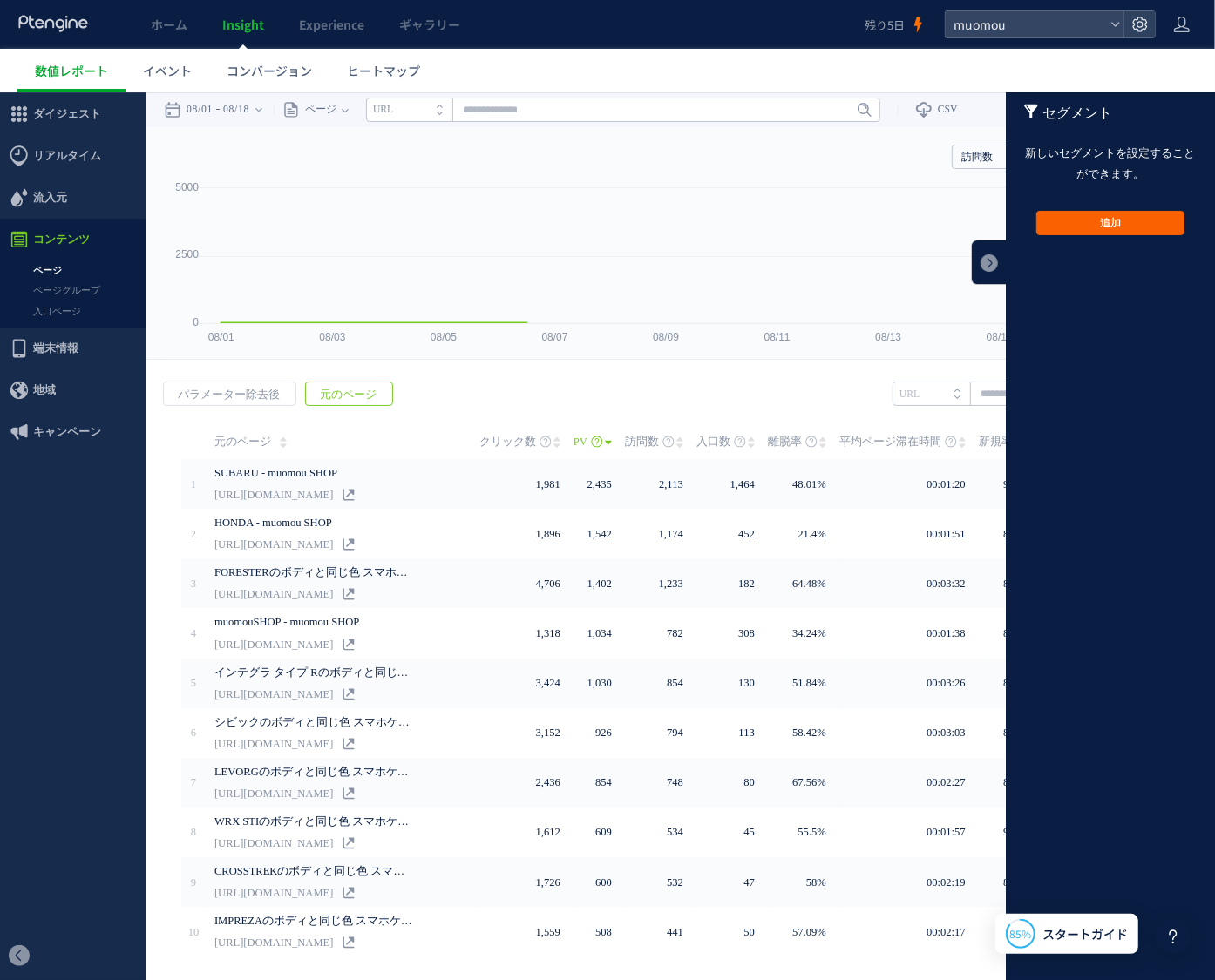
click at [1123, 216] on button "追加" at bounding box center [1110, 222] width 149 height 24
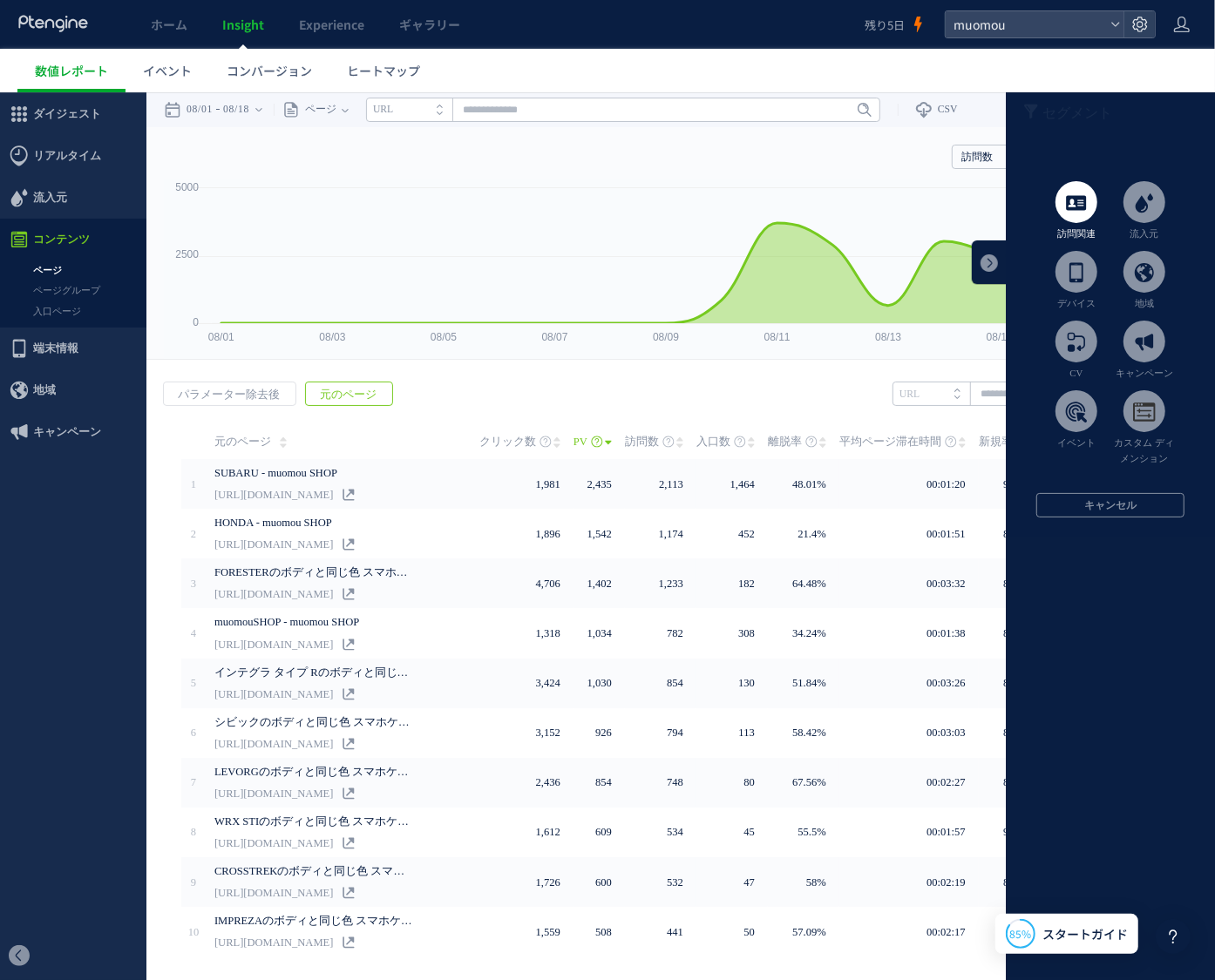
click at [1085, 212] on li "訪問関連" at bounding box center [1076, 211] width 68 height 61
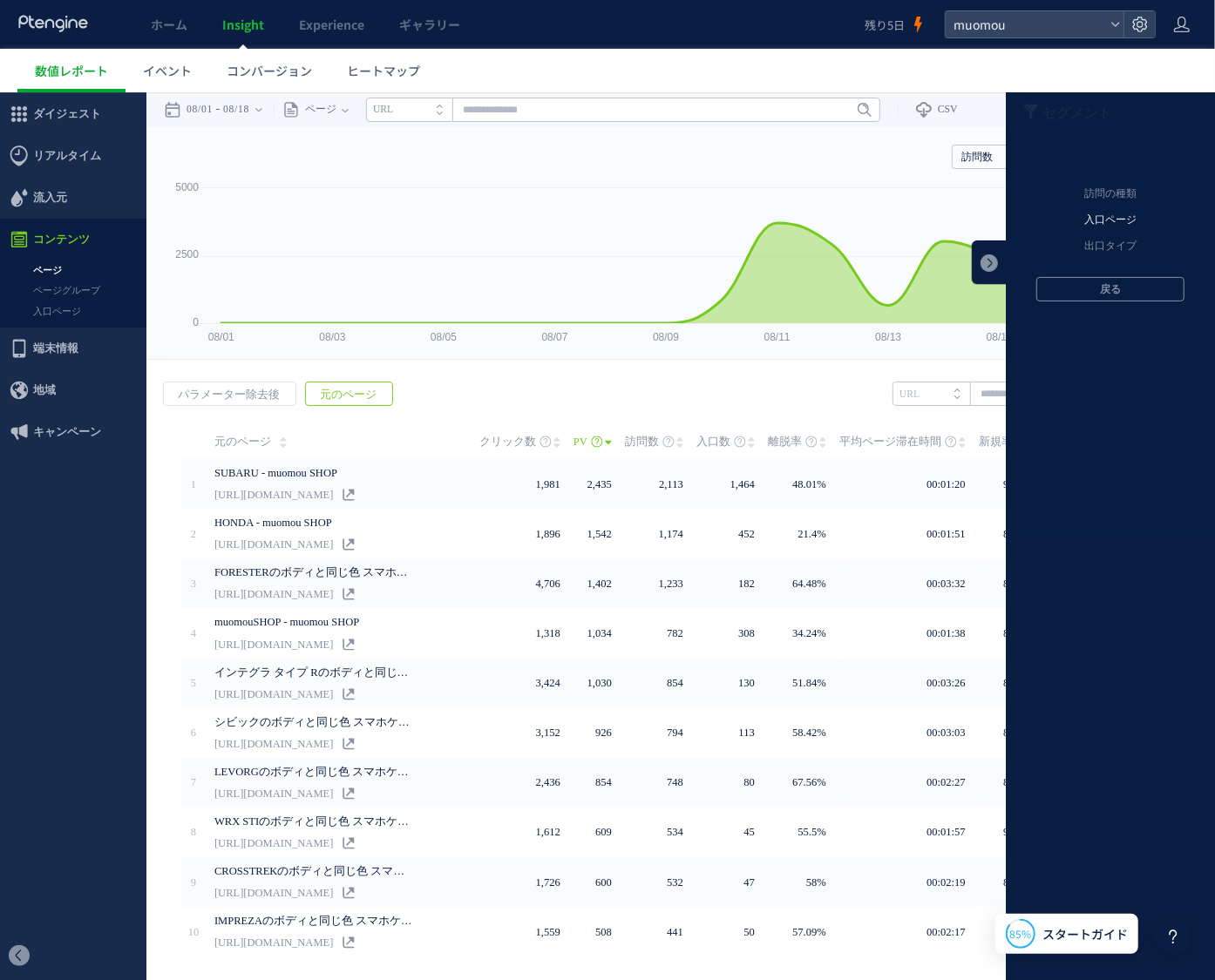
click at [1085, 221] on li "入口ページ" at bounding box center [1109, 219] width 183 height 26
click at [1099, 192] on li "元のページ" at bounding box center [1109, 193] width 183 height 26
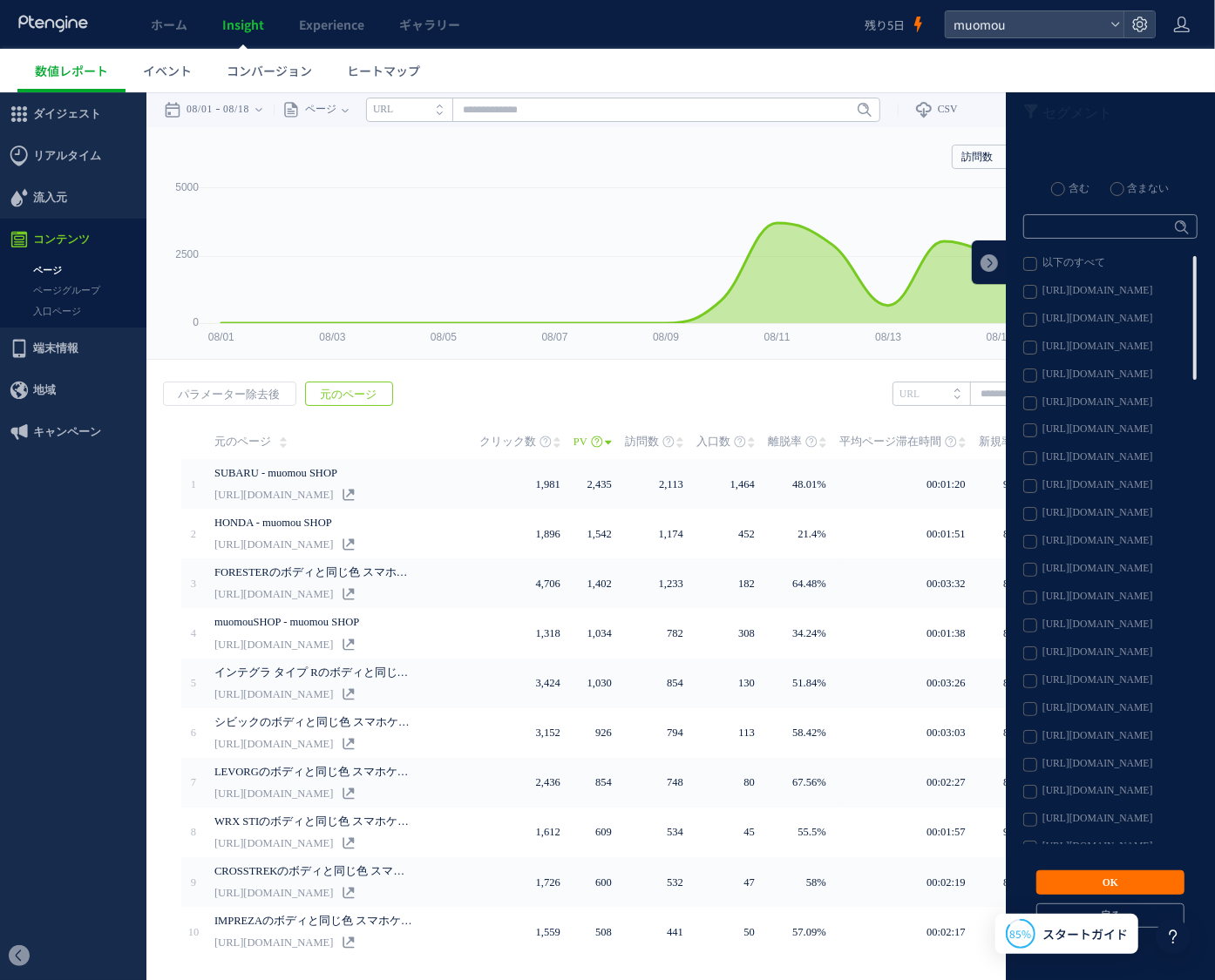
click at [1023, 457] on label "[URL][DOMAIN_NAME]" at bounding box center [1109, 457] width 173 height 14
click at [1115, 875] on button "OK" at bounding box center [1110, 881] width 149 height 24
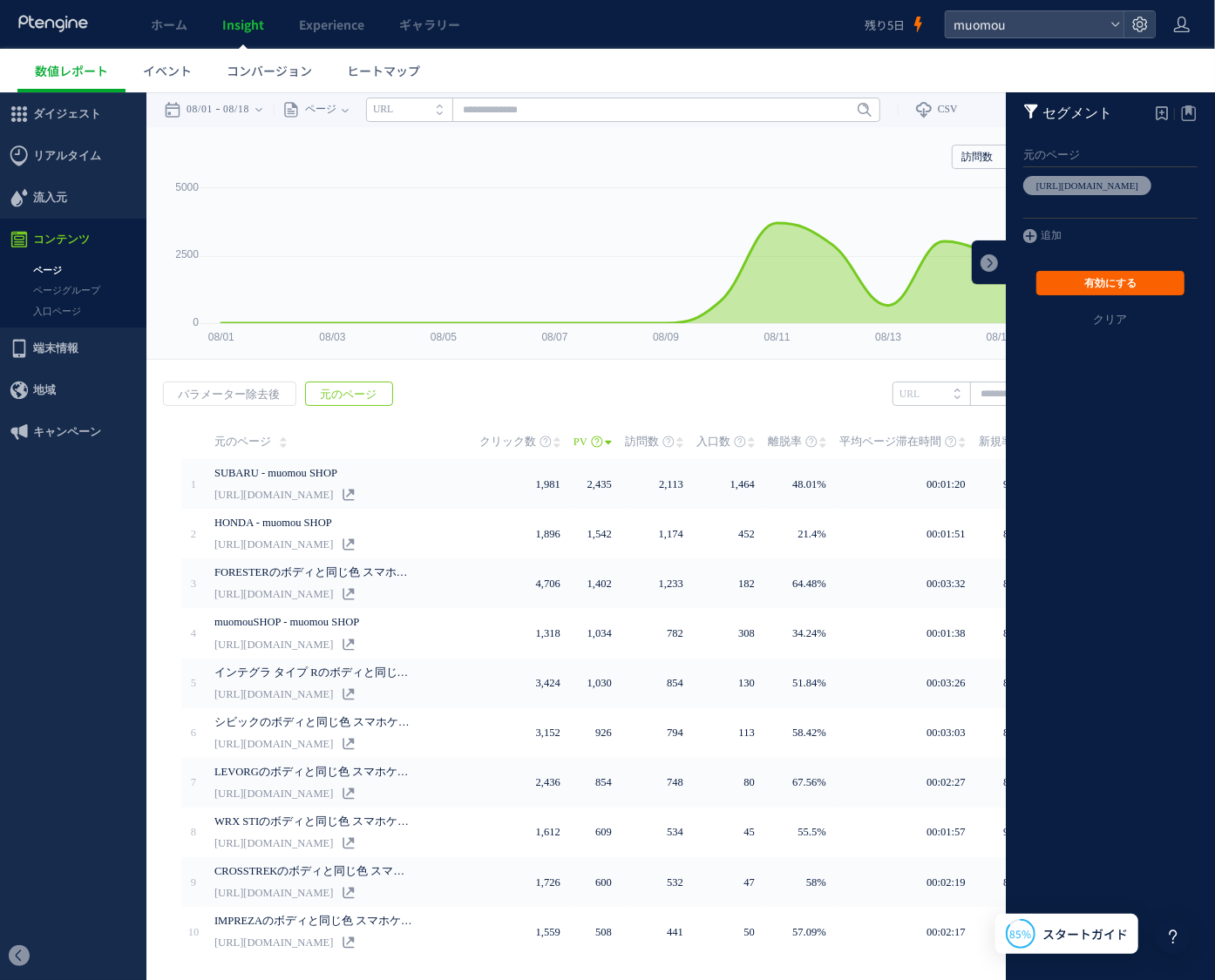
click at [1103, 285] on button "有効にする" at bounding box center [1110, 281] width 149 height 24
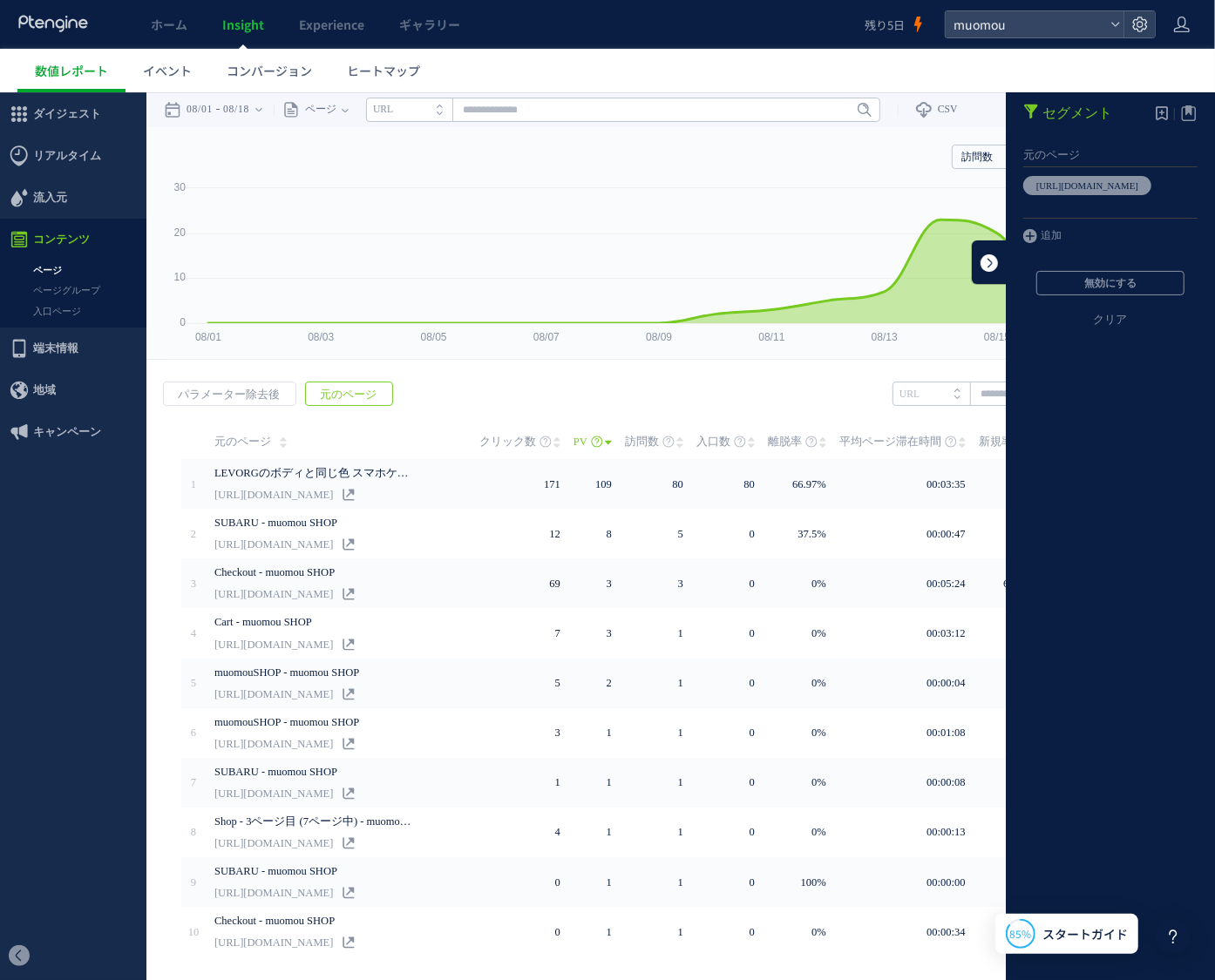
click at [974, 256] on link at bounding box center [989, 261] width 35 height 44
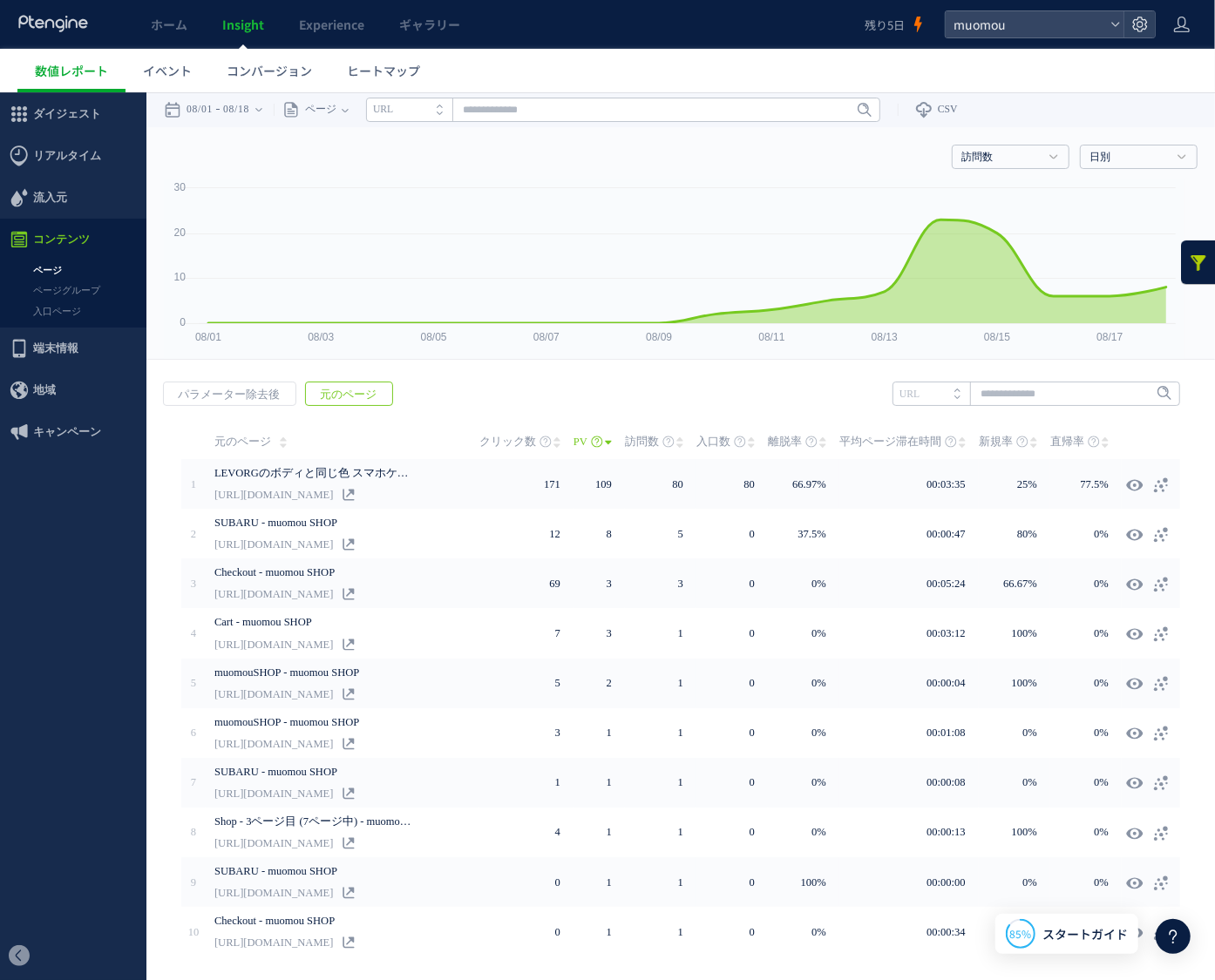
click at [1182, 251] on link at bounding box center [1198, 261] width 35 height 44
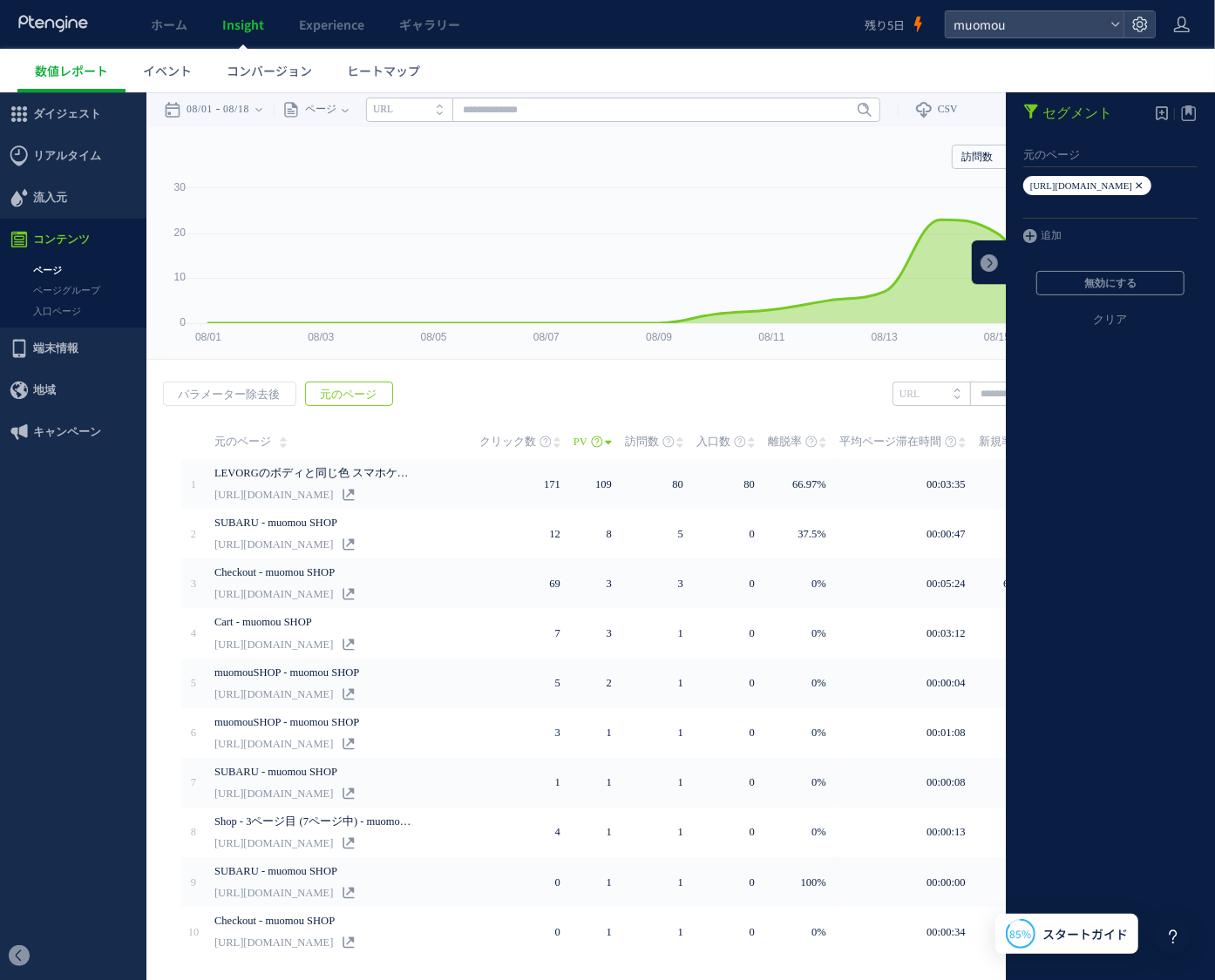
click at [1134, 181] on icon at bounding box center [1139, 185] width 11 height 20
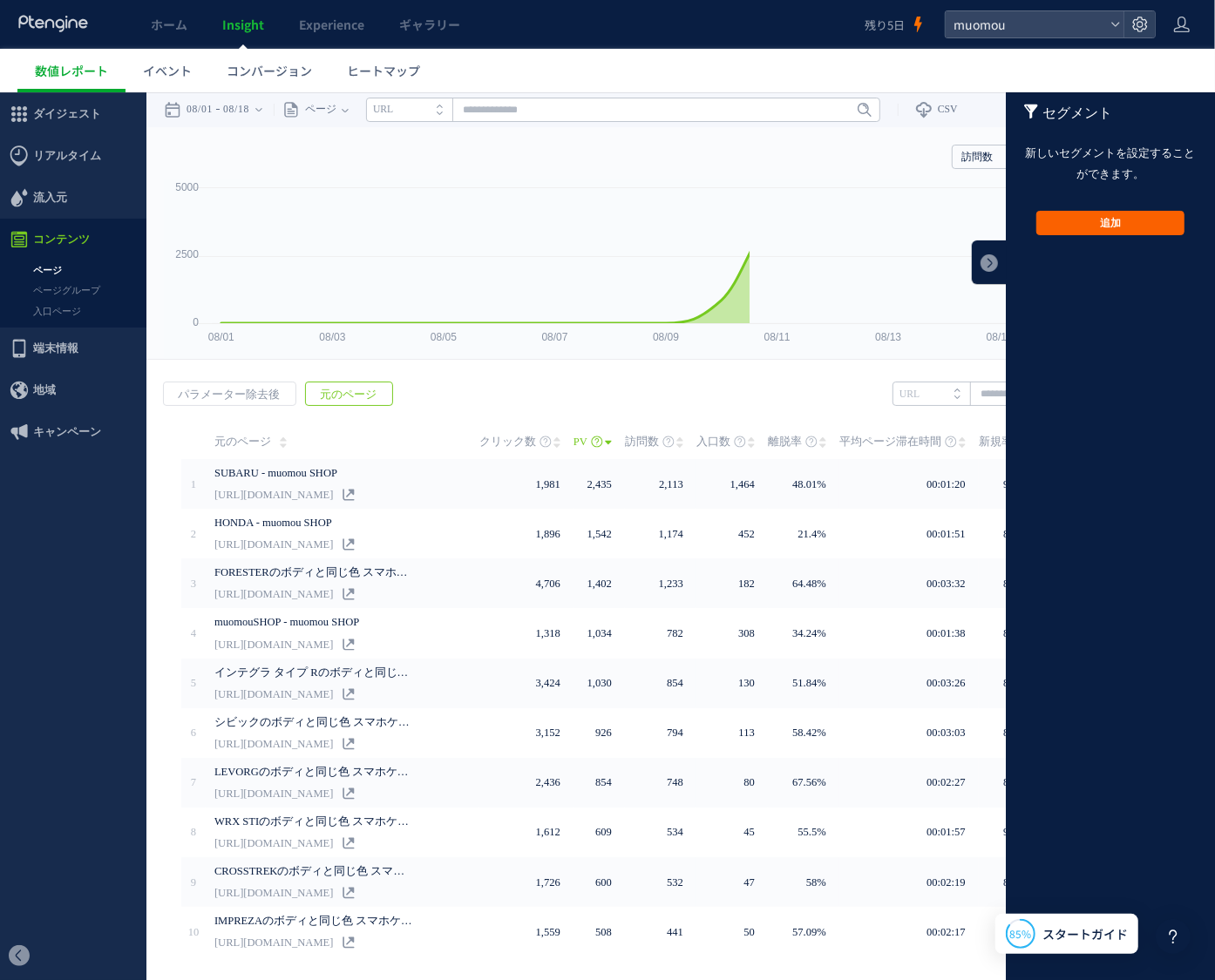
click at [1120, 213] on button "追加" at bounding box center [1110, 222] width 149 height 24
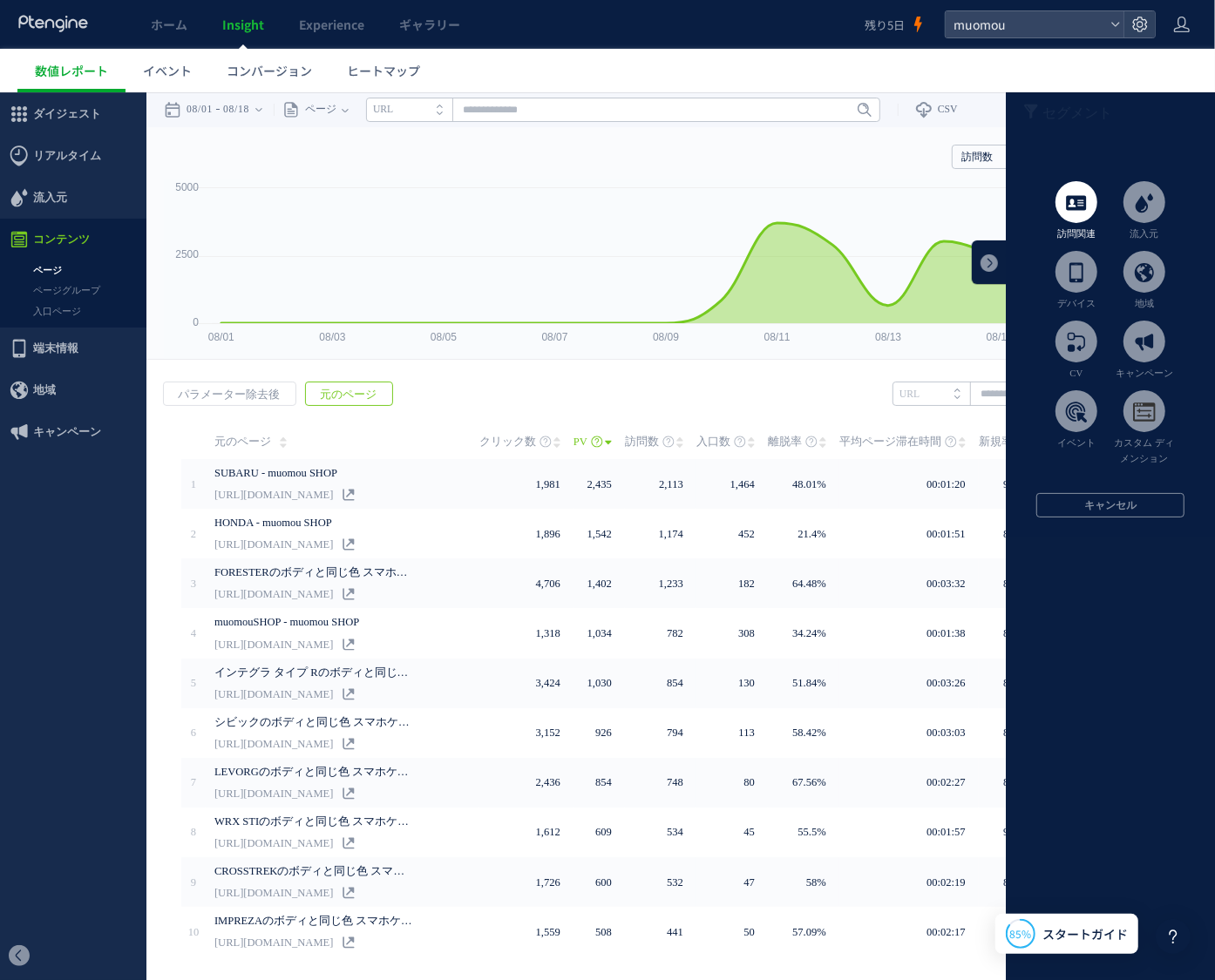
click at [1072, 205] on span at bounding box center [1076, 201] width 42 height 42
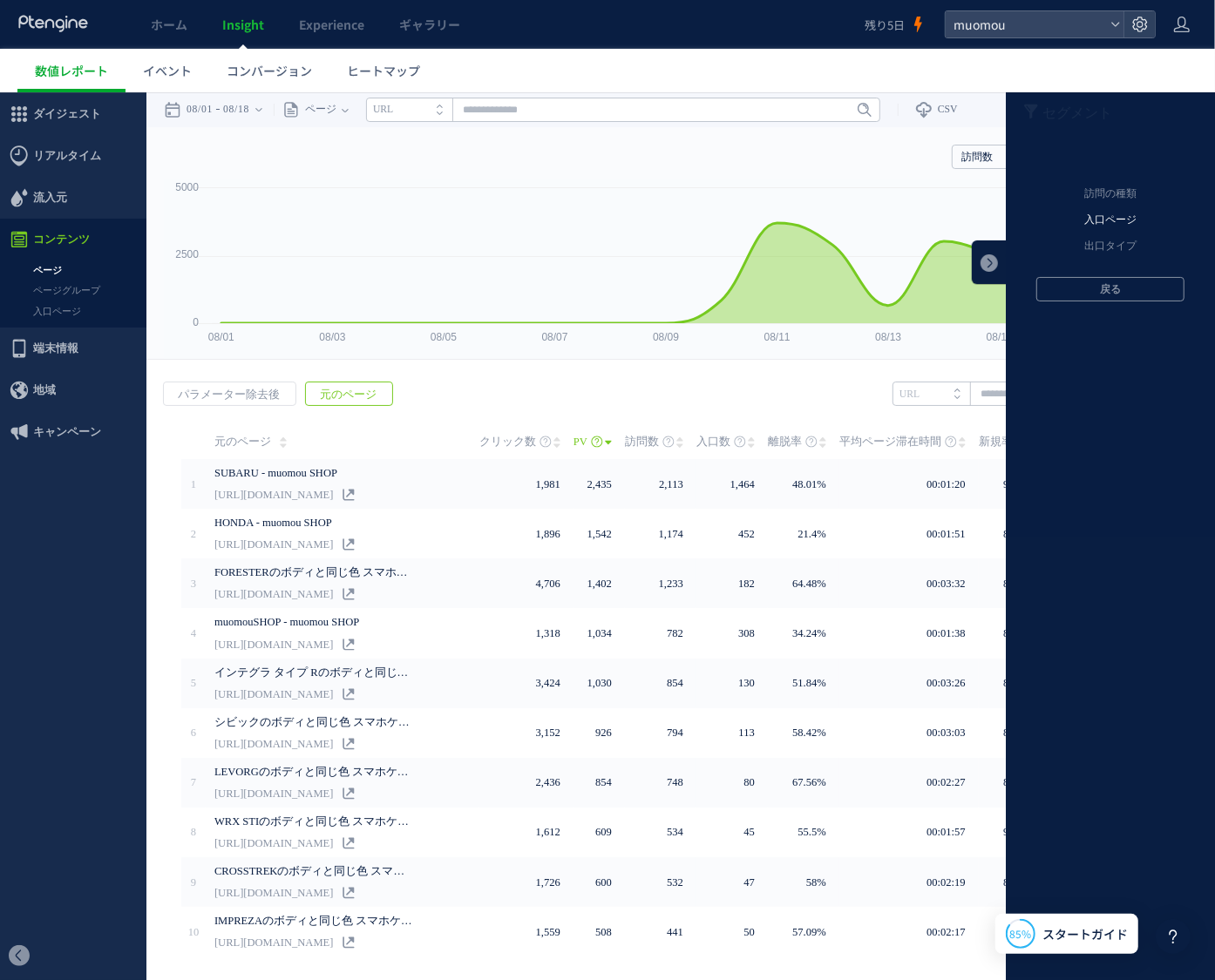
click at [1082, 222] on li "入口ページ" at bounding box center [1109, 219] width 183 height 26
click at [1112, 194] on li "元のページ" at bounding box center [1109, 193] width 183 height 26
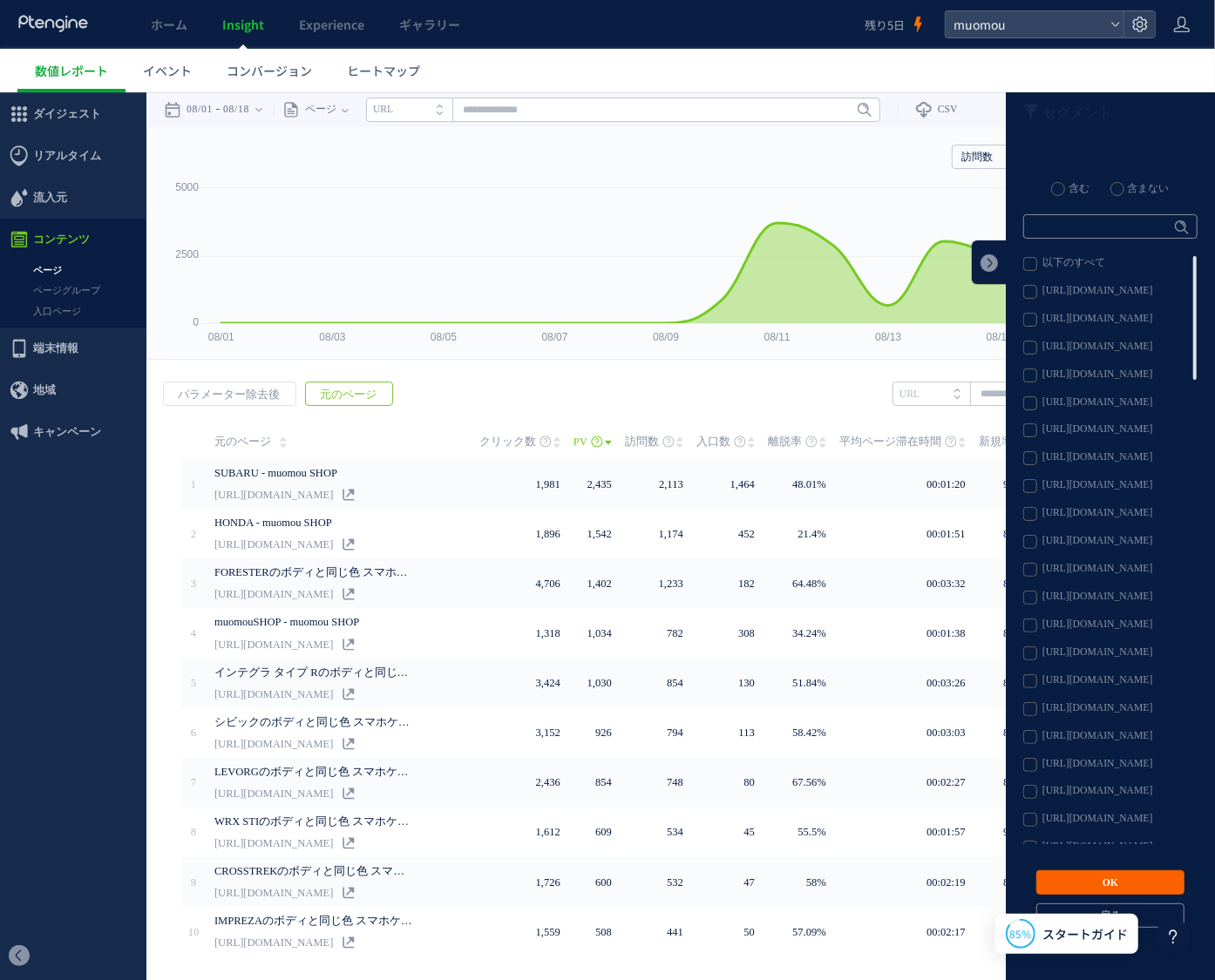
click at [1107, 885] on button "OK" at bounding box center [1110, 881] width 149 height 24
click at [974, 263] on link at bounding box center [989, 261] width 35 height 44
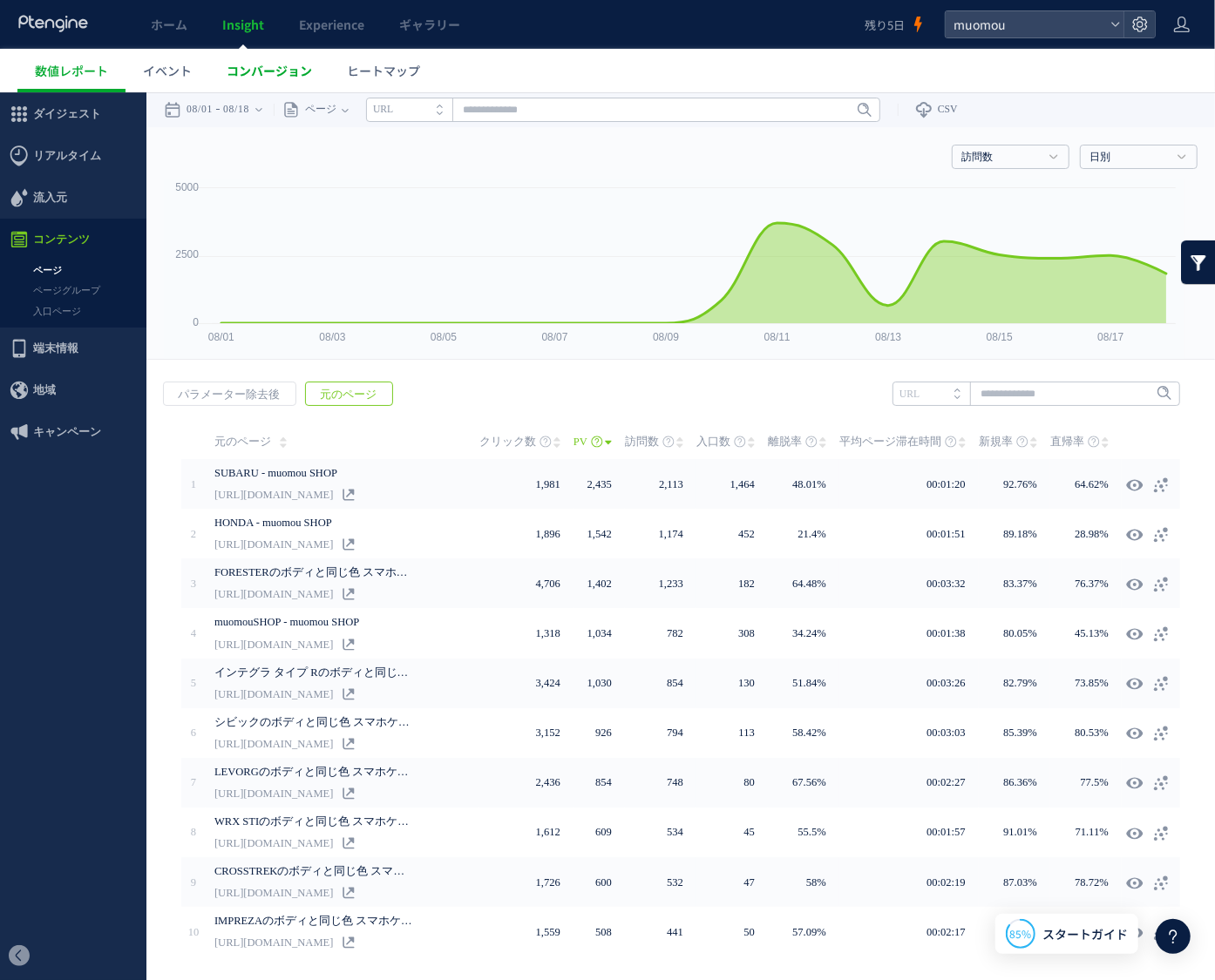
click at [255, 62] on span "コンバージョン" at bounding box center [269, 70] width 85 height 18
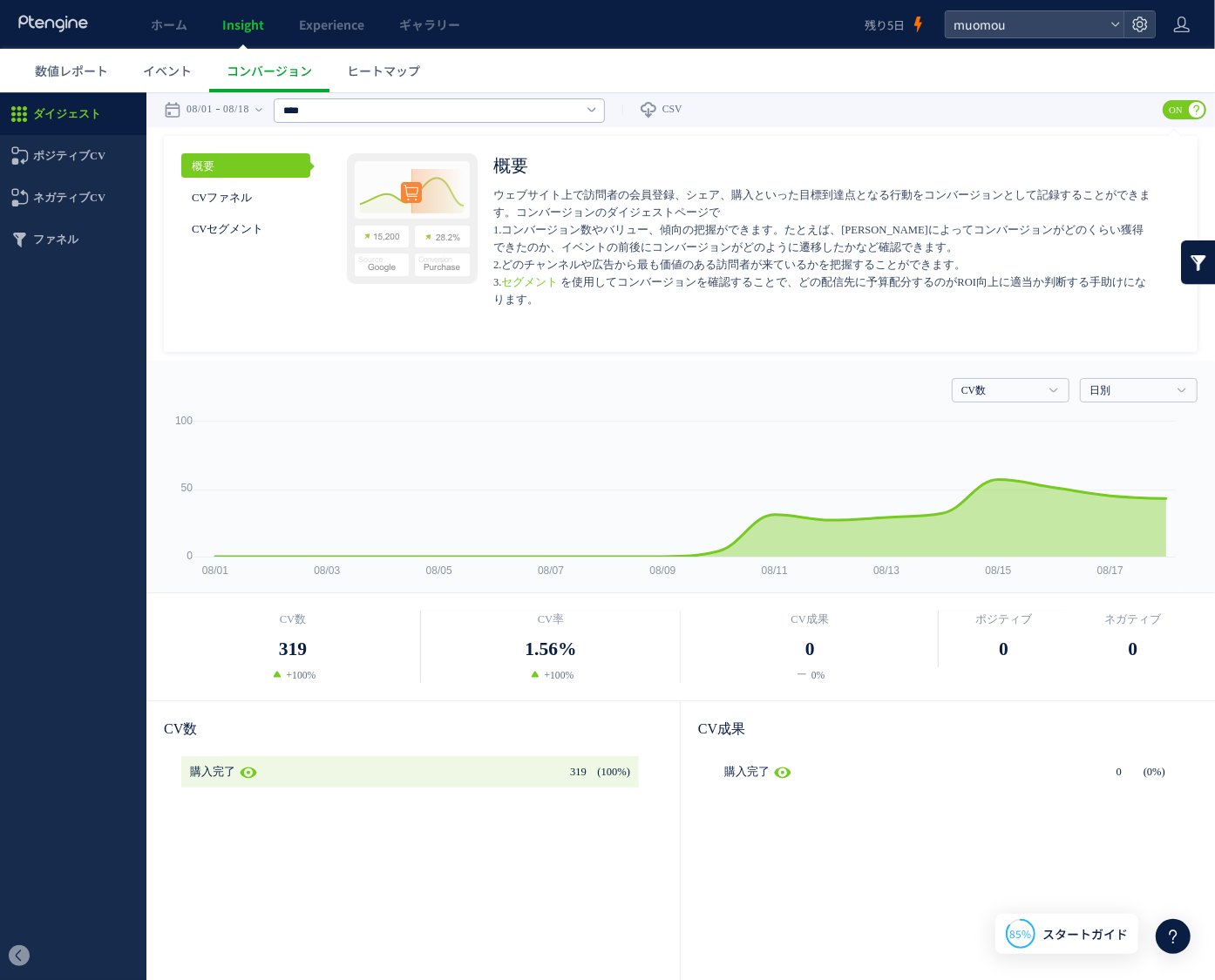
click at [1181, 260] on link at bounding box center [1198, 261] width 35 height 44
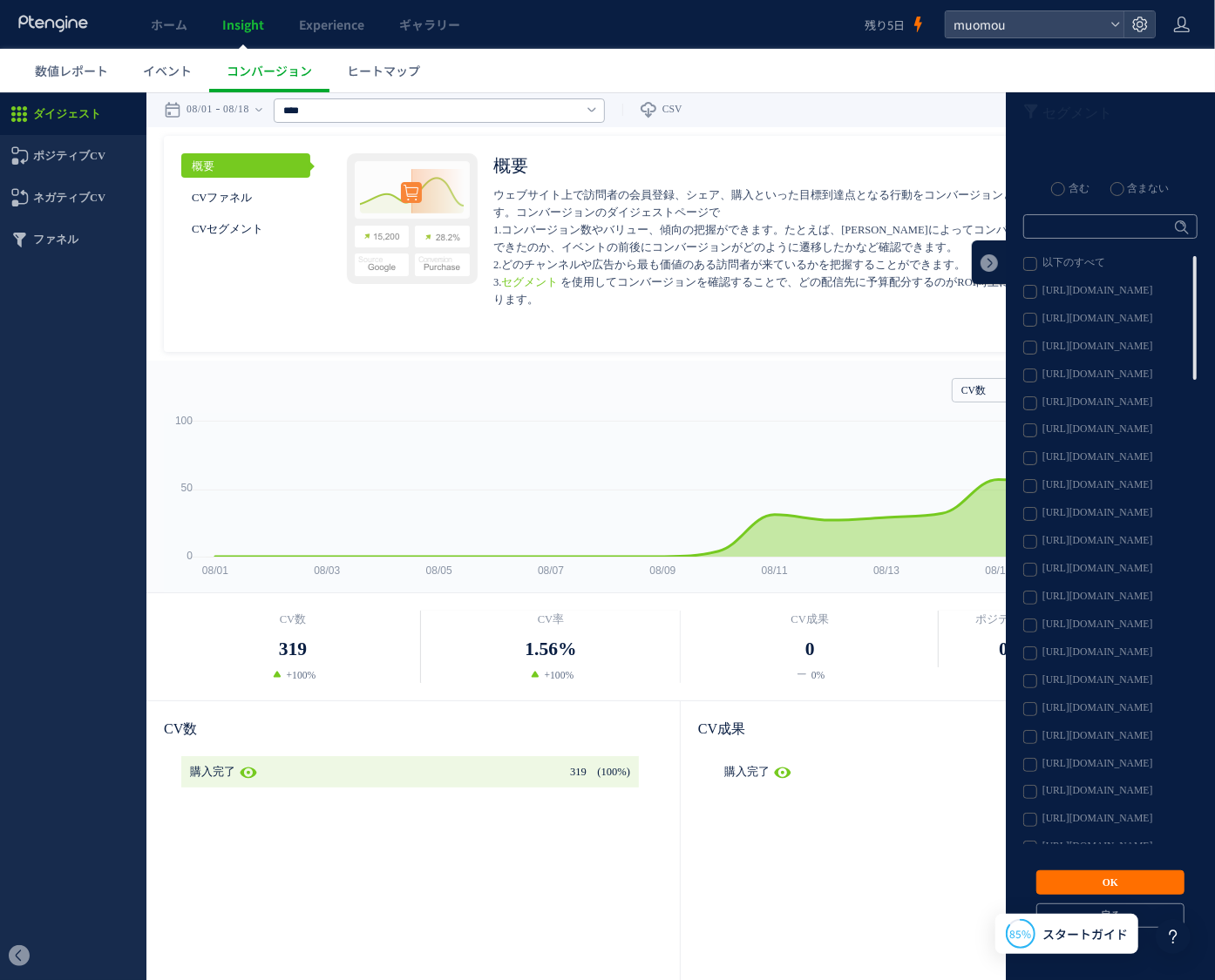
click at [1023, 430] on label "[URL][DOMAIN_NAME]" at bounding box center [1109, 429] width 173 height 14
click at [1100, 873] on button "OK" at bounding box center [1110, 881] width 149 height 24
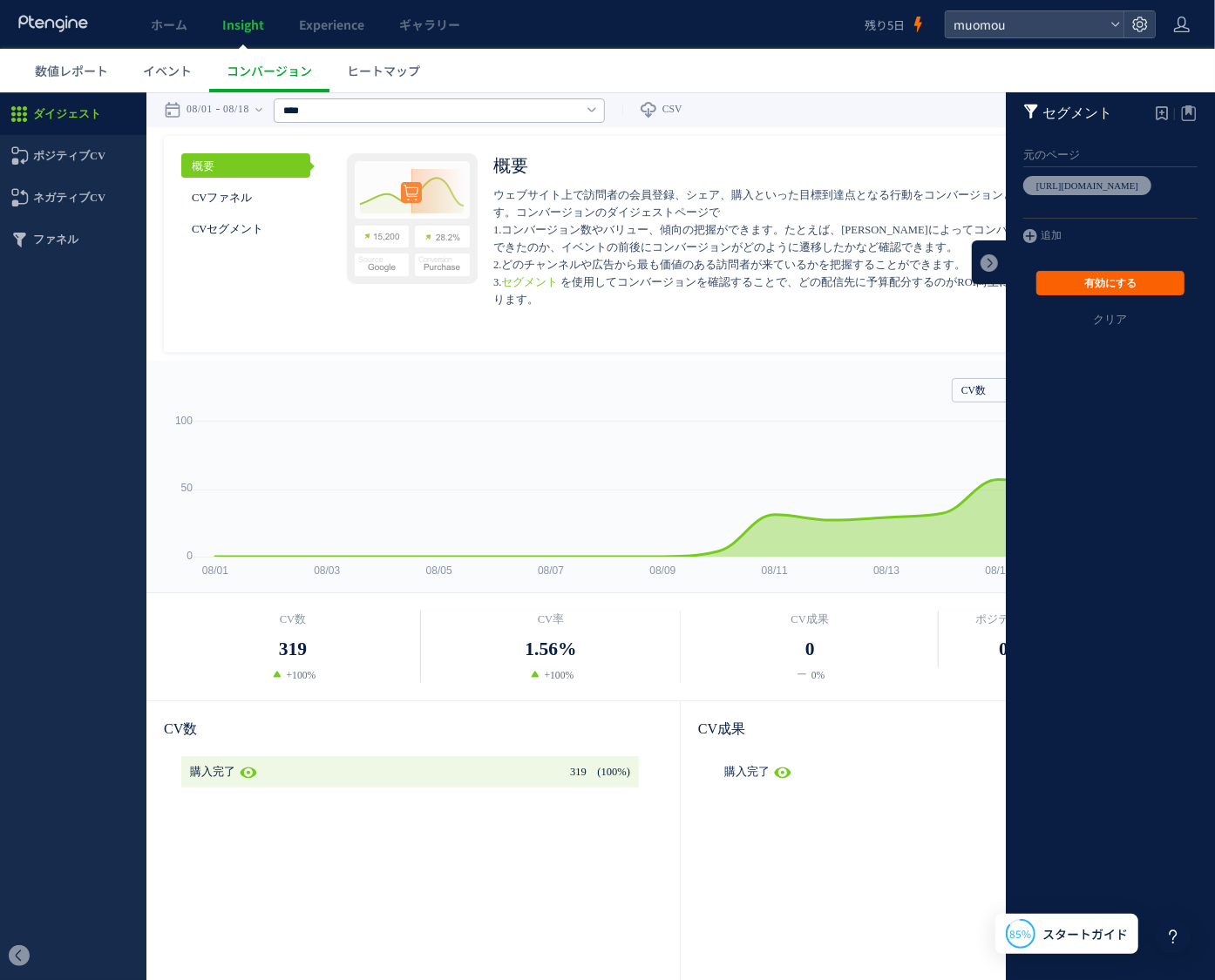
click at [1100, 274] on button "有効にする" at bounding box center [1110, 281] width 149 height 24
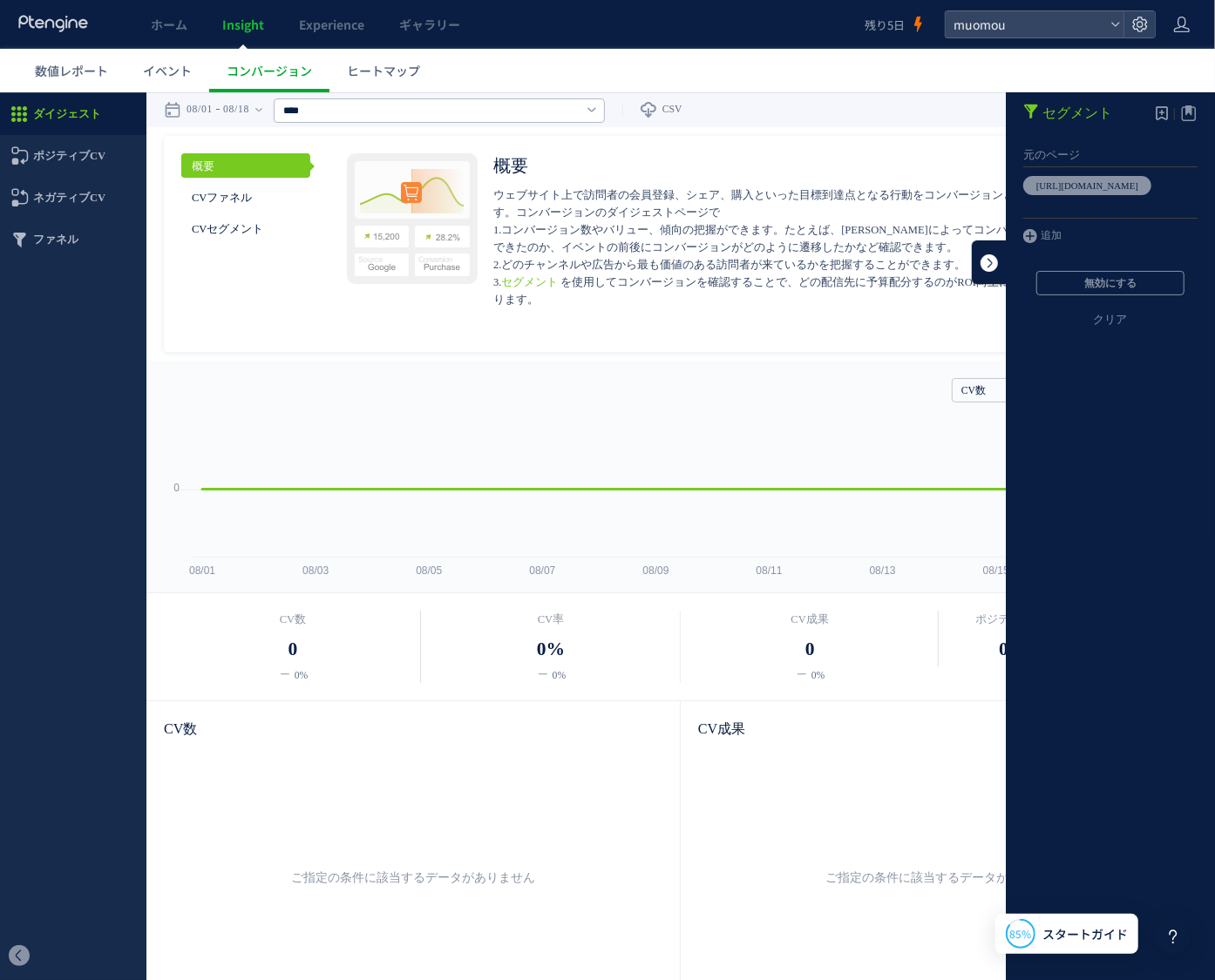
click at [980, 262] on link at bounding box center [989, 261] width 35 height 44
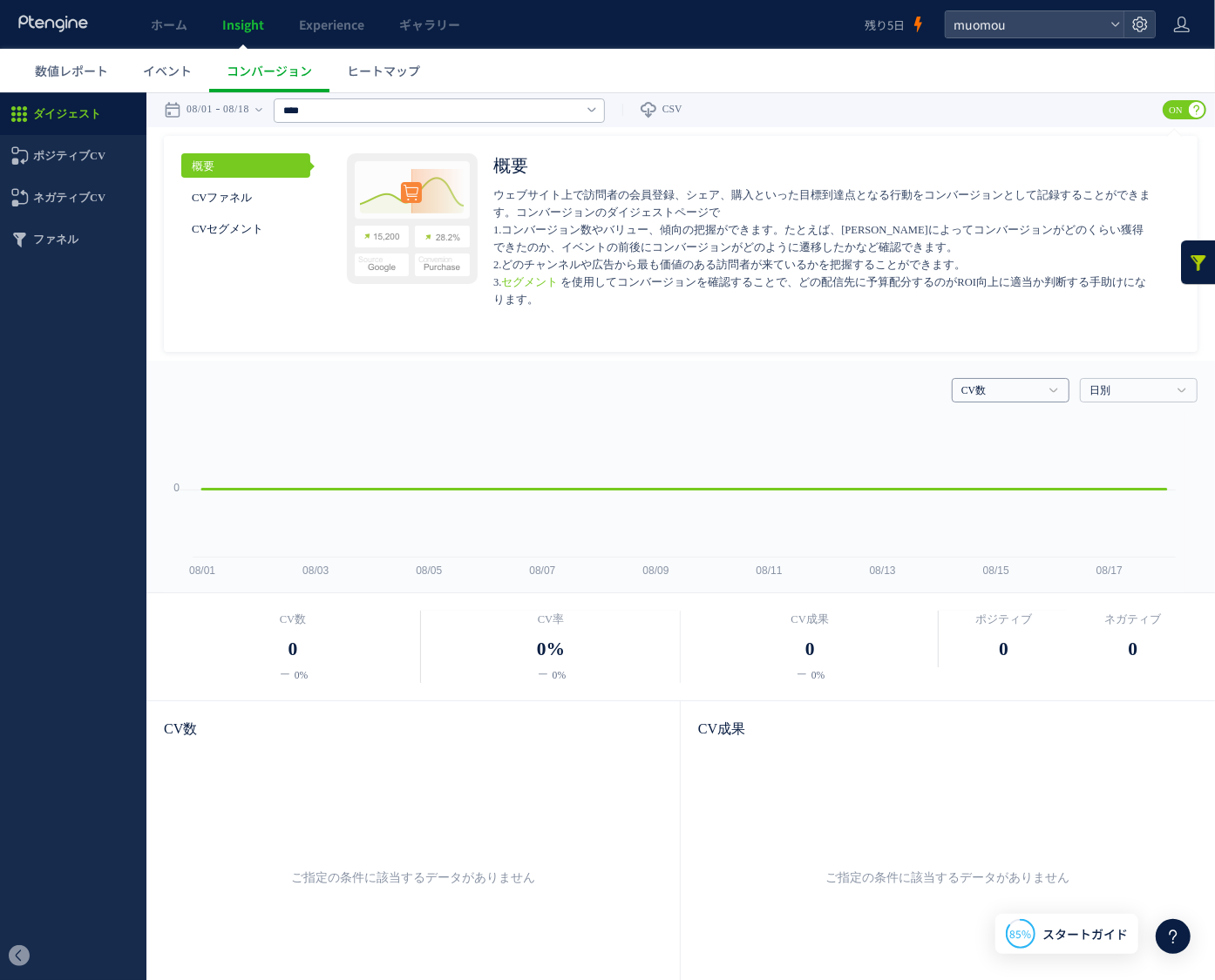
click at [1024, 387] on link "CV数" at bounding box center [1001, 390] width 79 height 16
click at [1006, 442] on link "CV率" at bounding box center [1010, 449] width 90 height 22
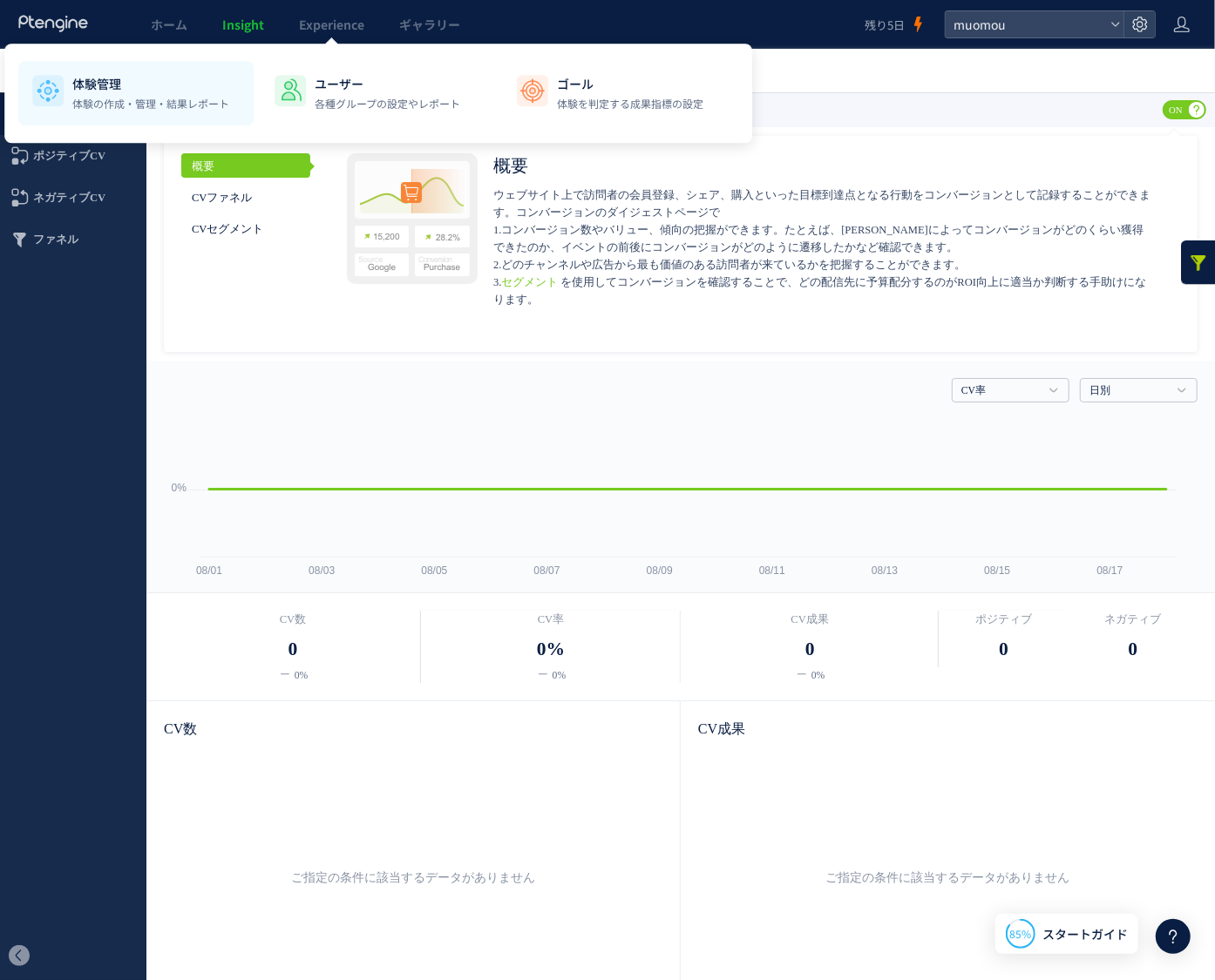
click at [116, 84] on p "体験管理" at bounding box center [151, 84] width 157 height 18
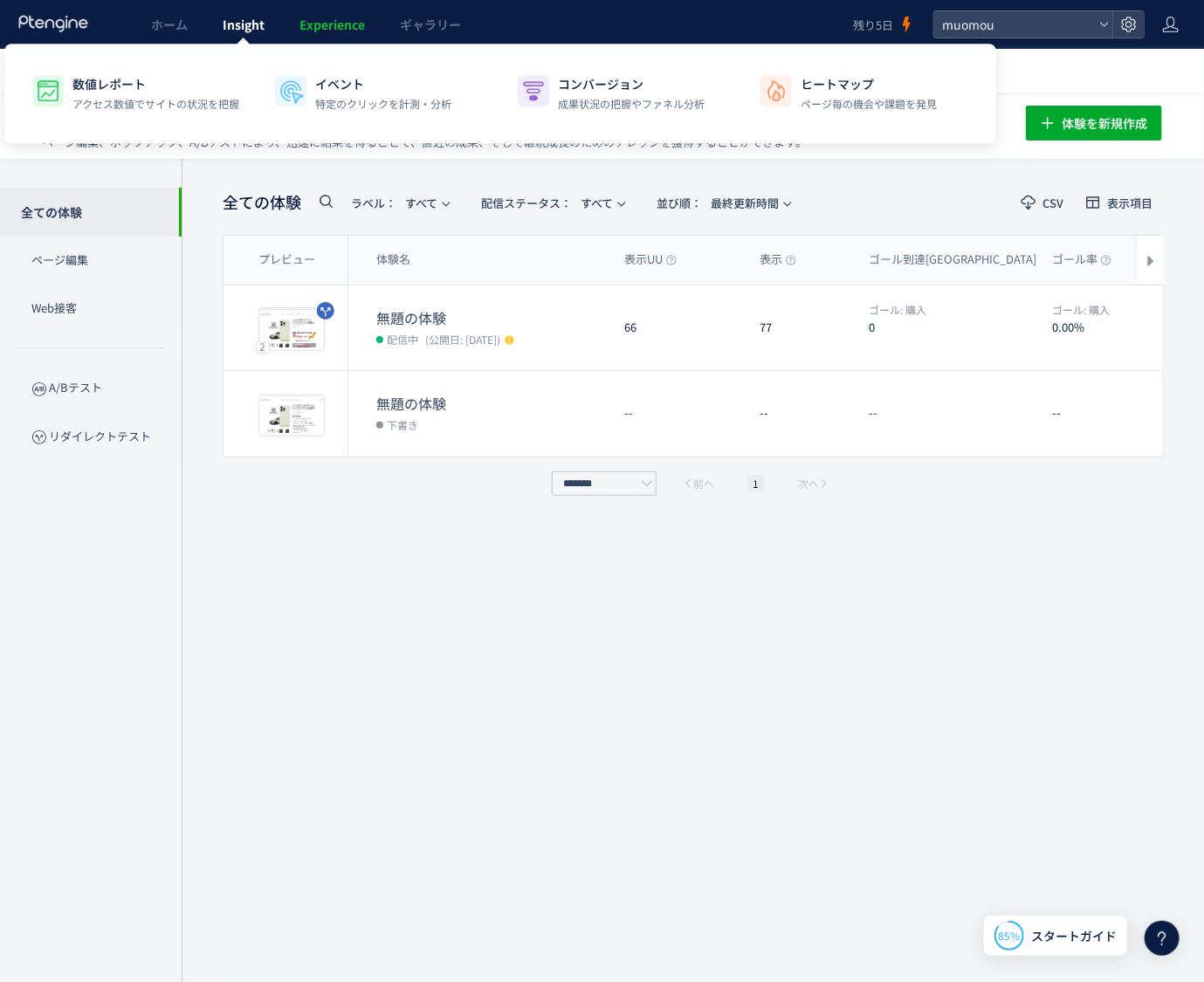
click at [243, 23] on span "Insight" at bounding box center [243, 24] width 42 height 18
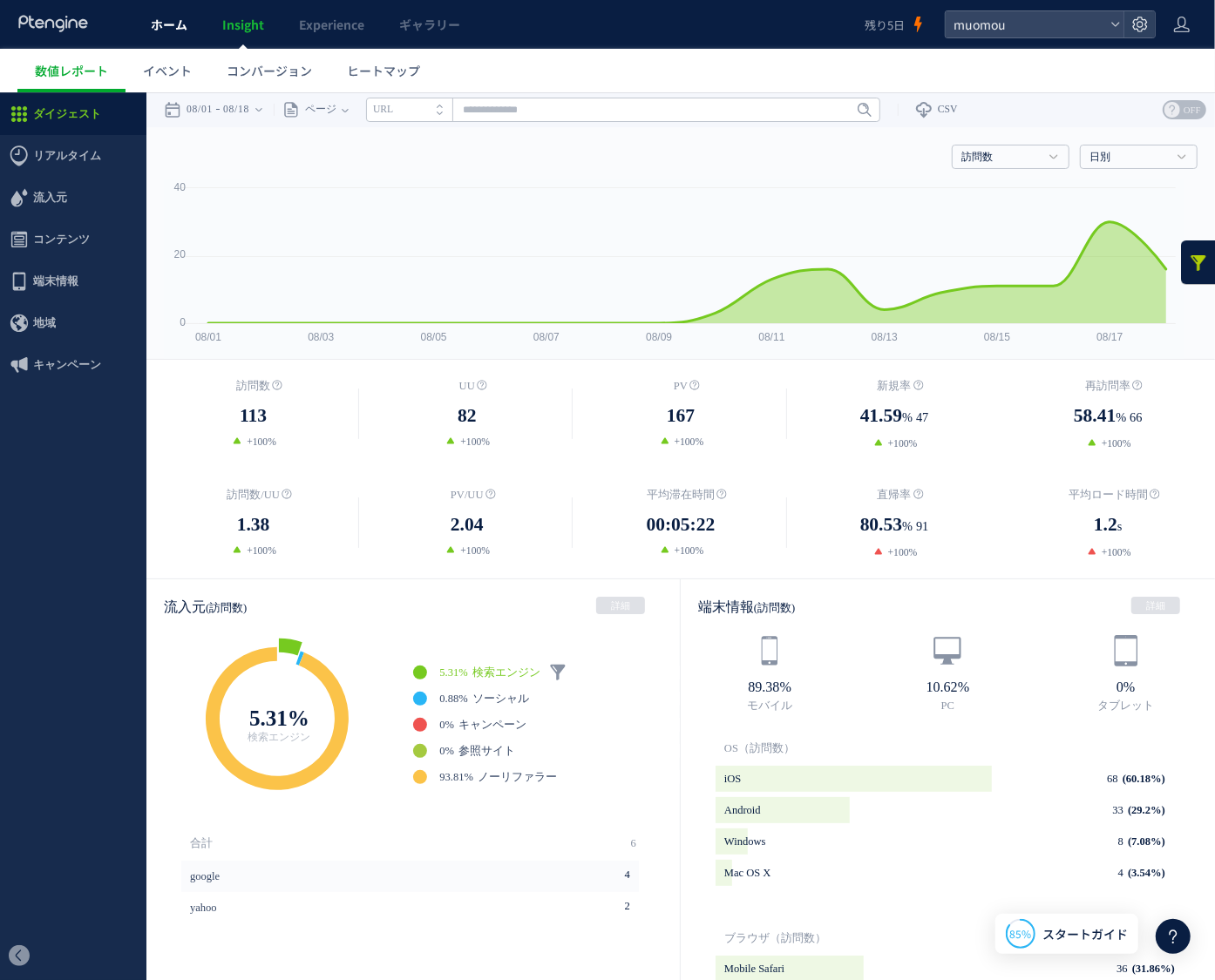
click at [187, 30] on span "ホーム" at bounding box center [168, 24] width 36 height 18
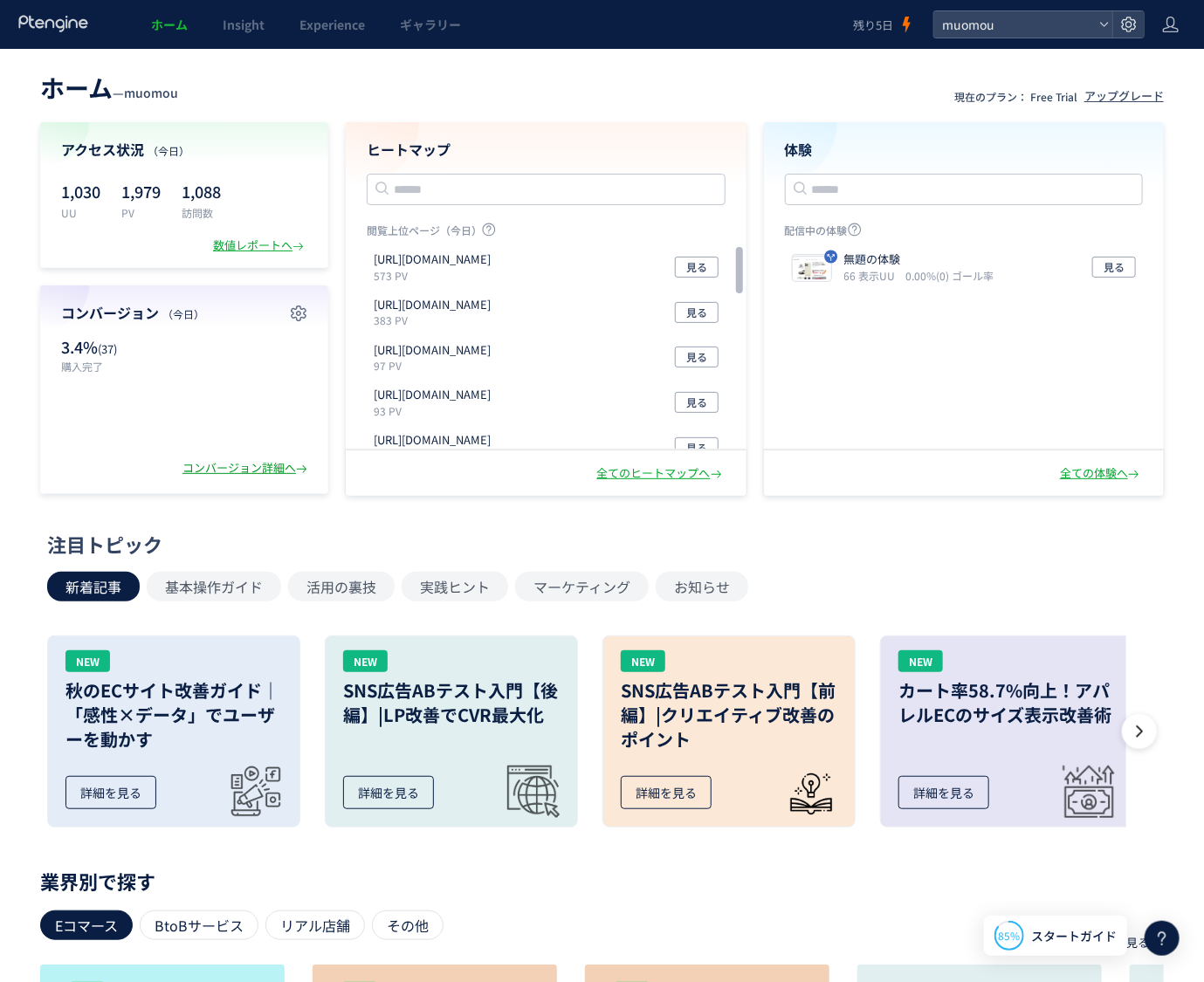
click at [285, 465] on div "コンバージョン詳細へ" at bounding box center [246, 468] width 128 height 17
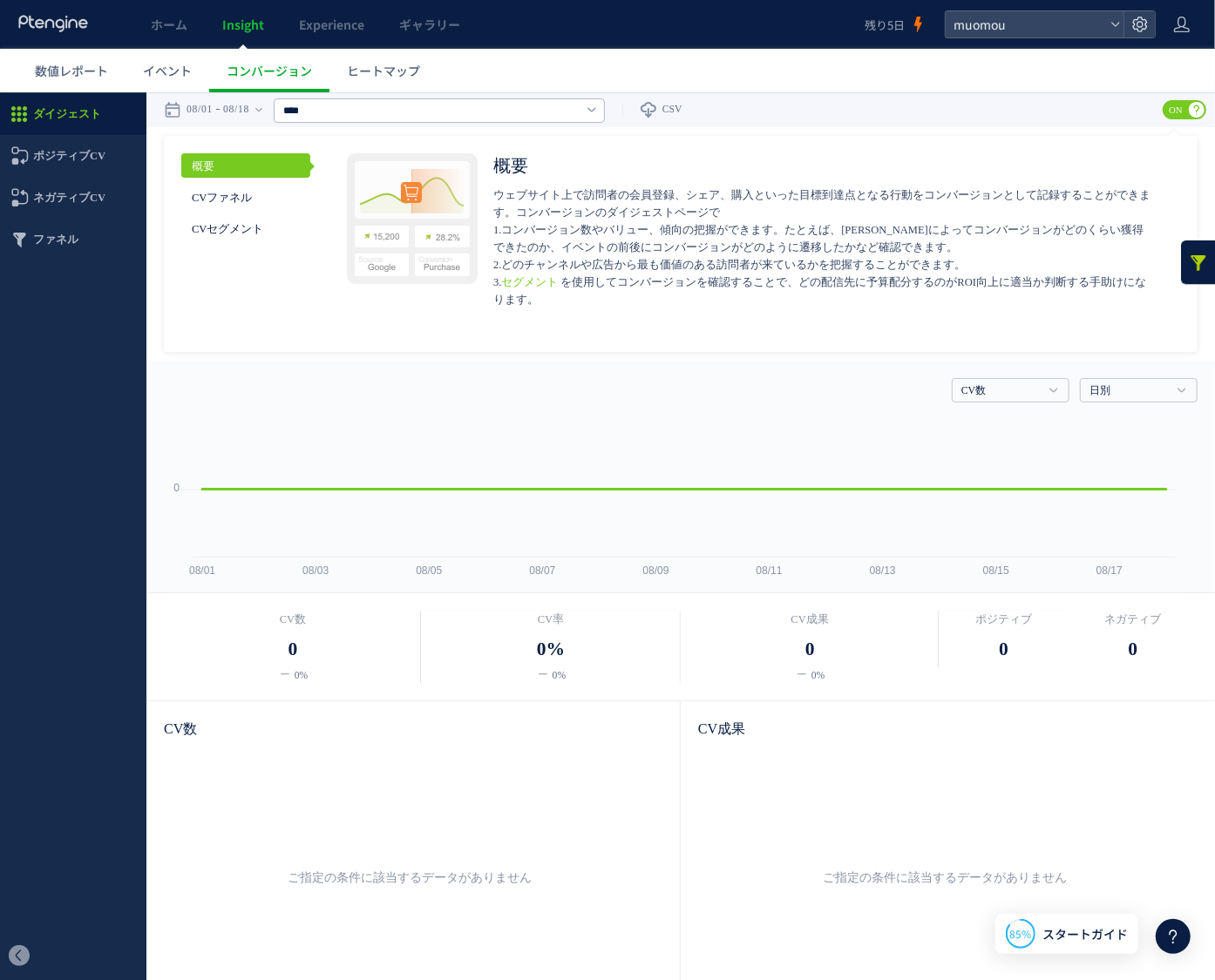
click at [394, 107] on input "****" at bounding box center [439, 109] width 331 height 24
click at [377, 144] on link "すべてのCV" at bounding box center [412, 150] width 251 height 22
type input "******"
